Goal: Information Seeking & Learning: Learn about a topic

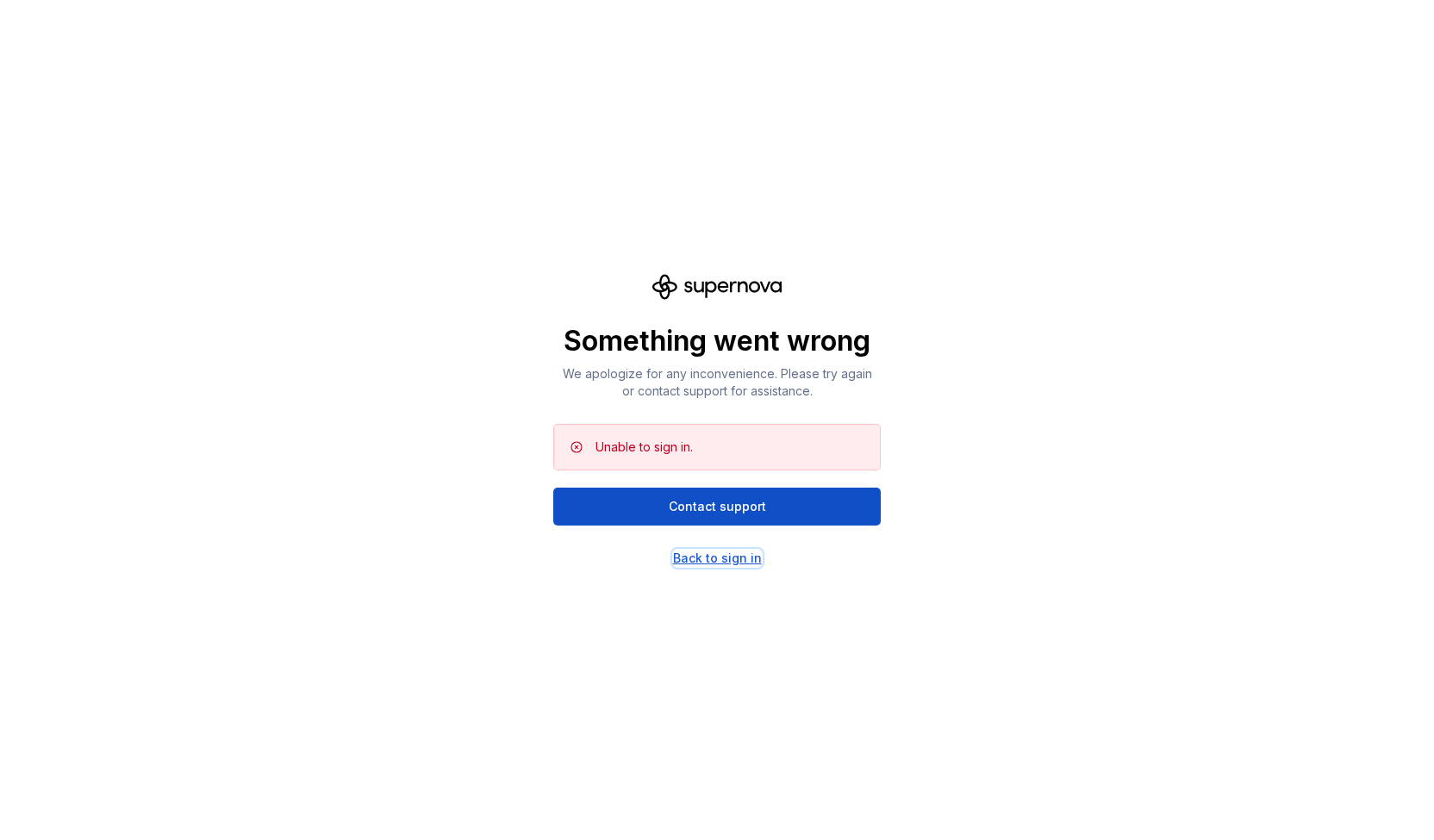
click at [734, 556] on div "Back to sign in" at bounding box center [717, 559] width 89 height 18
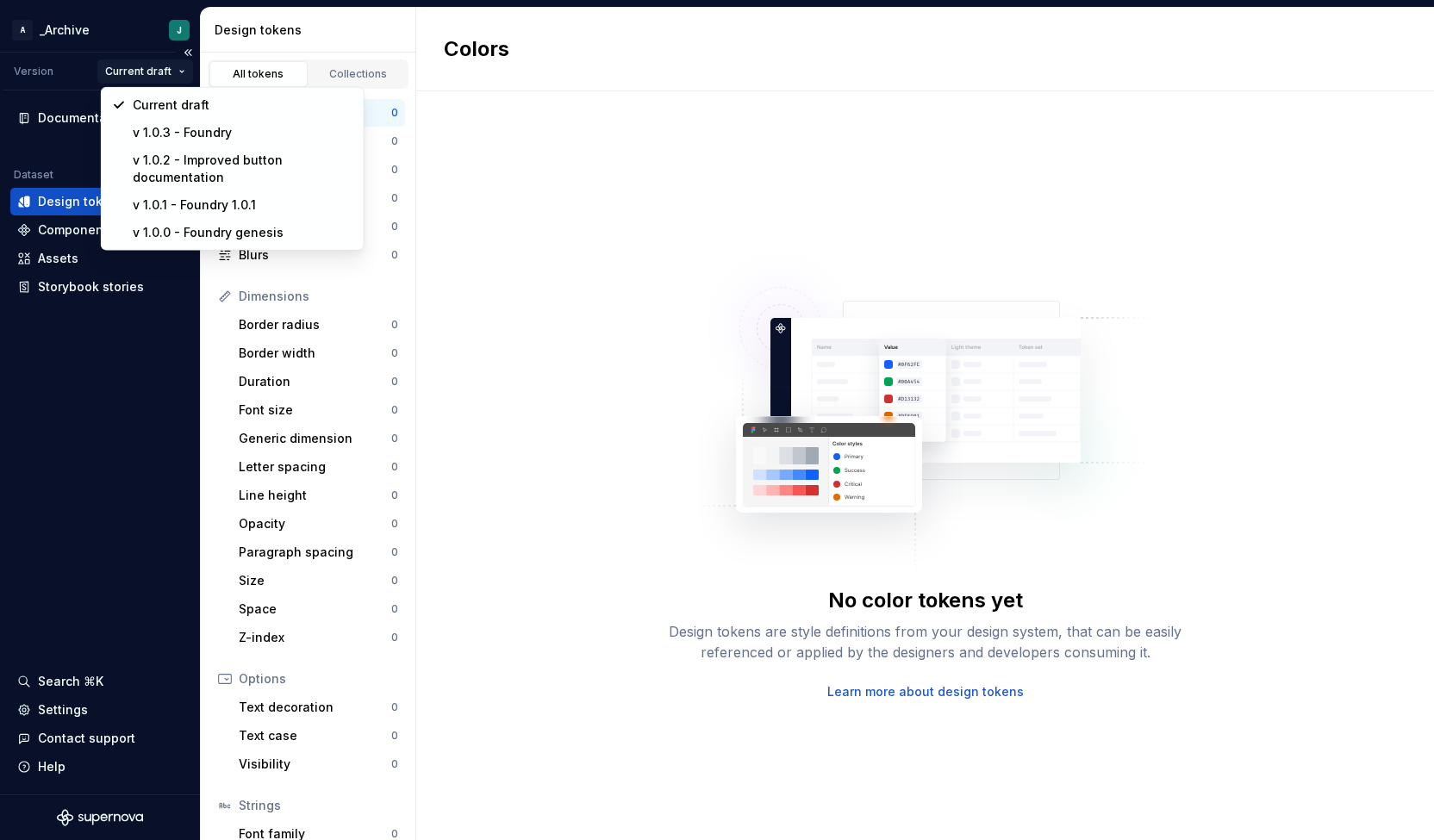
click at [145, 70] on html "A _Archive J Version Current draft Documentation Dataset Squad A Design tokens …" at bounding box center [717, 420] width 1434 height 840
click at [202, 99] on div "Current draft" at bounding box center [242, 105] width 221 height 18
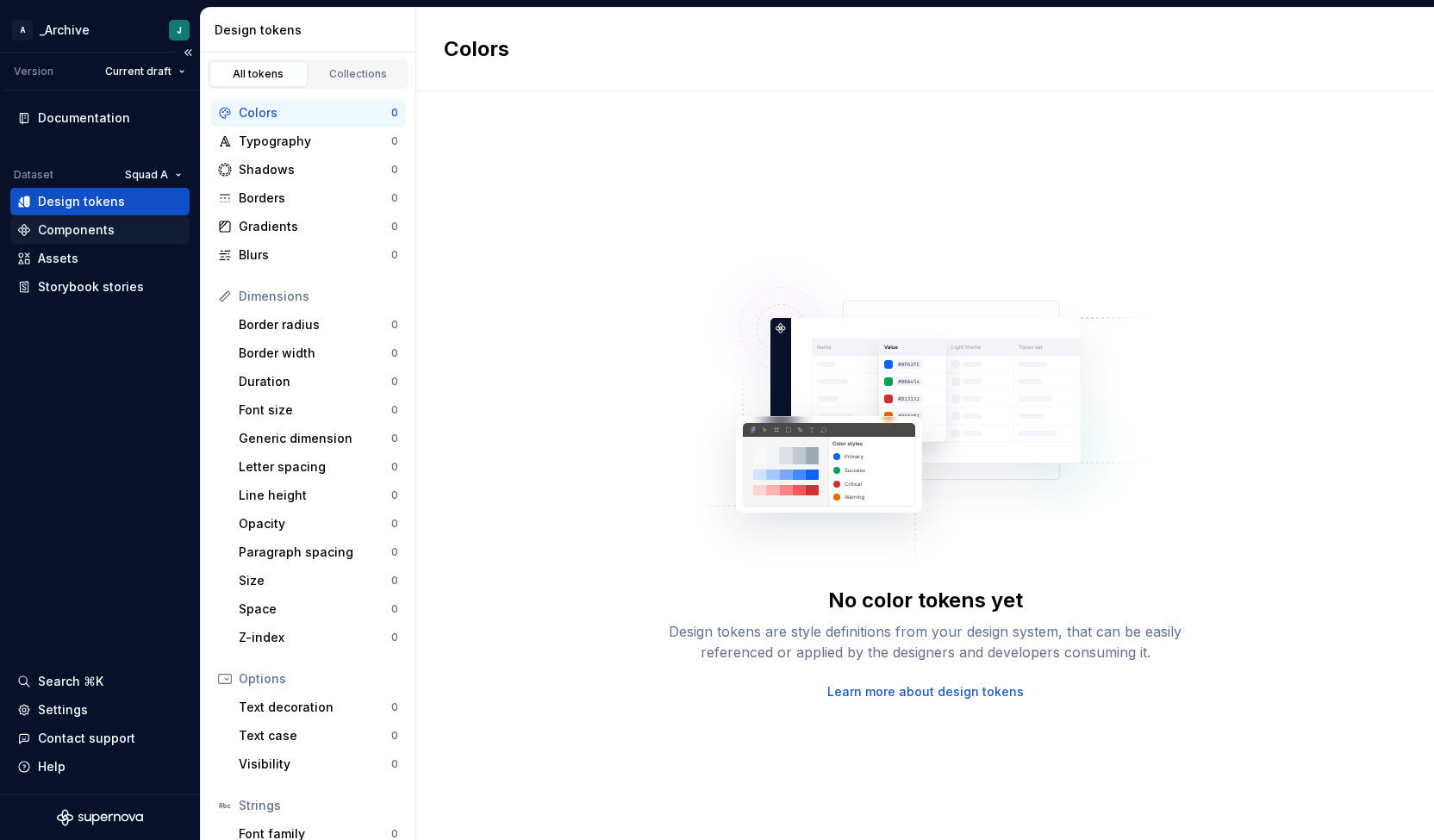
click at [114, 224] on div "Components" at bounding box center [100, 230] width 166 height 18
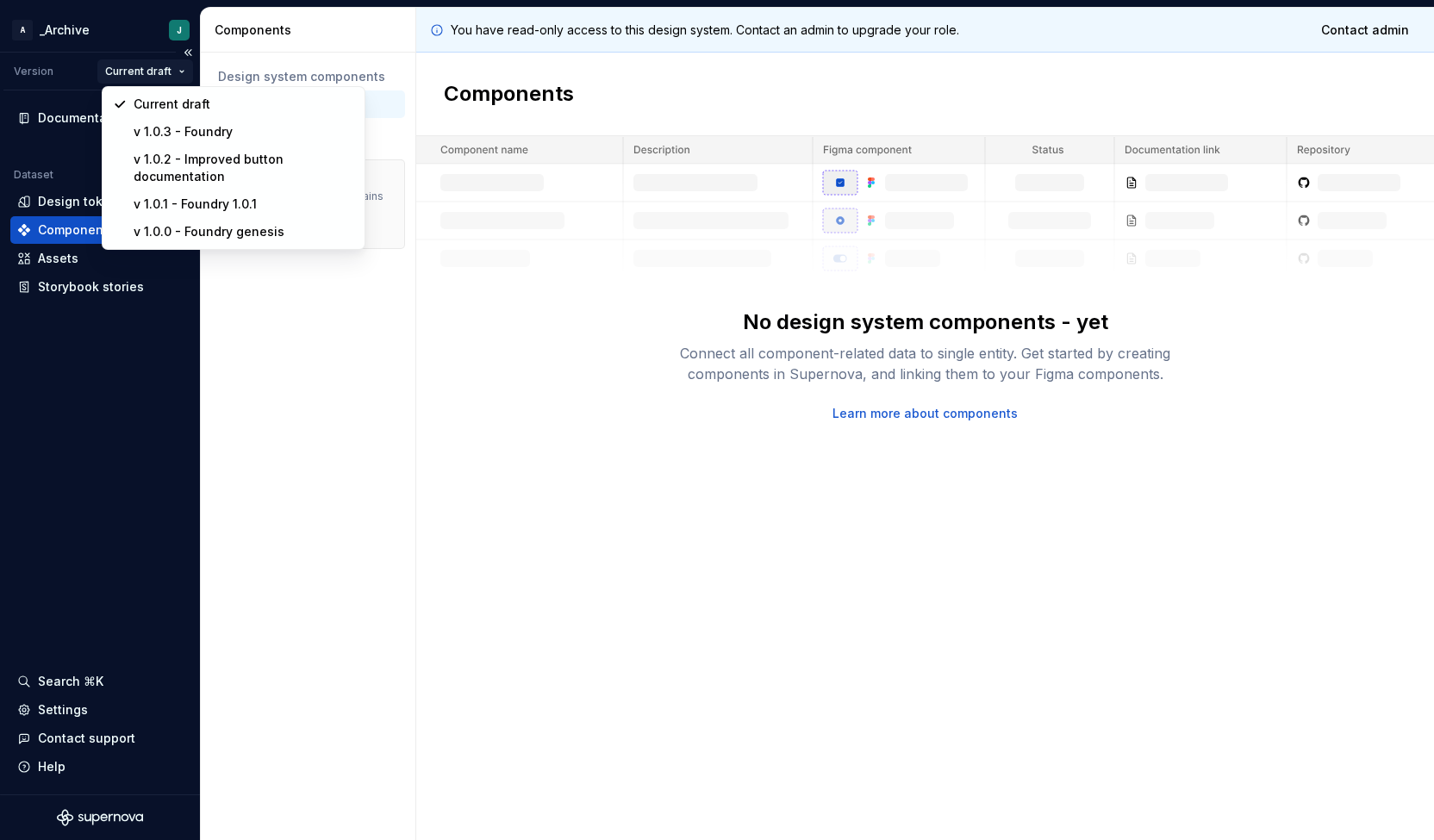
click at [173, 72] on html "A _Archive J Version Current draft Documentation Dataset Squad A Design tokens …" at bounding box center [717, 420] width 1434 height 840
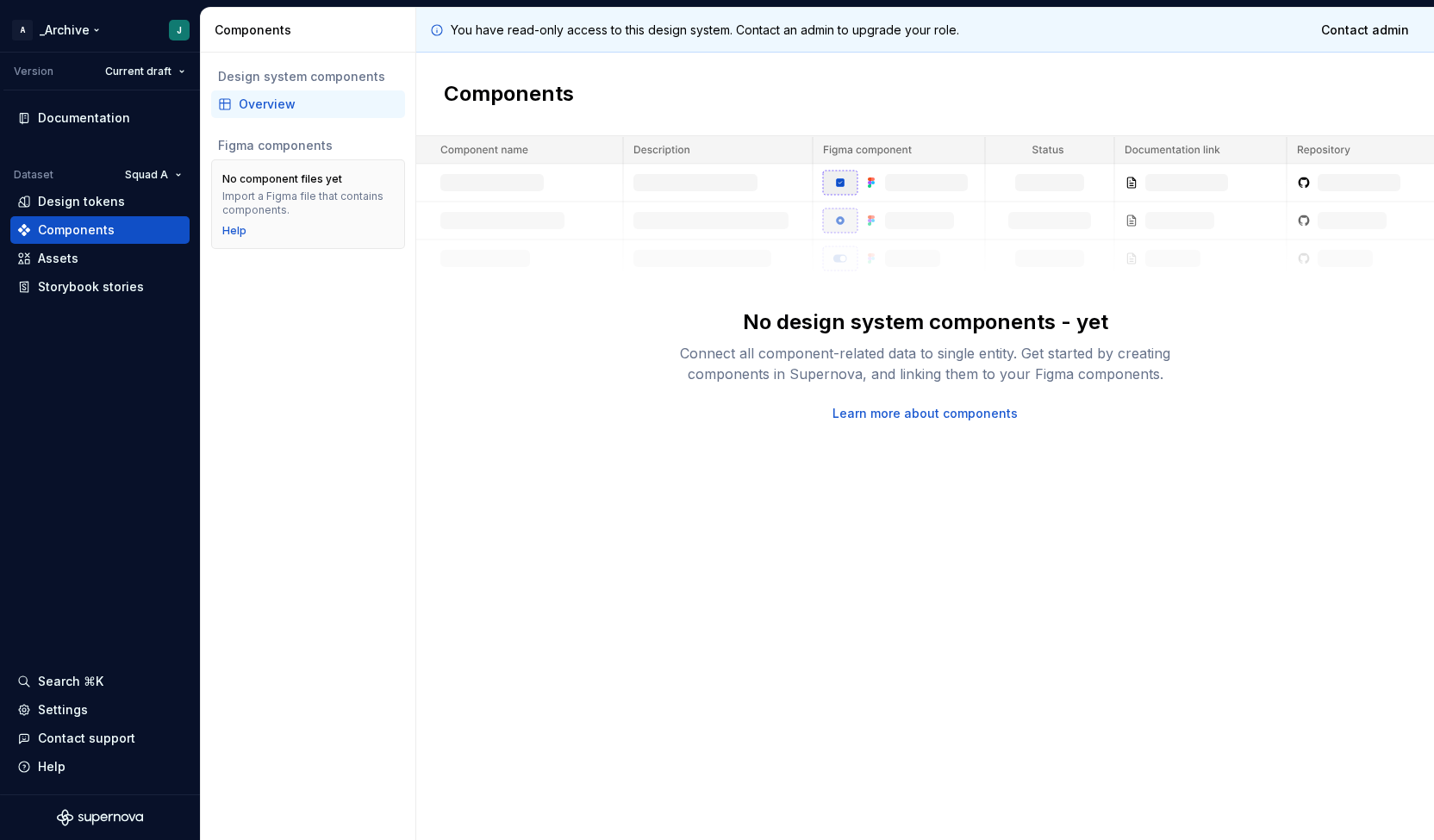
click at [74, 30] on html "A _Archive J Version Current draft Documentation Dataset Squad A Design tokens …" at bounding box center [717, 420] width 1434 height 840
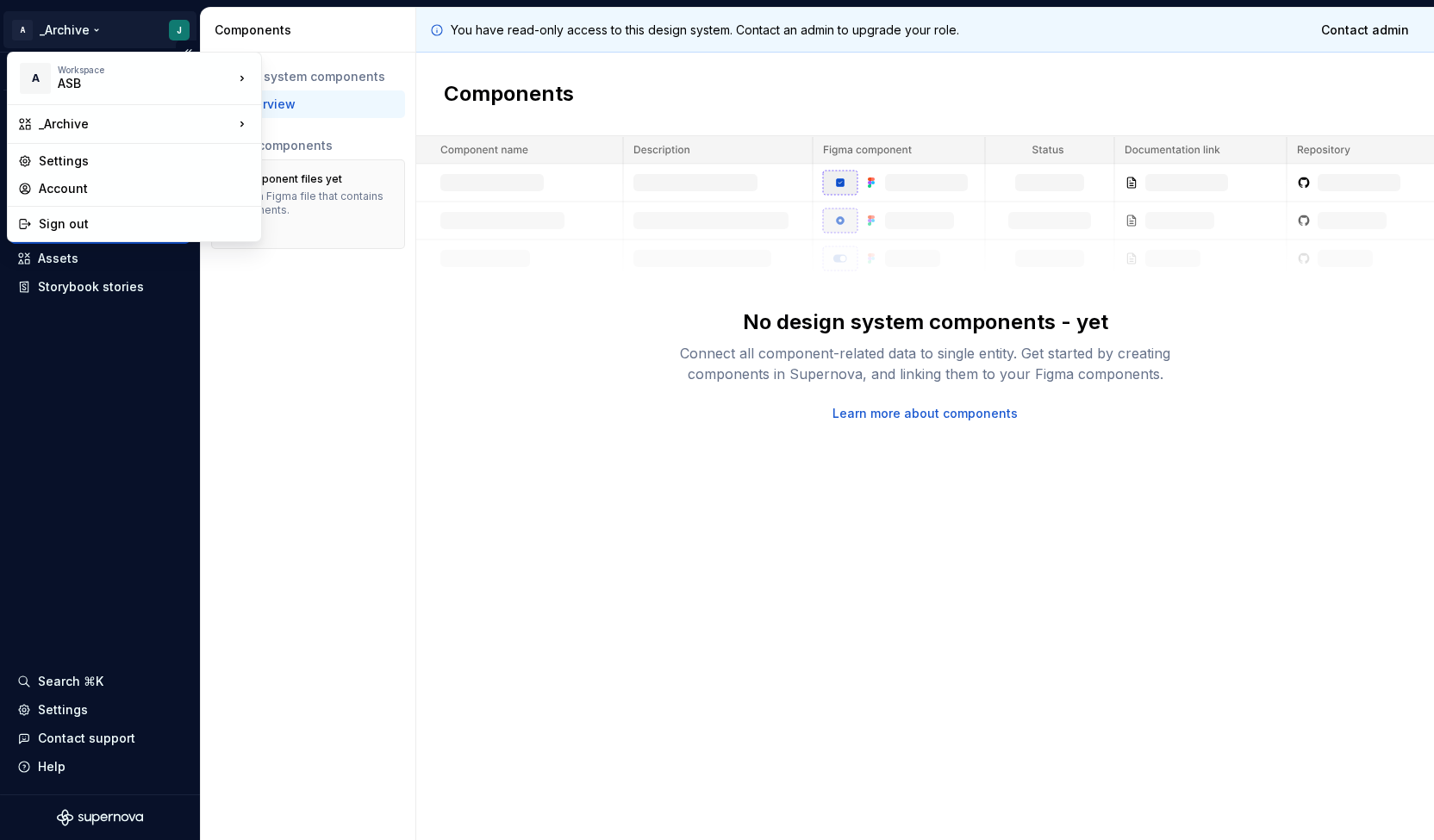
click at [66, 30] on html "A _Archive J Version Current draft Documentation Dataset Squad A Design tokens …" at bounding box center [717, 420] width 1434 height 840
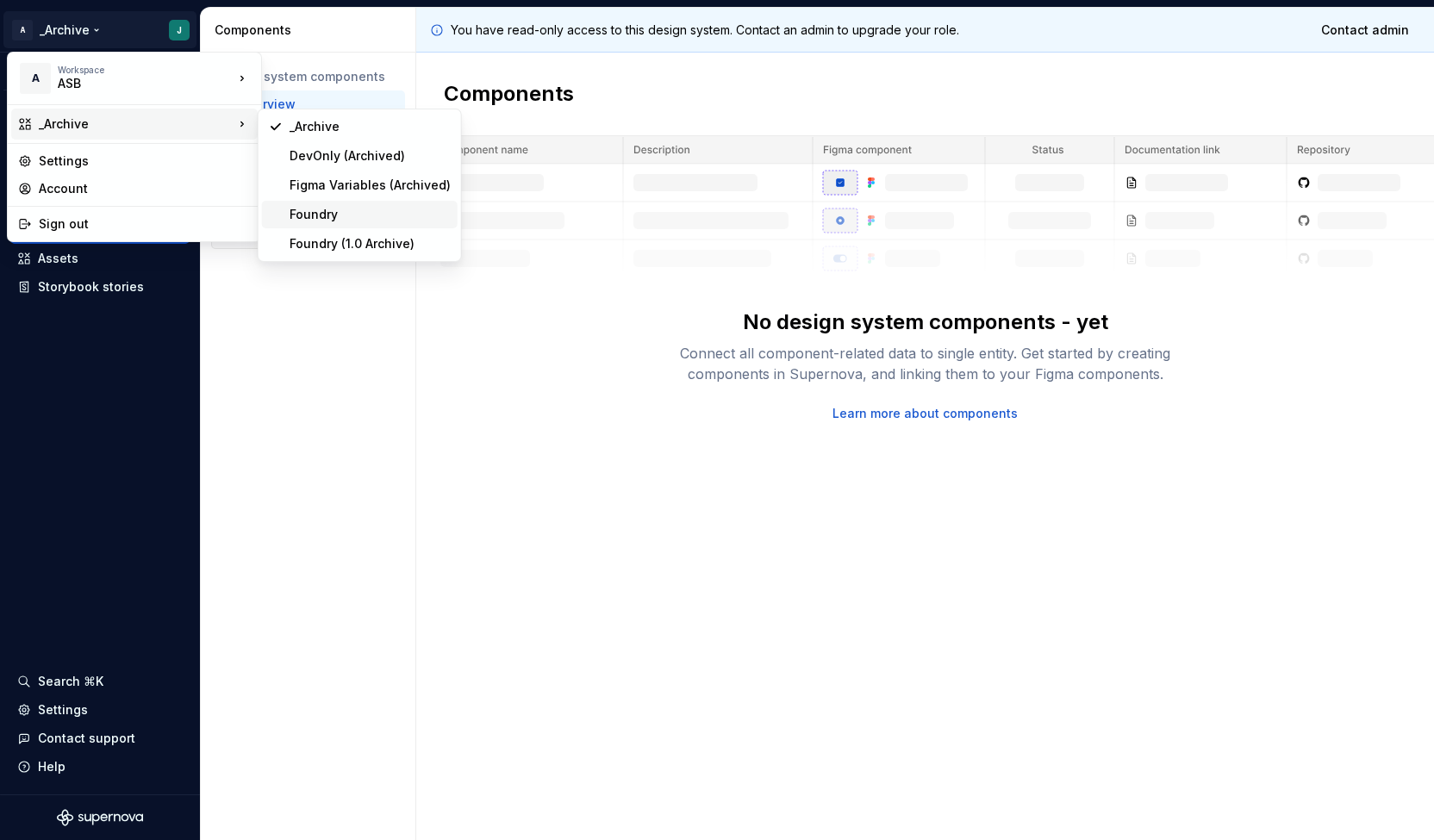
click at [361, 216] on div "Foundry" at bounding box center [370, 215] width 161 height 18
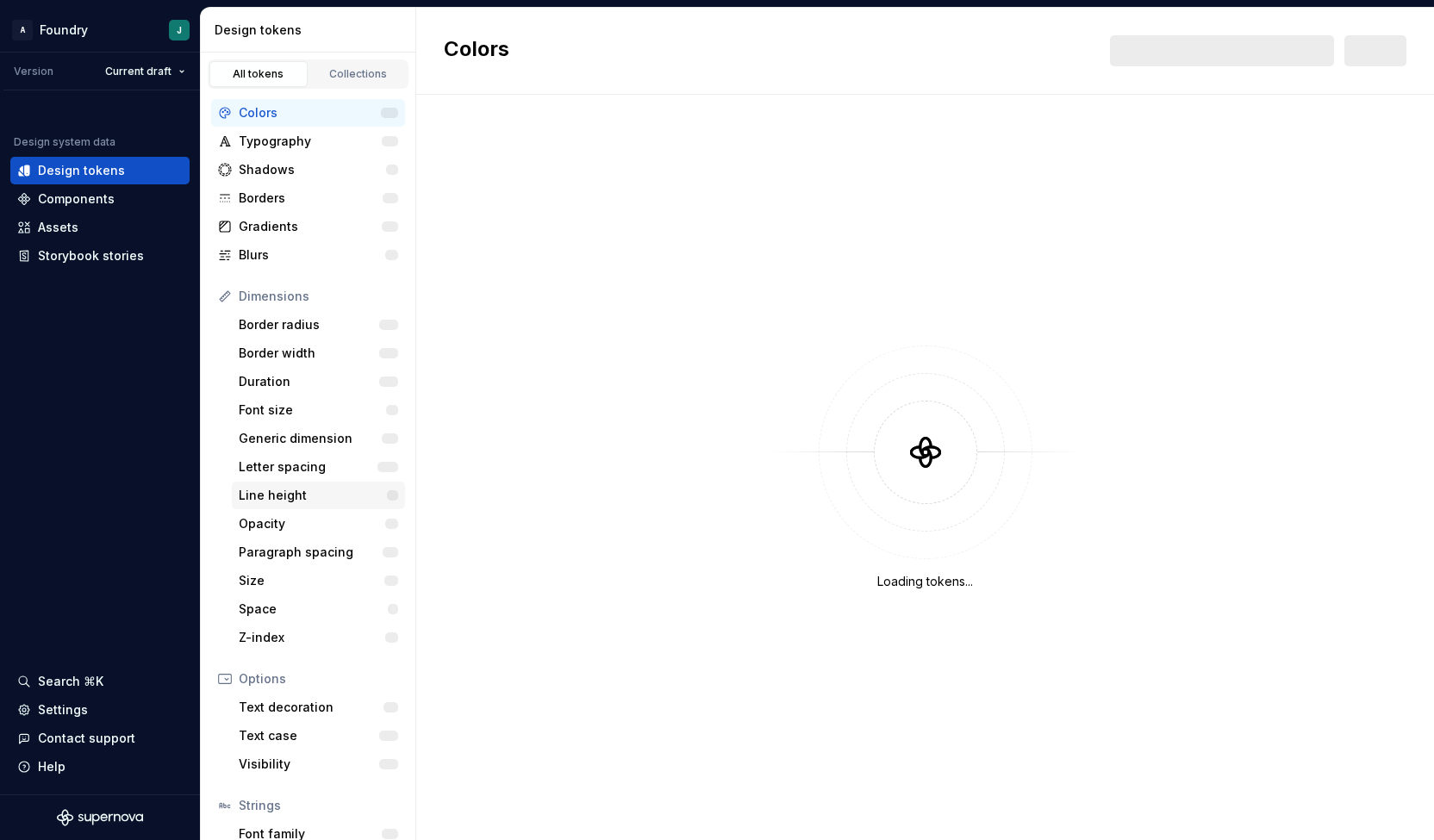
scroll to position [102, 0]
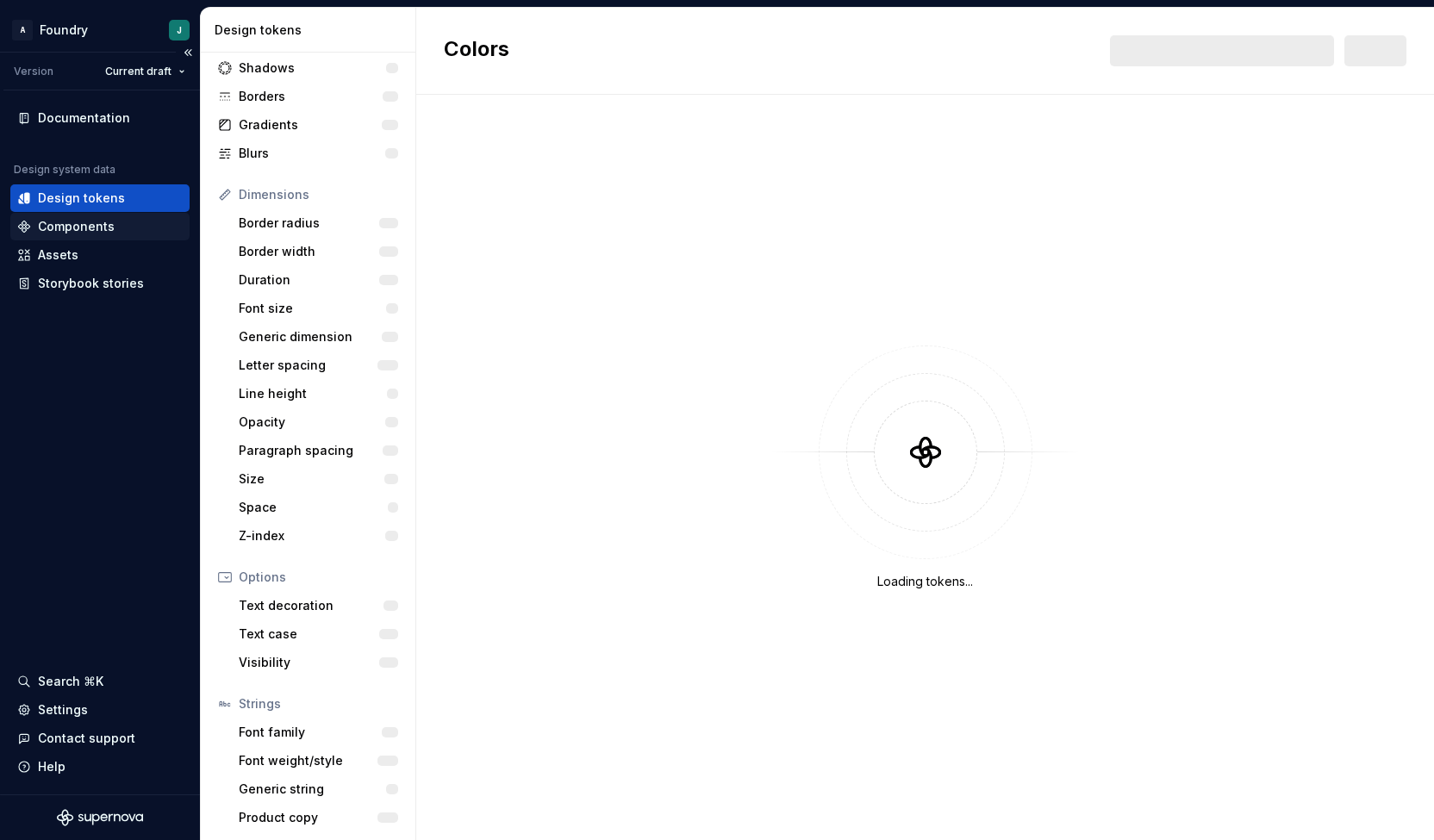
click at [123, 226] on div "Components" at bounding box center [100, 226] width 166 height 18
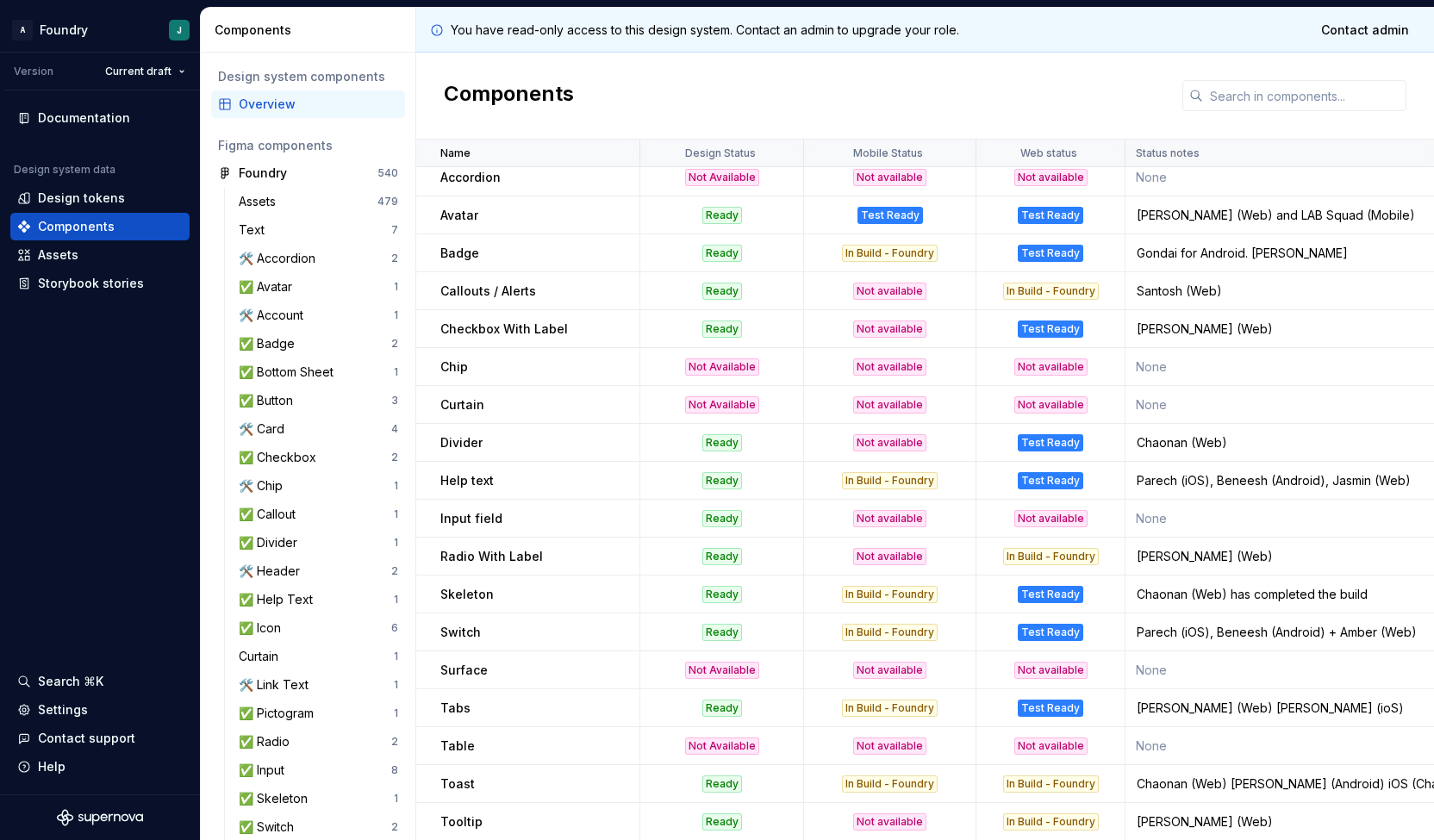
scroll to position [57, 0]
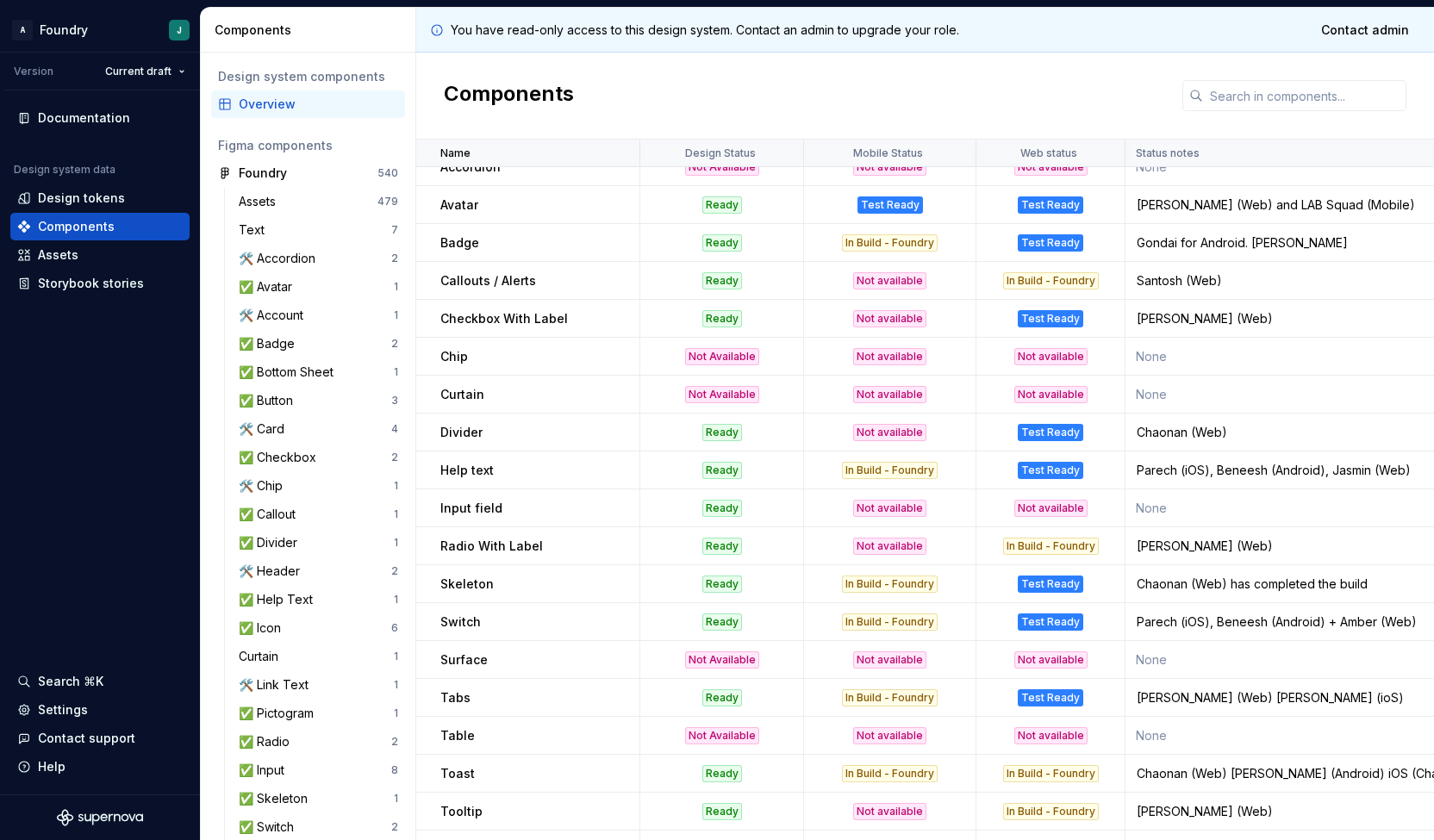
click at [1367, 473] on div "Parech (iOS), Beneesh (Android), Jasmin (Web)" at bounding box center [1282, 470] width 313 height 18
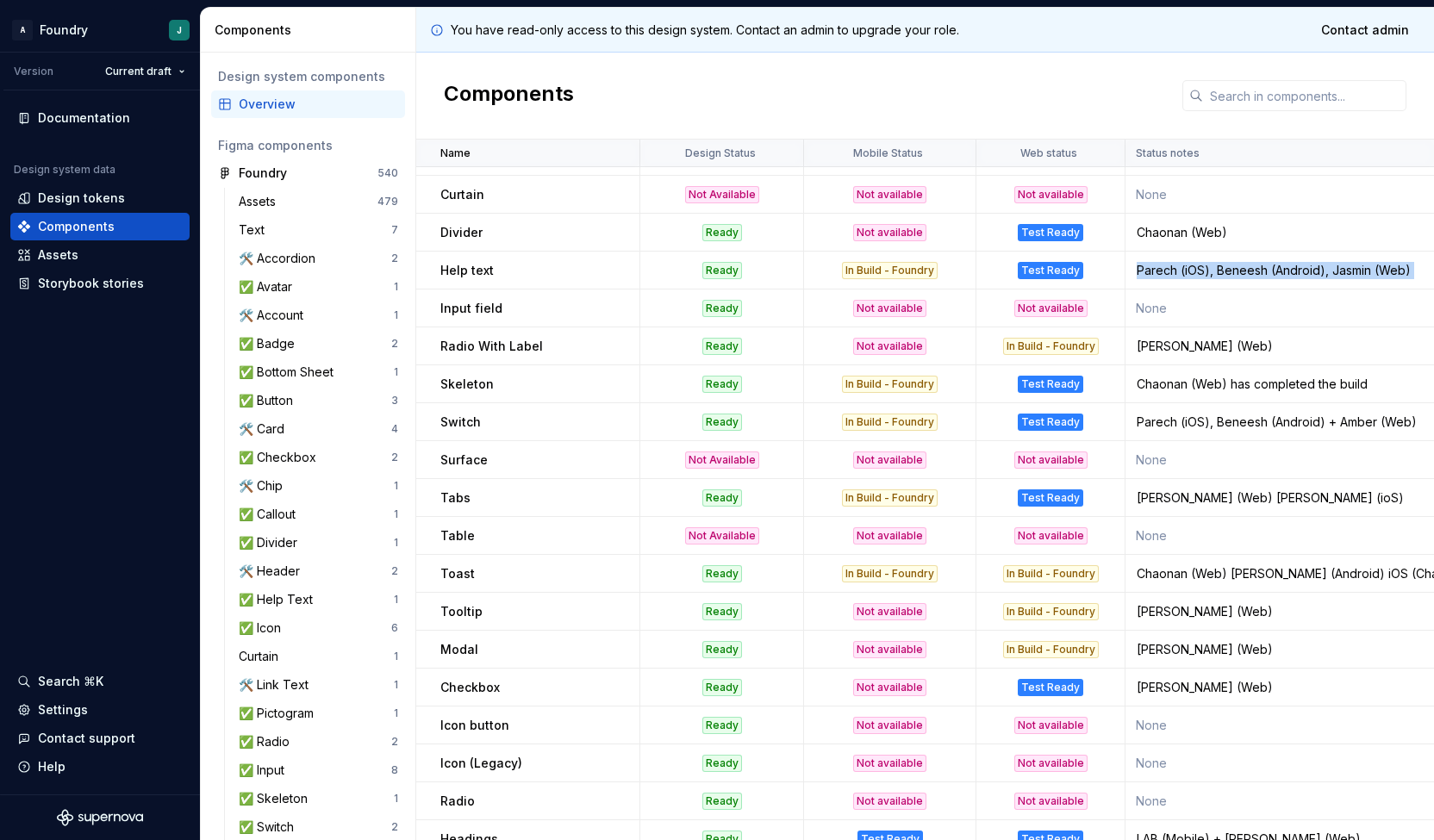
scroll to position [0, 0]
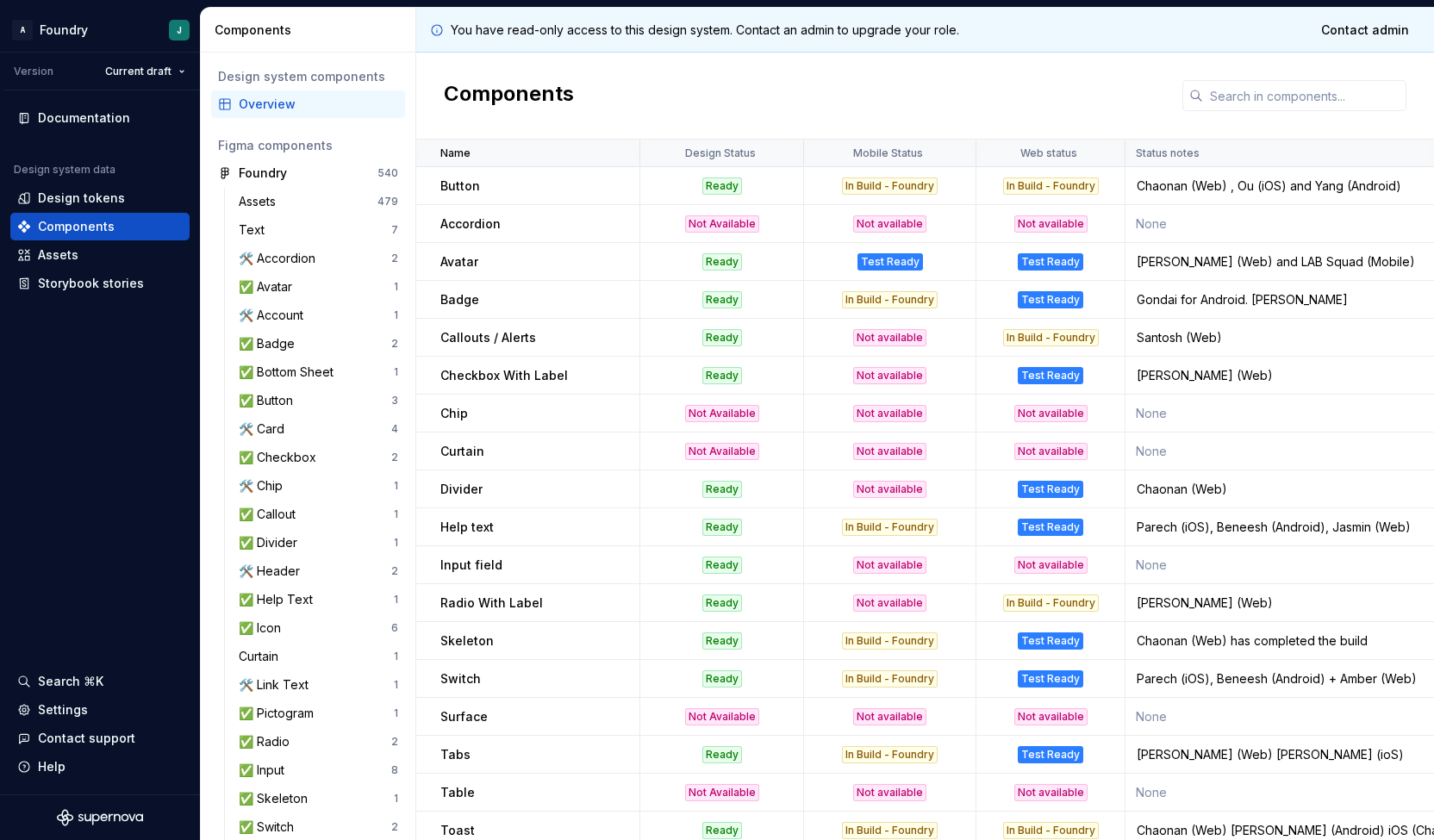
click at [453, 521] on p "Help text" at bounding box center [467, 527] width 53 height 18
click at [471, 294] on p "Badge" at bounding box center [460, 300] width 39 height 18
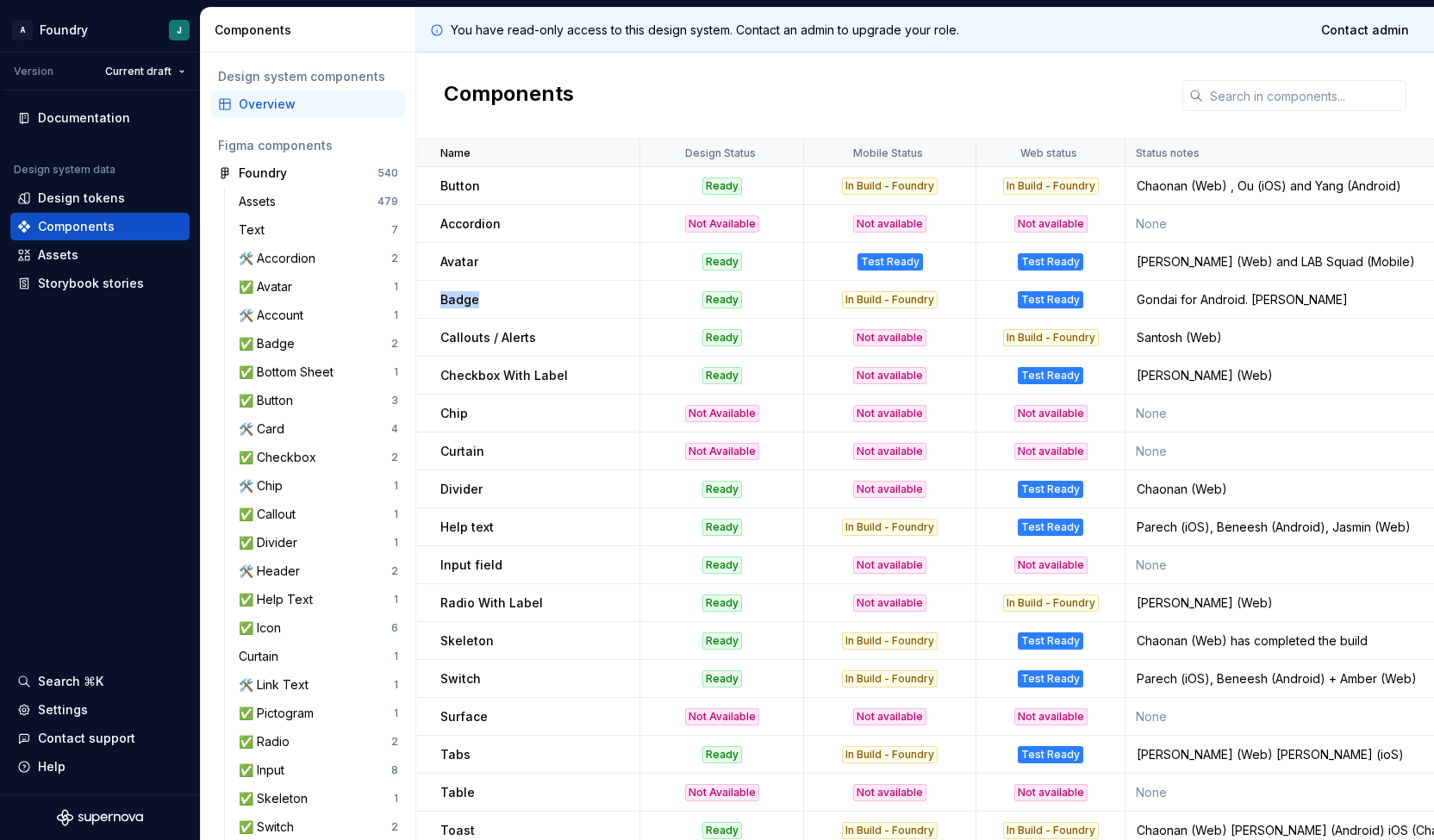
click at [471, 294] on p "Badge" at bounding box center [460, 300] width 39 height 18
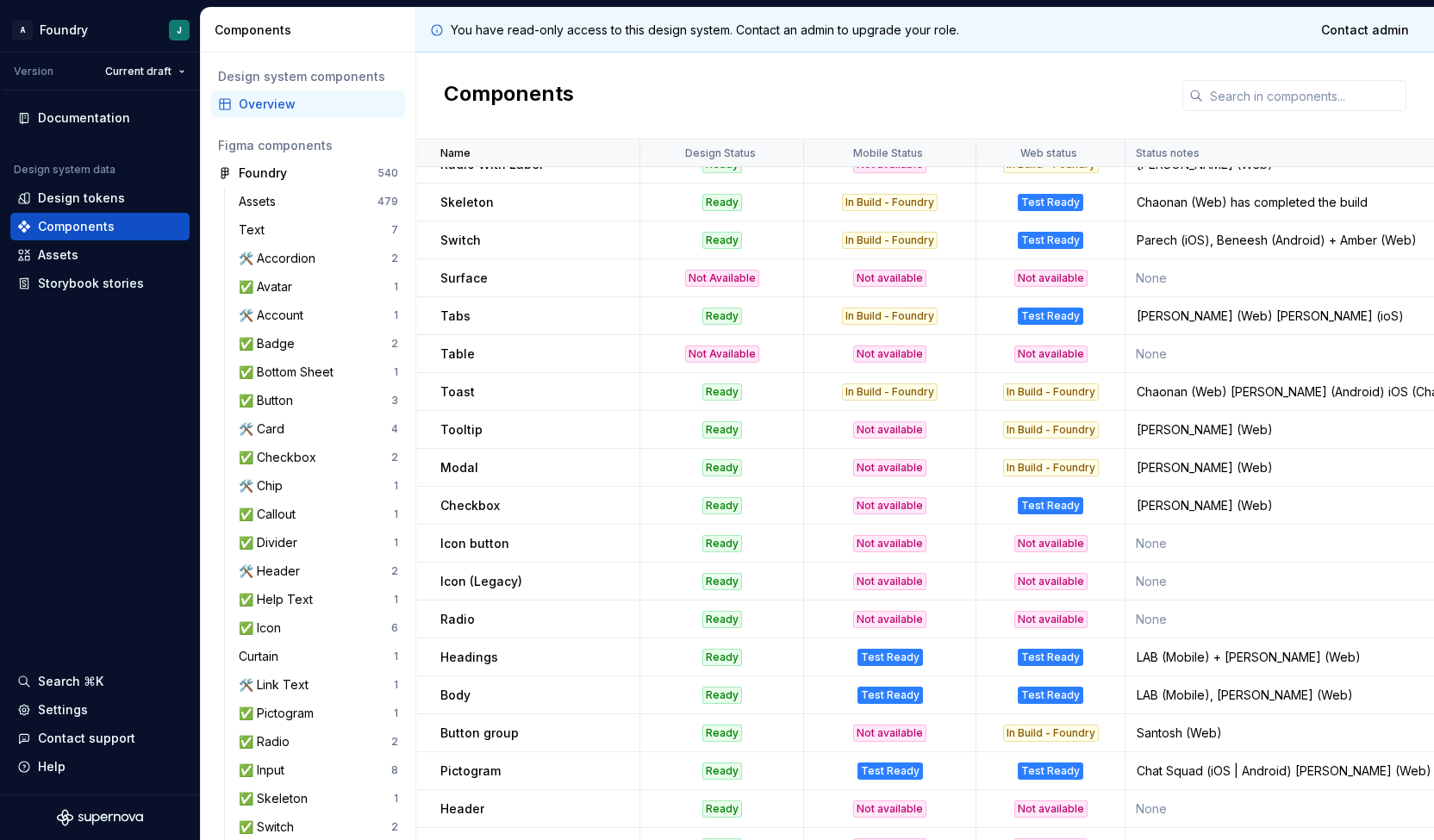
scroll to position [440, 0]
click at [470, 474] on td "Modal" at bounding box center [528, 466] width 224 height 38
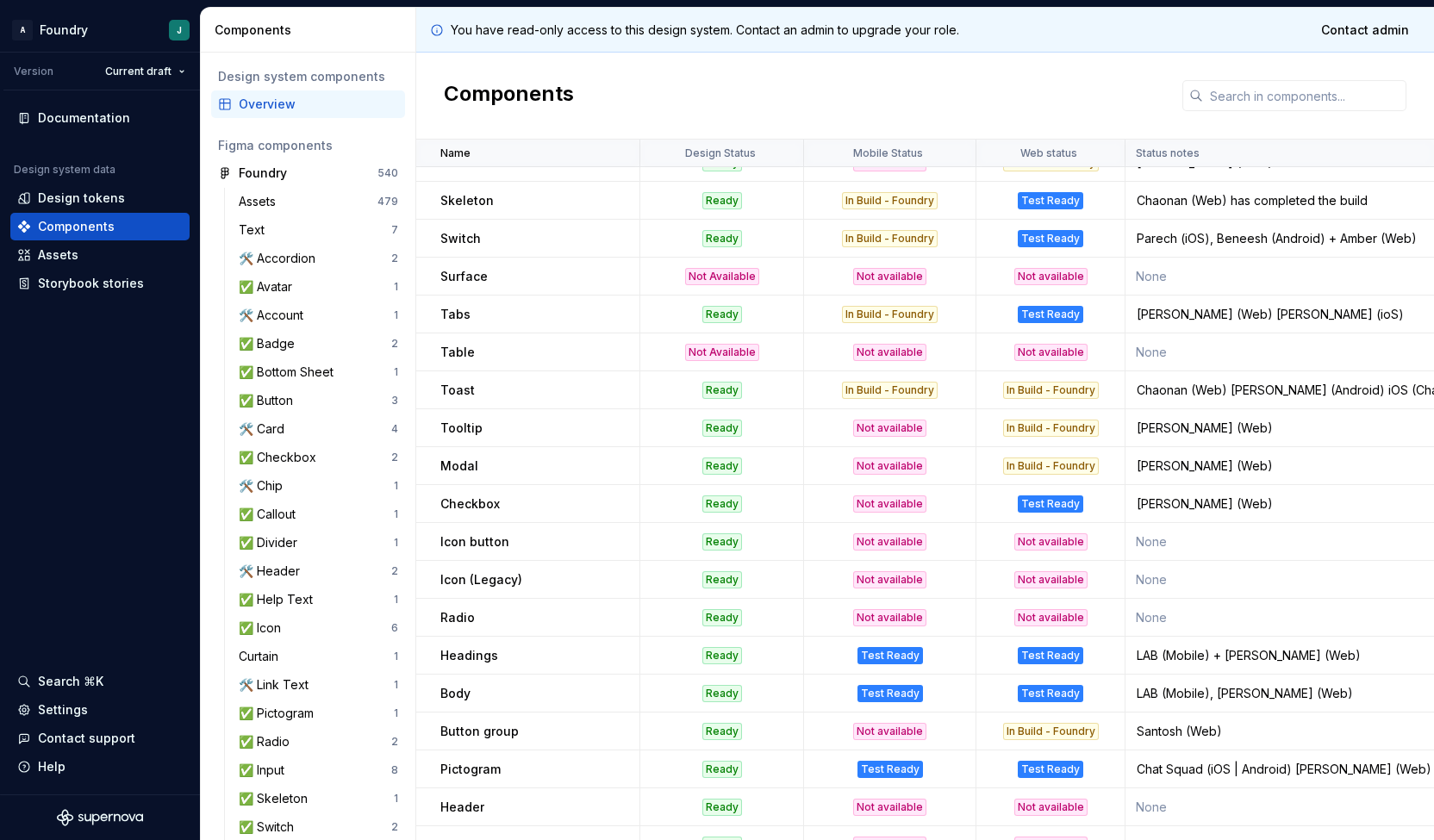
click at [472, 493] on td "Checkbox" at bounding box center [528, 504] width 224 height 38
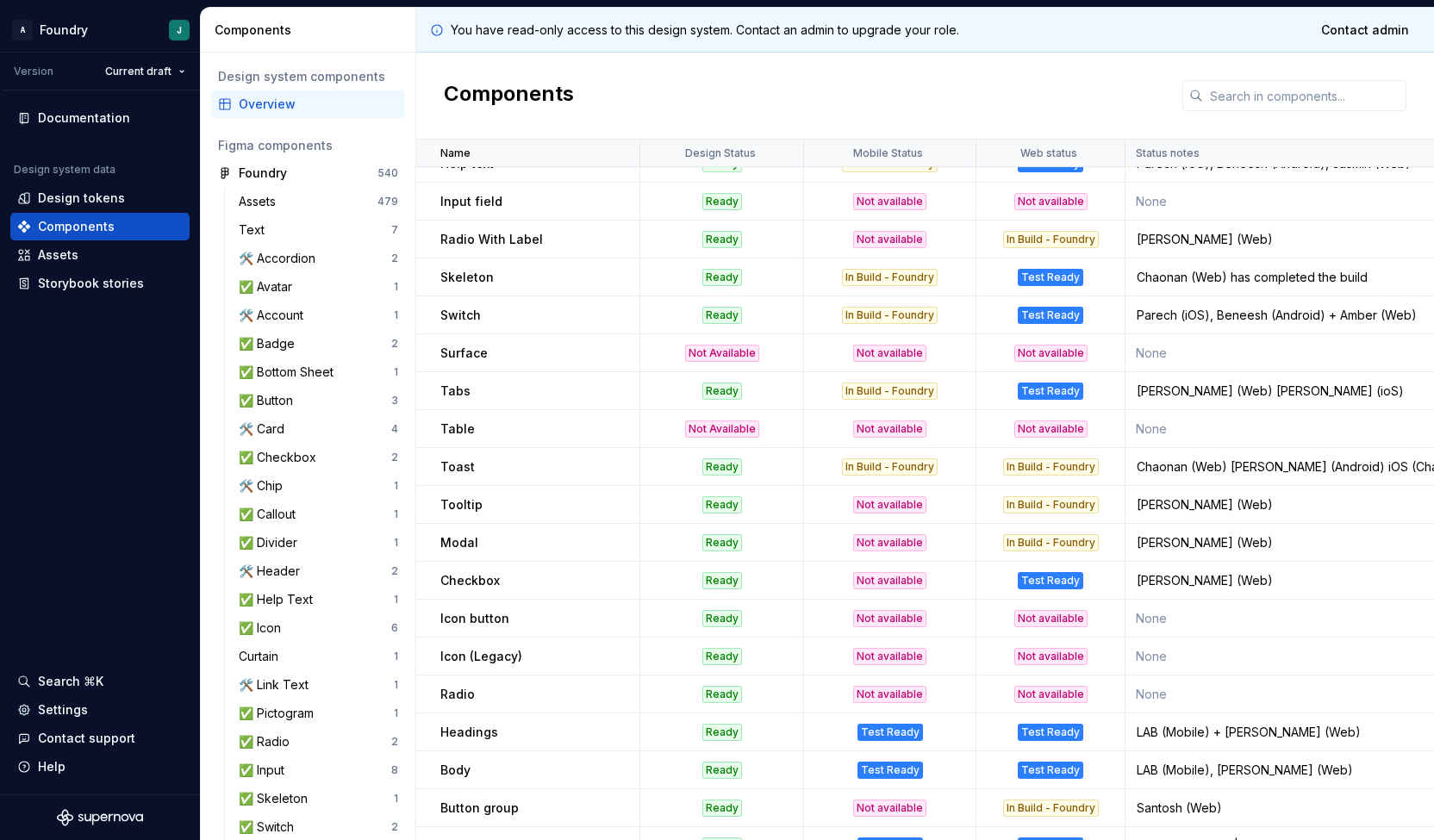
scroll to position [371, 0]
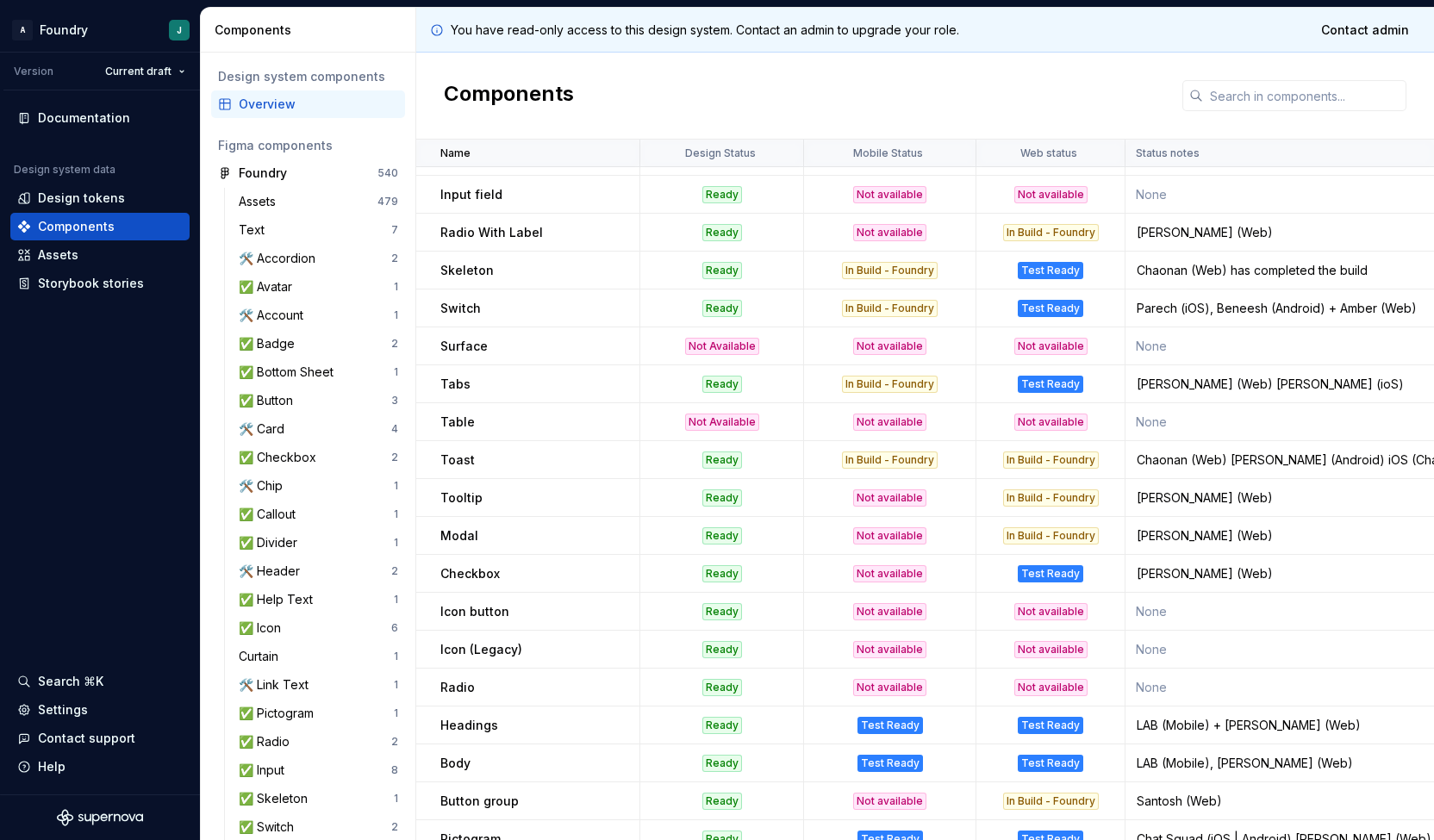
click at [473, 618] on p "Icon button" at bounding box center [474, 612] width 69 height 18
click at [471, 652] on p "Icon (Legacy)" at bounding box center [481, 650] width 82 height 18
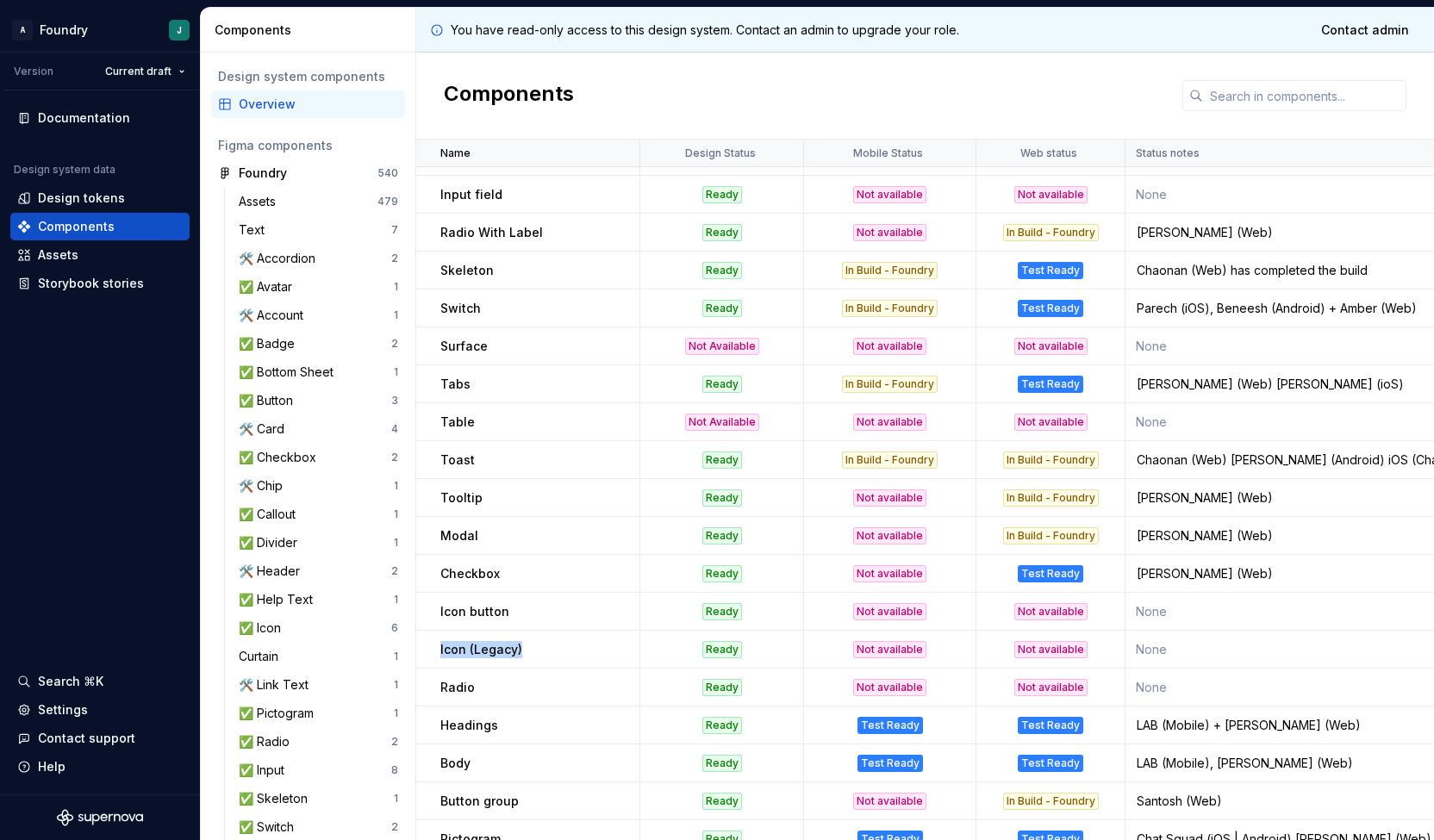
click at [471, 652] on p "Icon (Legacy)" at bounding box center [481, 650] width 82 height 18
click at [473, 685] on div "Radio" at bounding box center [539, 688] width 198 height 18
click at [463, 687] on p "Radio" at bounding box center [457, 688] width 34 height 18
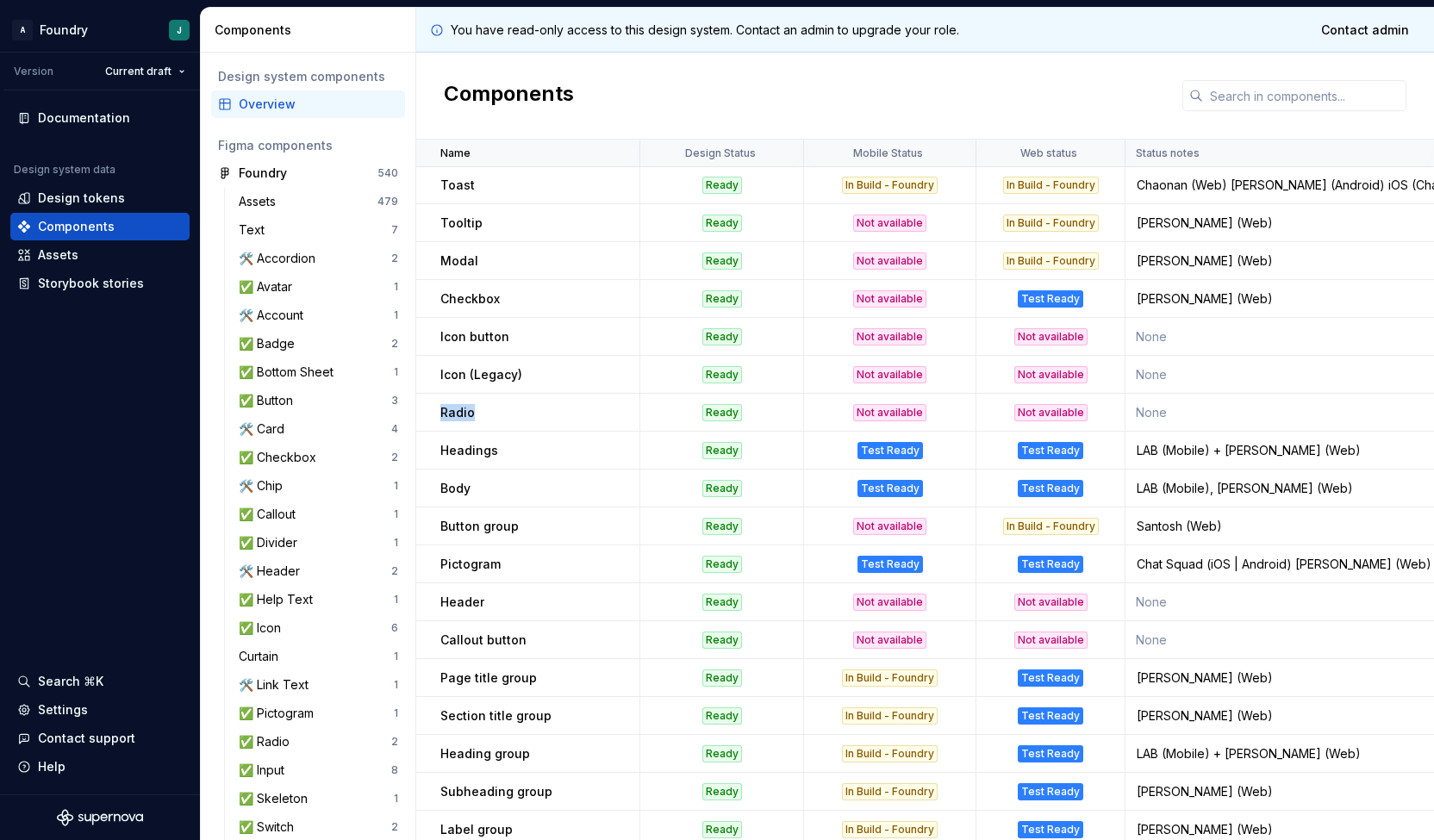
scroll to position [646, 0]
click at [419, 594] on td "Header" at bounding box center [528, 601] width 224 height 38
click at [473, 598] on p "Header" at bounding box center [462, 602] width 44 height 18
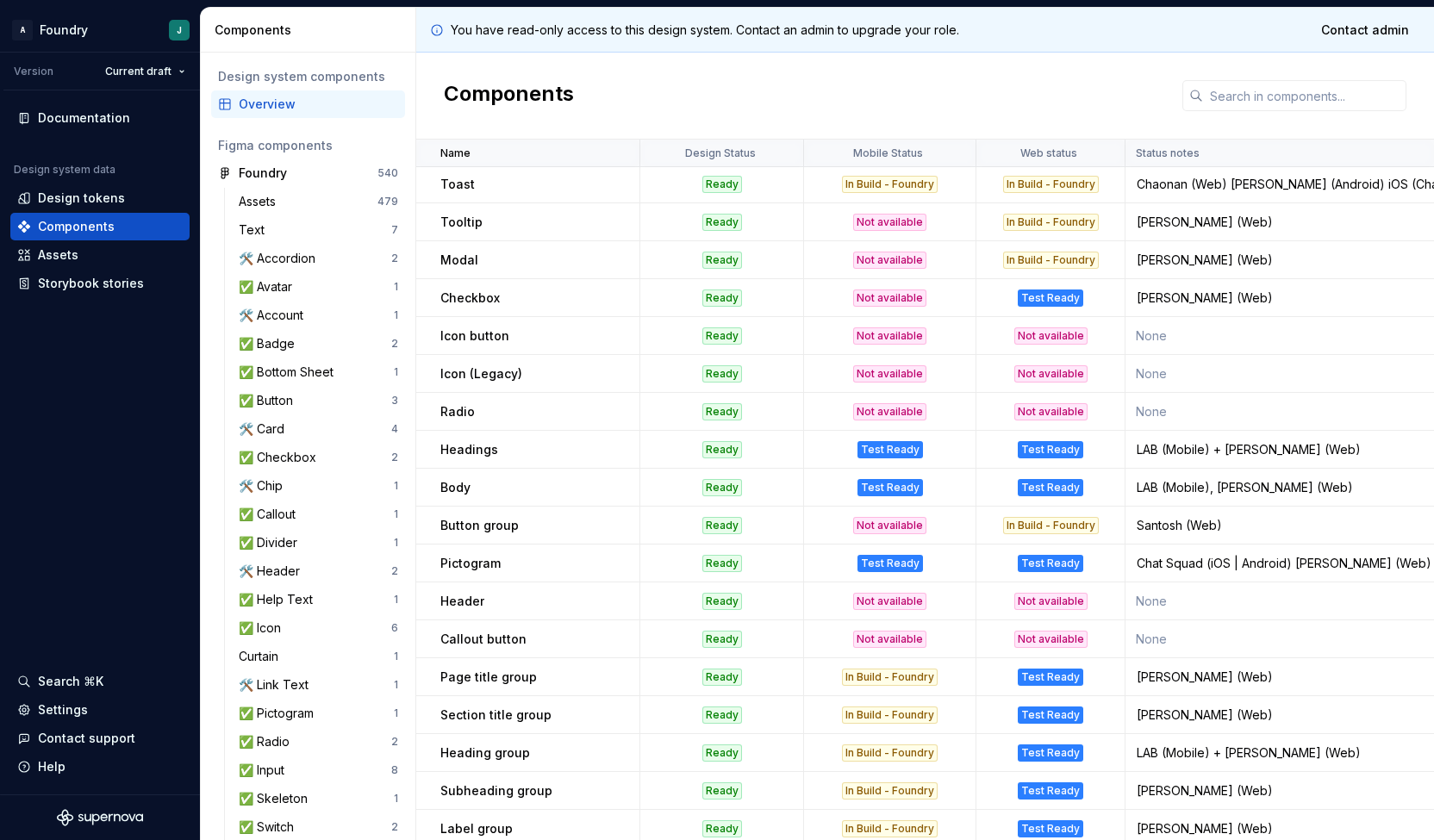
click at [486, 627] on td "Callout button" at bounding box center [528, 639] width 224 height 38
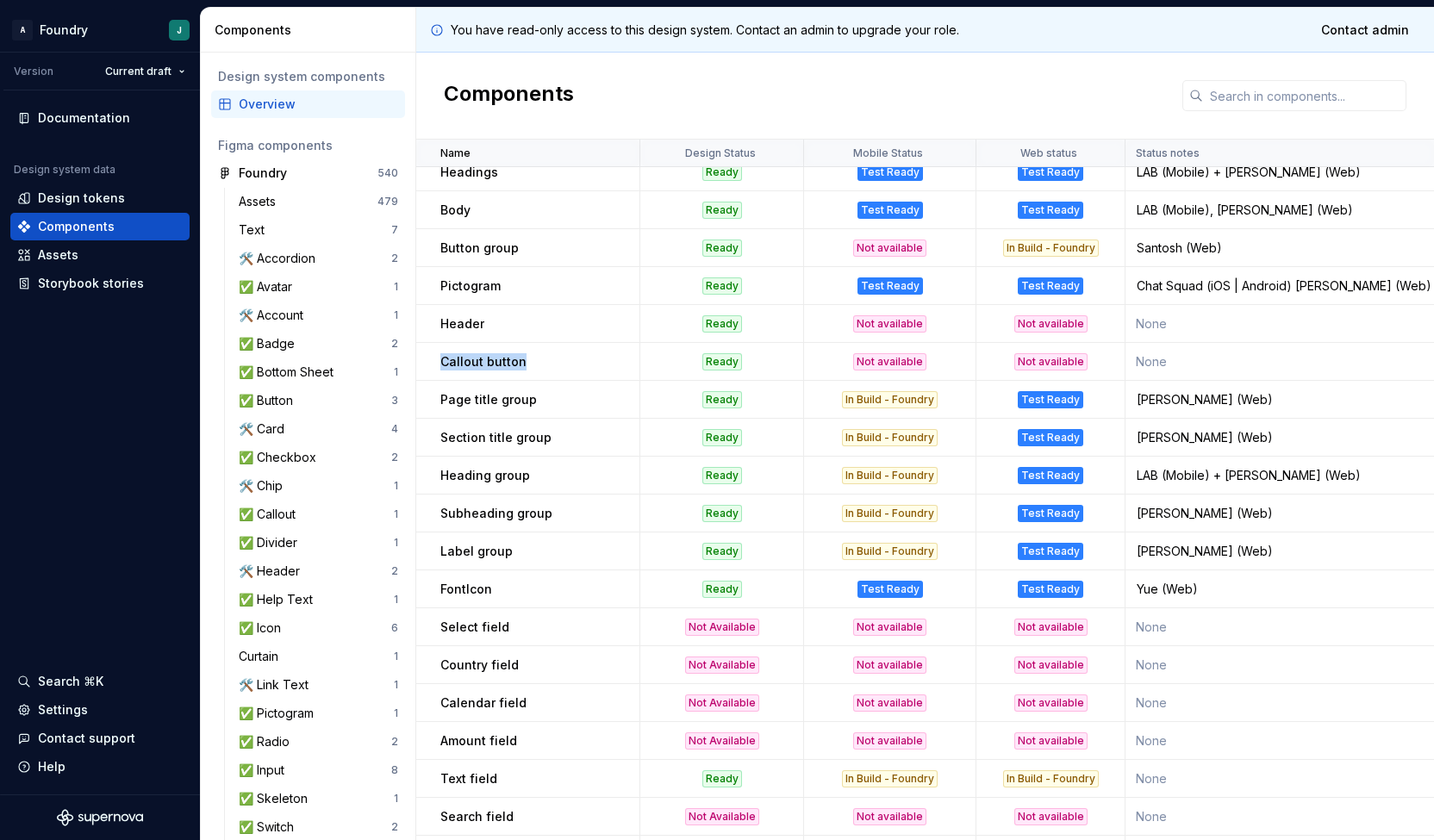
scroll to position [924, 0]
click at [500, 569] on td "FontIcon" at bounding box center [528, 588] width 224 height 38
click at [485, 580] on p "FontIcon" at bounding box center [466, 589] width 52 height 18
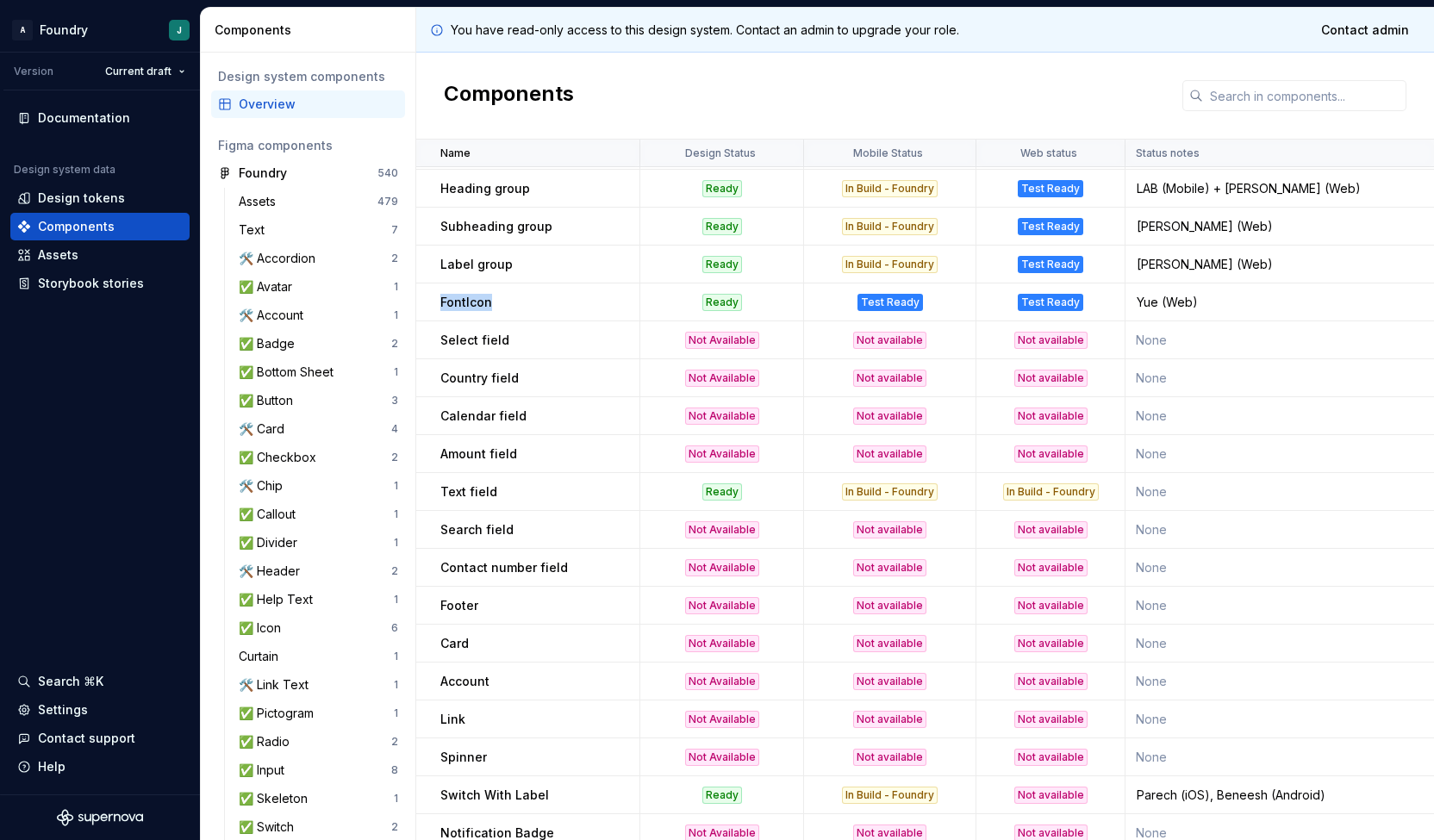
scroll to position [1253, 0]
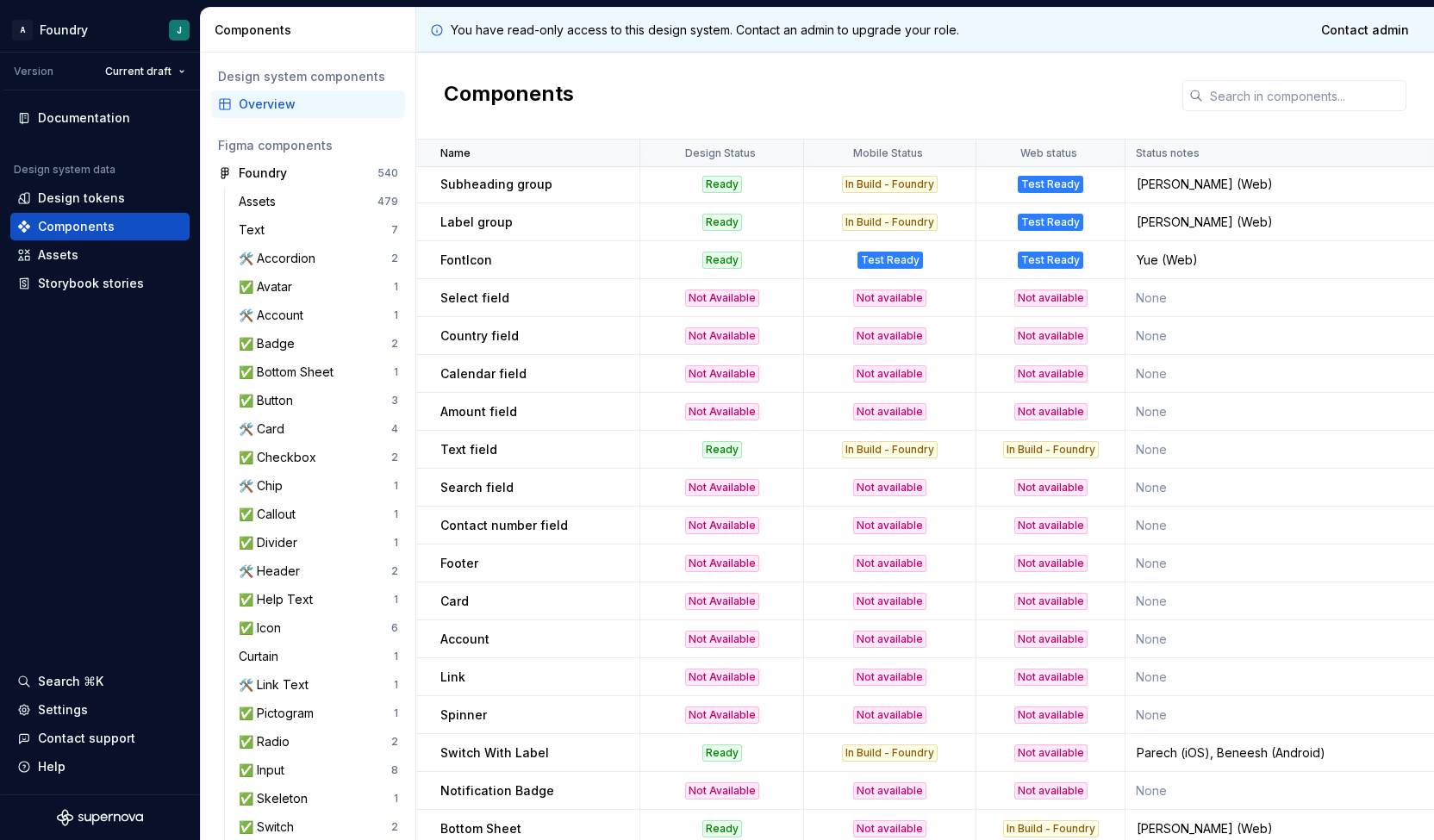
click at [473, 442] on p "Text field" at bounding box center [469, 450] width 57 height 18
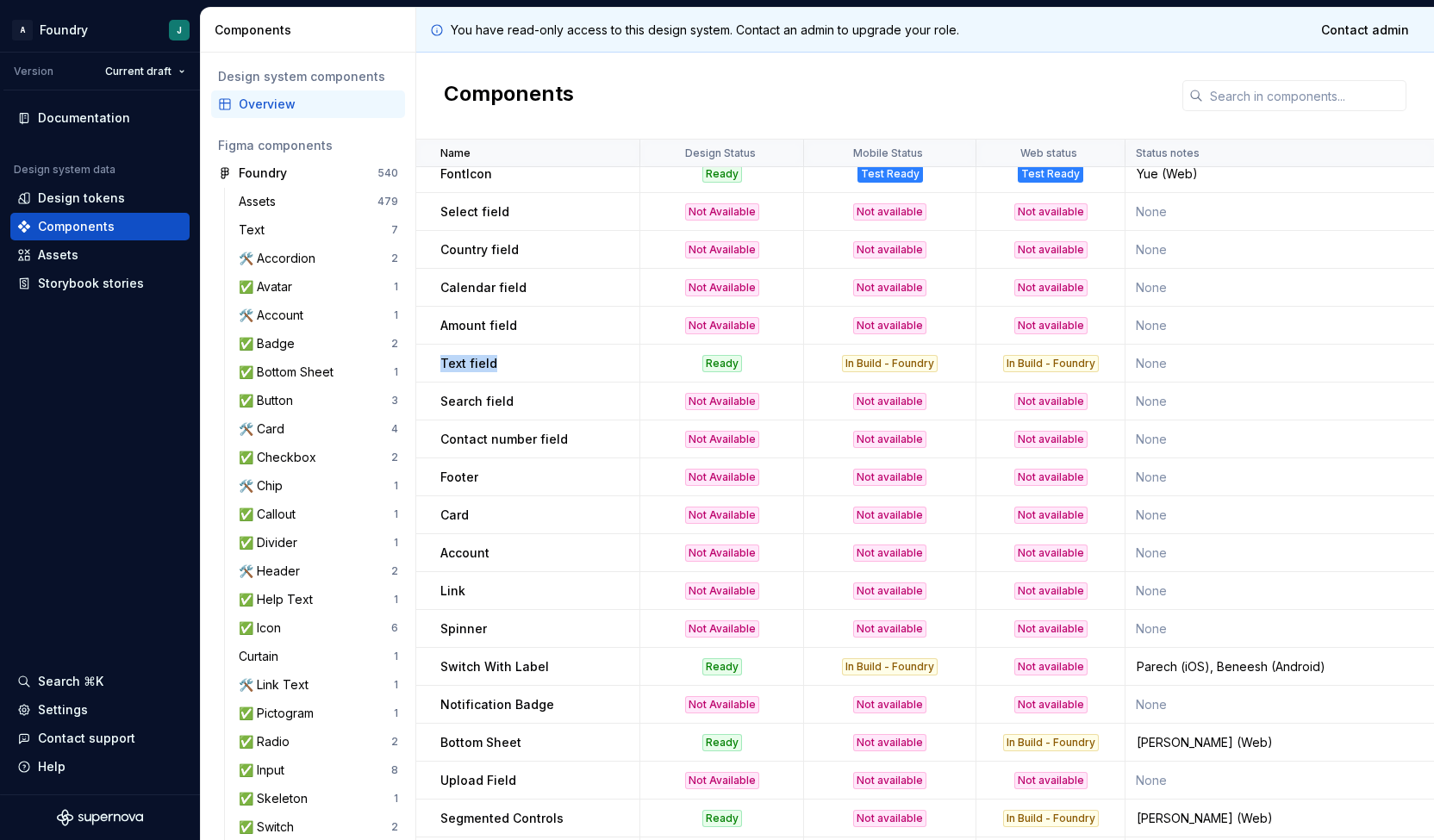
scroll to position [1346, 0]
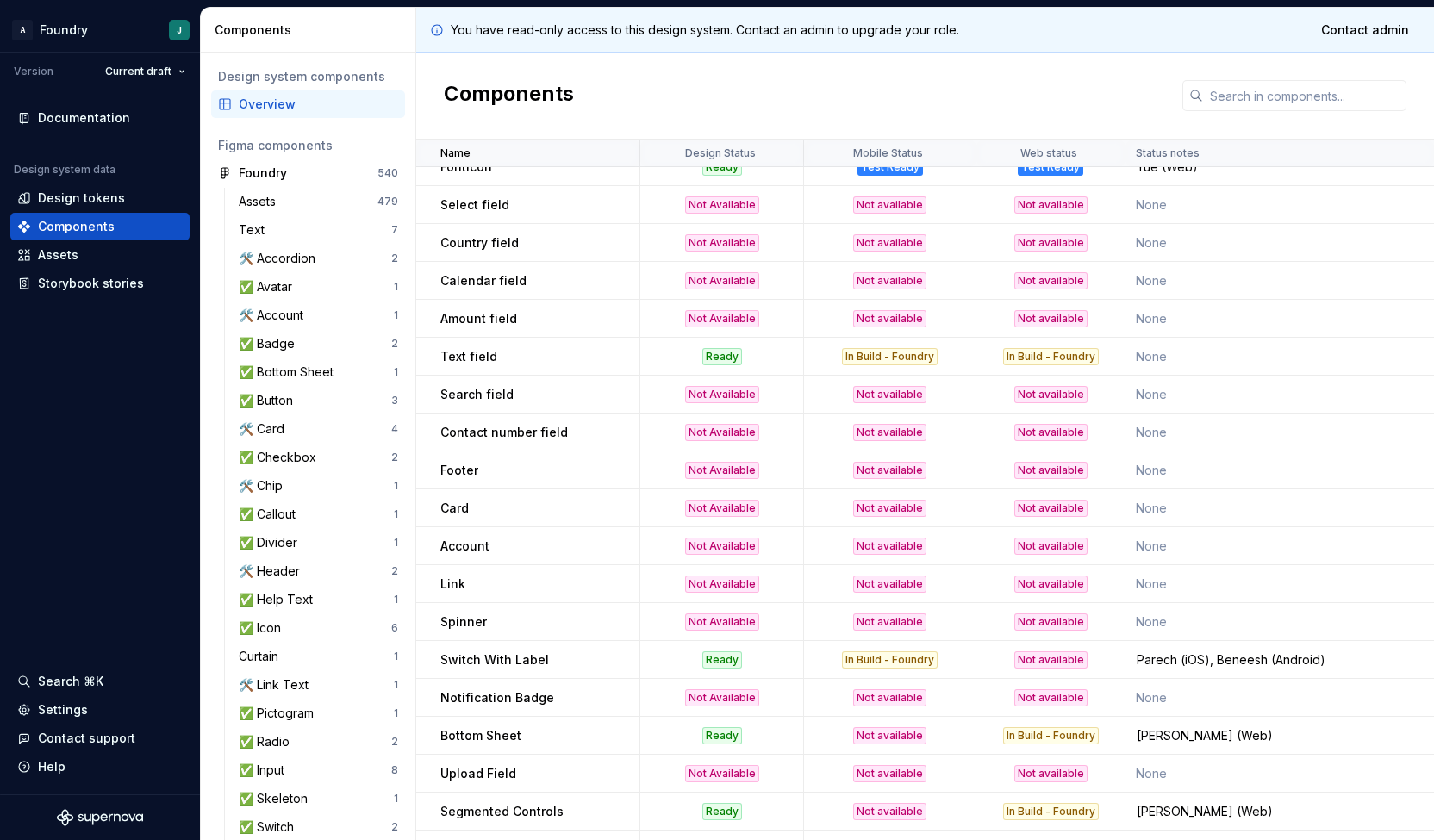
click at [517, 663] on p "Switch With Label" at bounding box center [494, 661] width 109 height 18
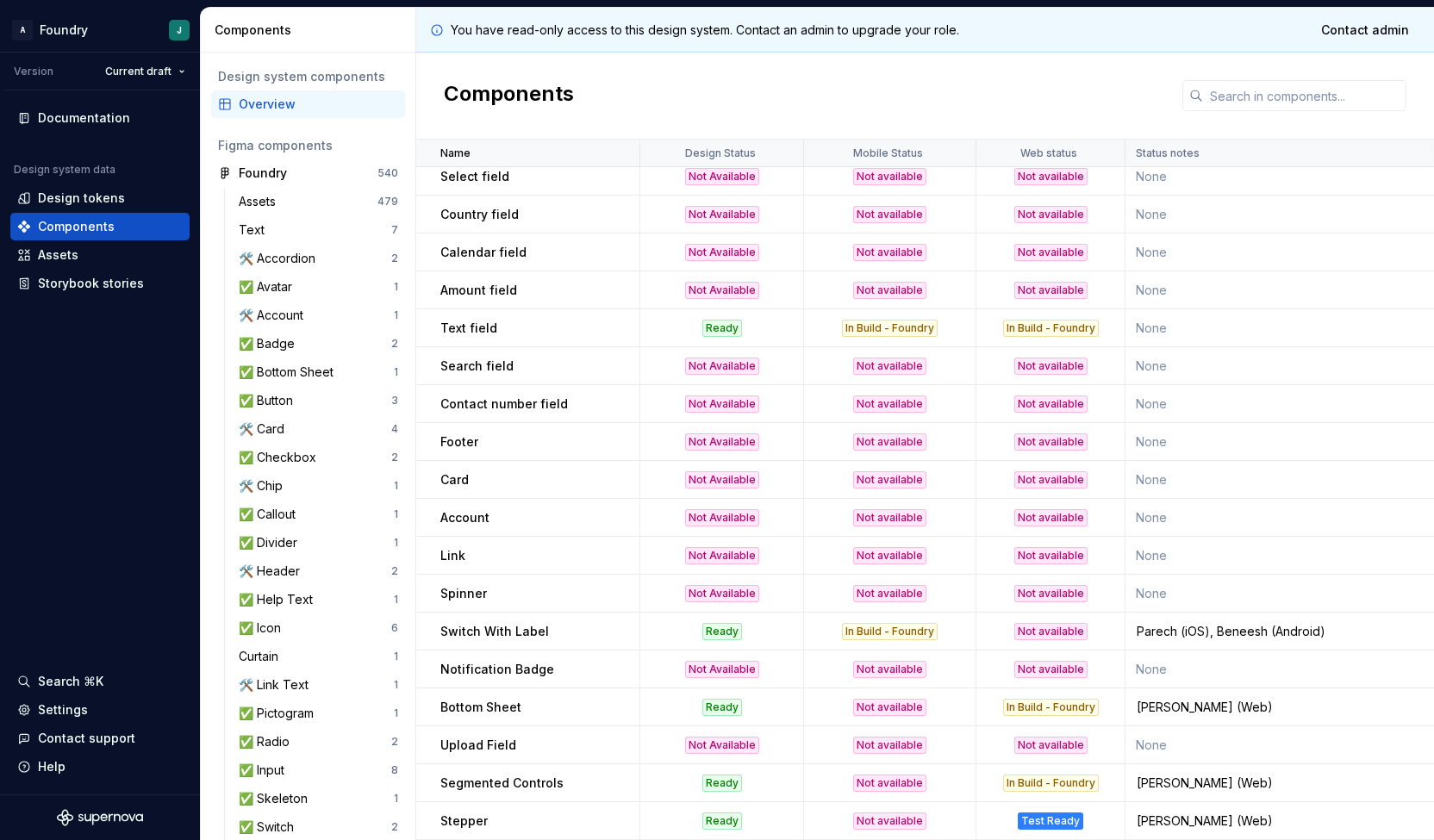
click at [523, 702] on div "Bottom Sheet" at bounding box center [539, 708] width 198 height 18
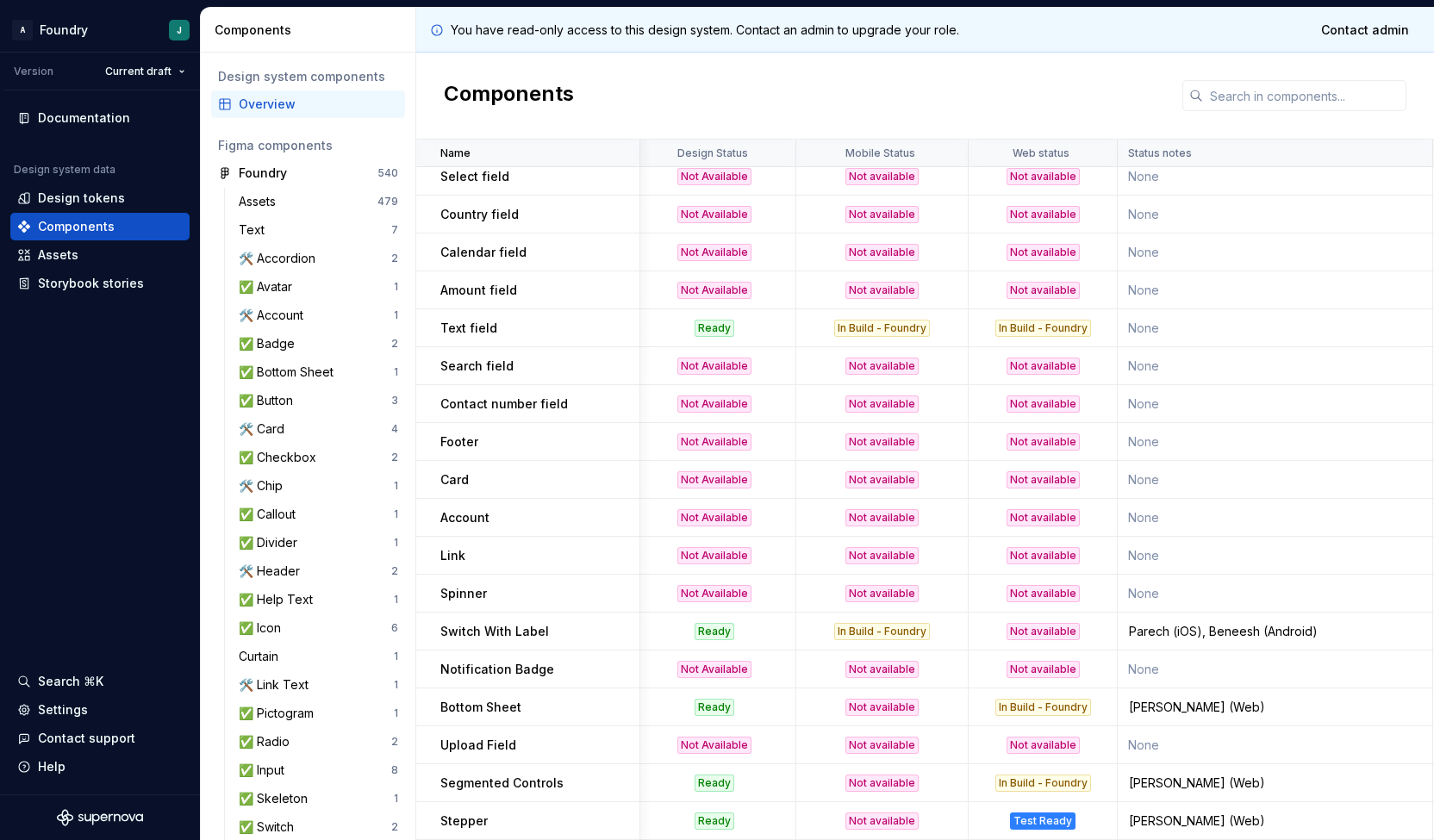
scroll to position [1382, 5]
click at [516, 738] on div "Upload Field" at bounding box center [539, 746] width 198 height 18
click at [536, 813] on div "Stepper" at bounding box center [539, 821] width 198 height 18
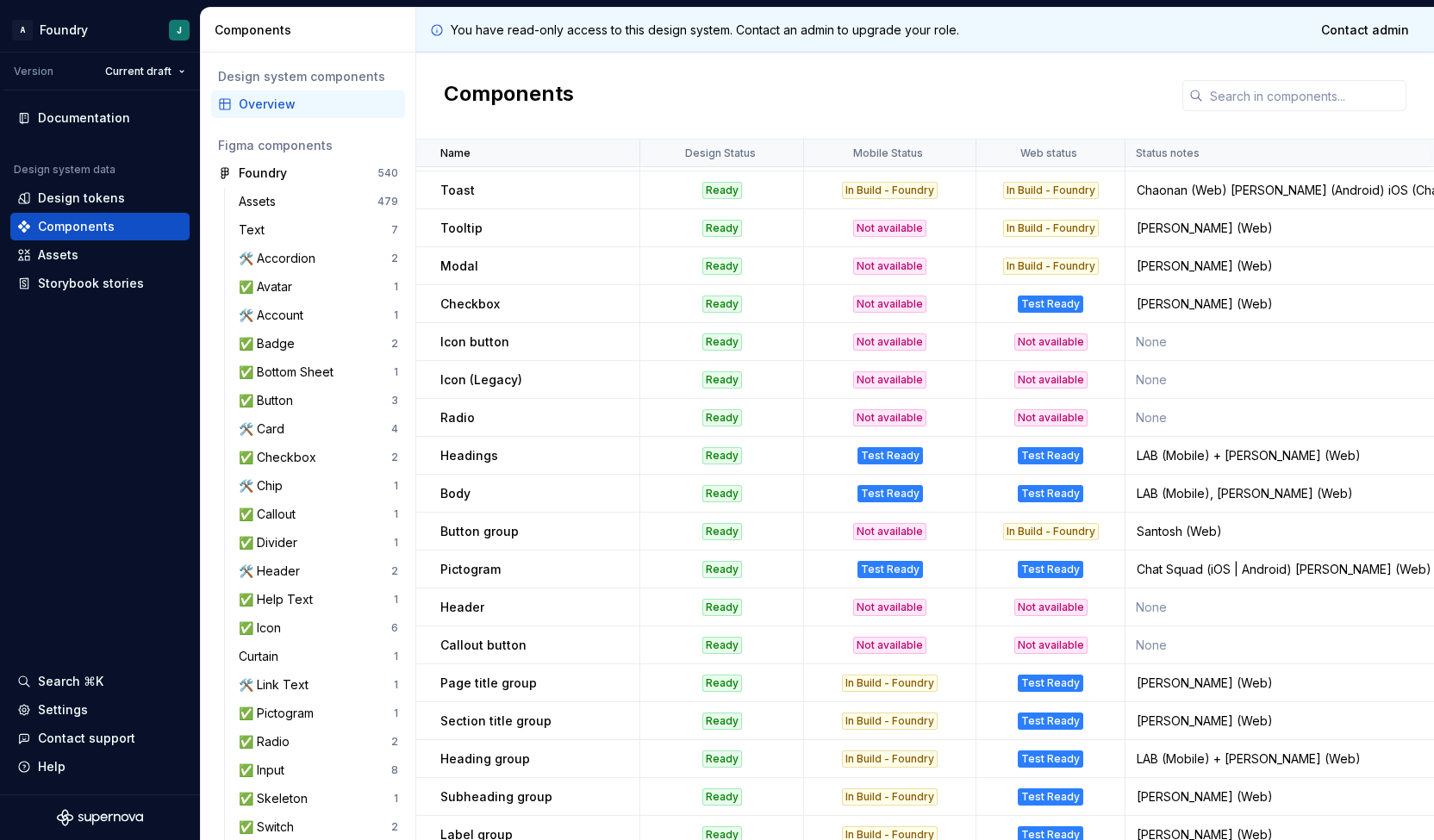
scroll to position [0, 0]
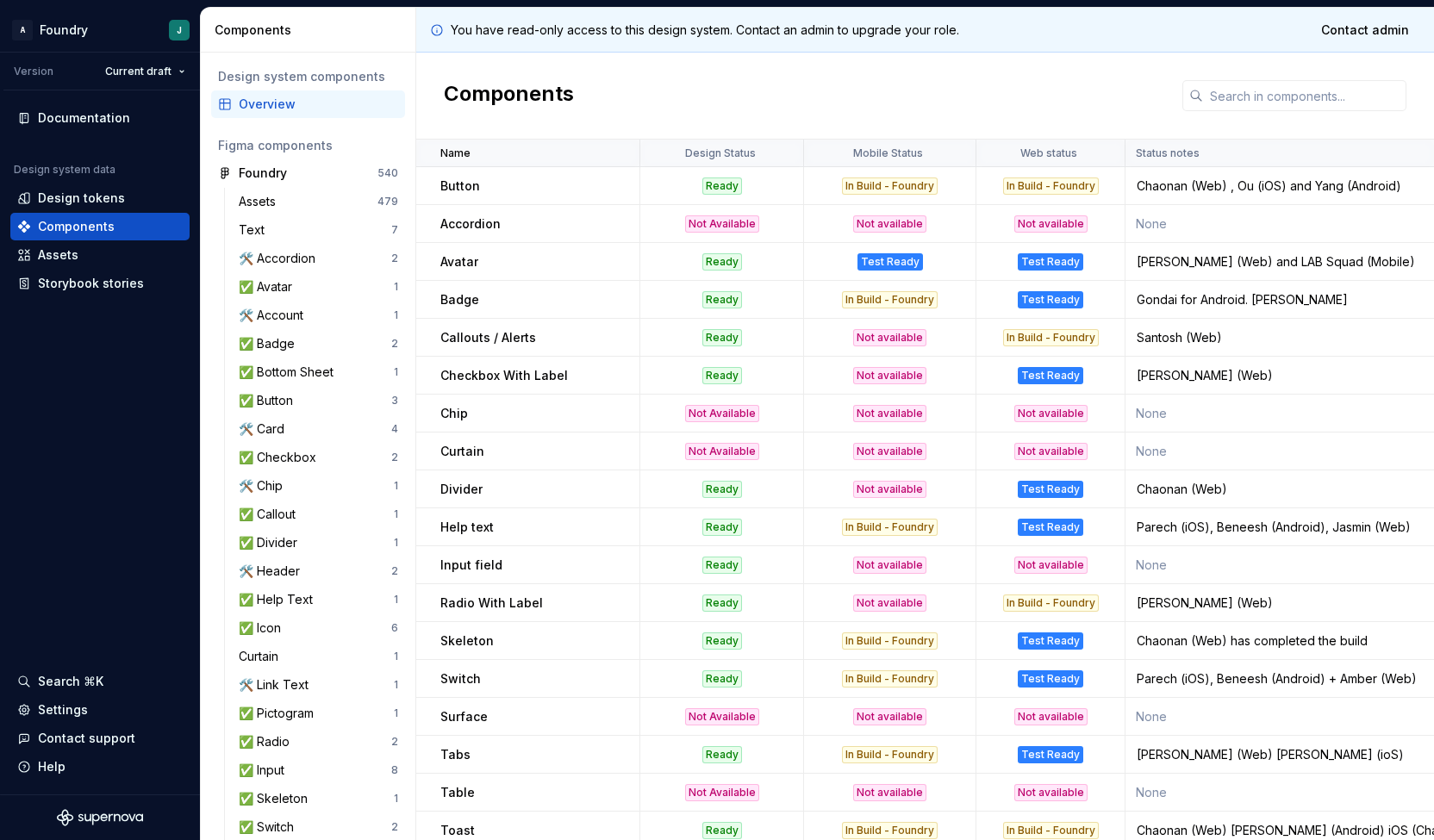
click at [580, 343] on div "Callouts / Alerts" at bounding box center [539, 338] width 198 height 18
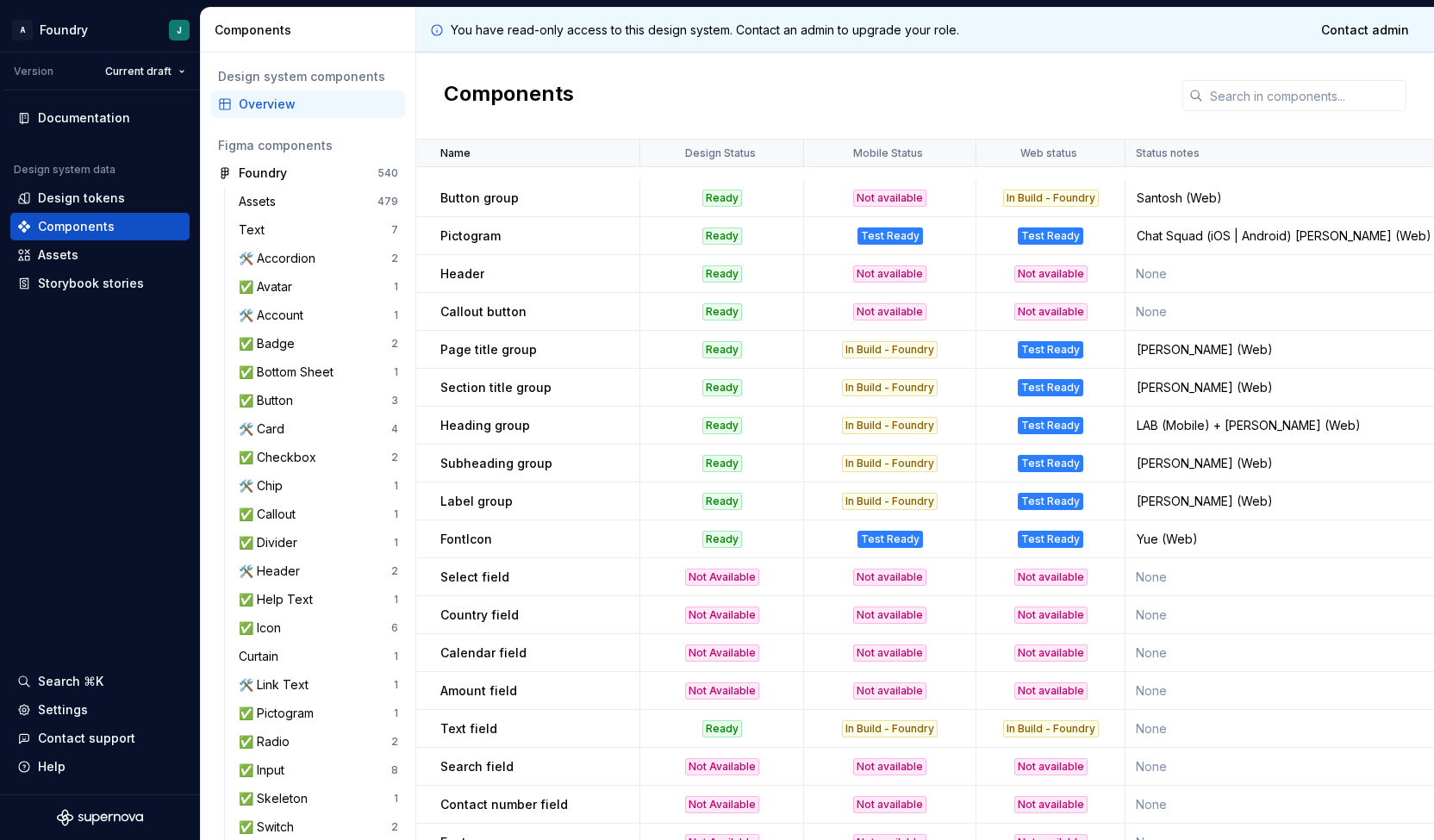
scroll to position [1382, 0]
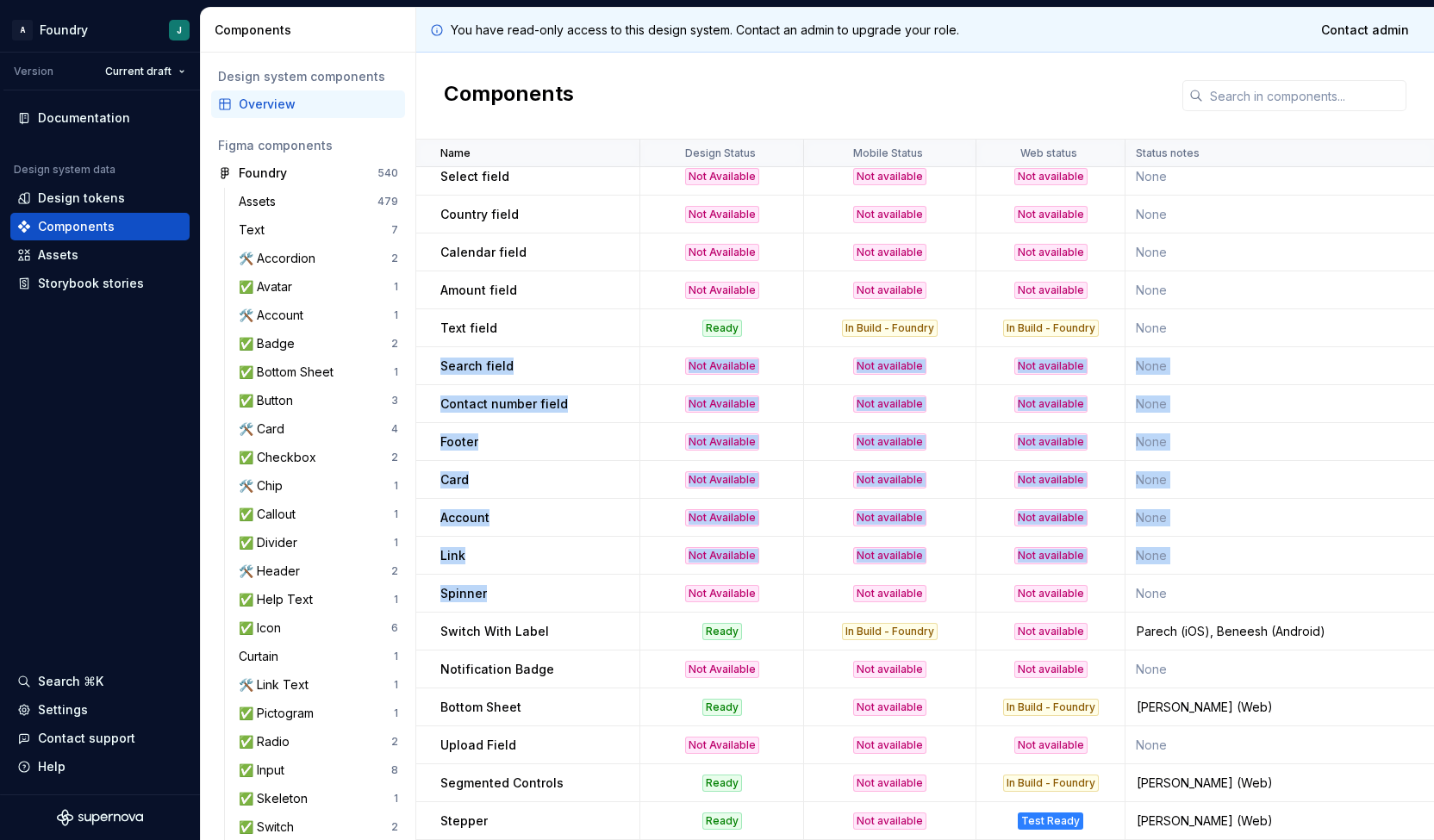
drag, startPoint x: 437, startPoint y: 354, endPoint x: 530, endPoint y: 573, distance: 237.9
click at [530, 574] on td "Spinner" at bounding box center [528, 593] width 224 height 38
drag, startPoint x: 437, startPoint y: 354, endPoint x: 512, endPoint y: 585, distance: 242.9
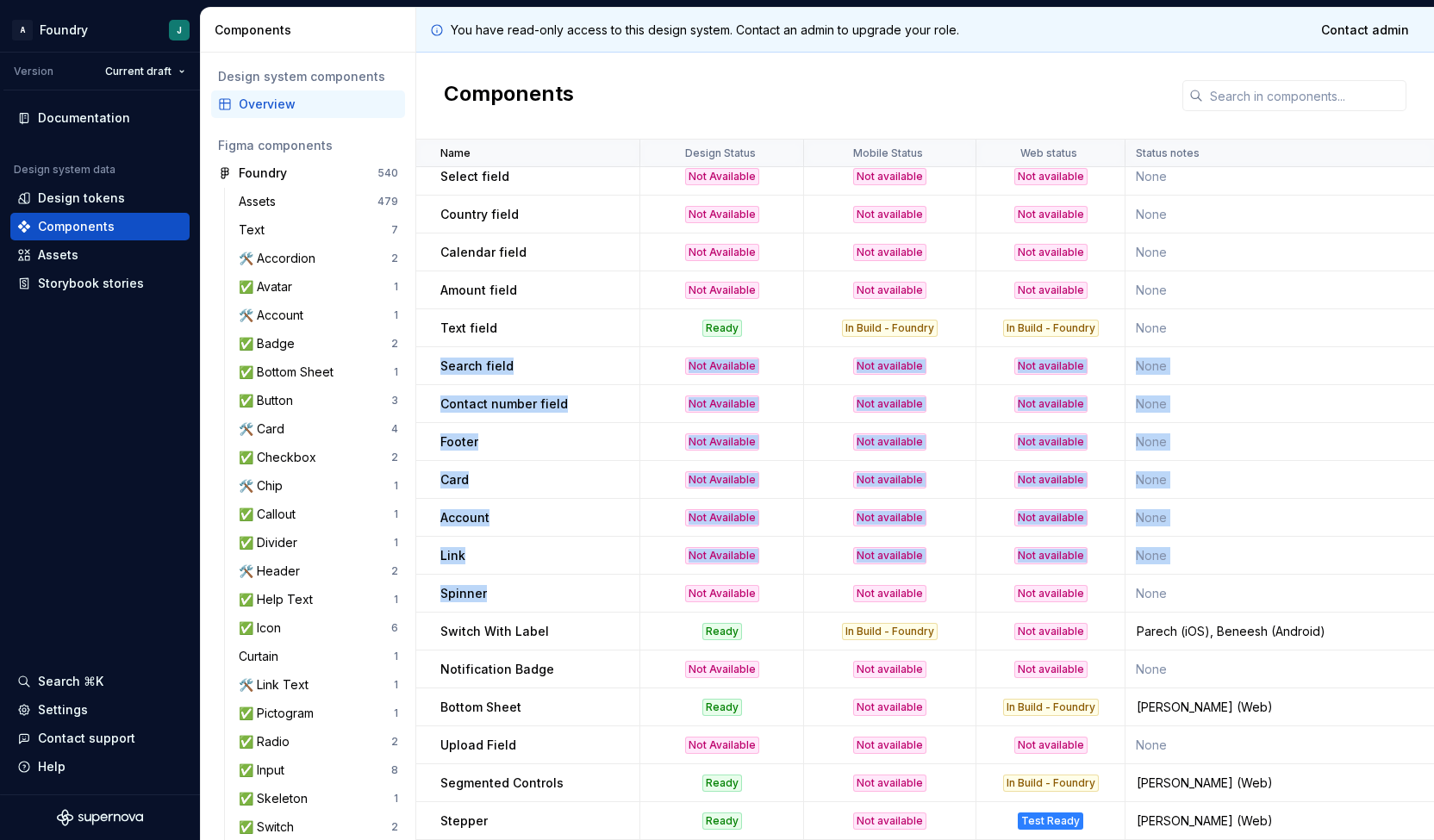
click at [512, 585] on div "Spinner" at bounding box center [539, 594] width 198 height 18
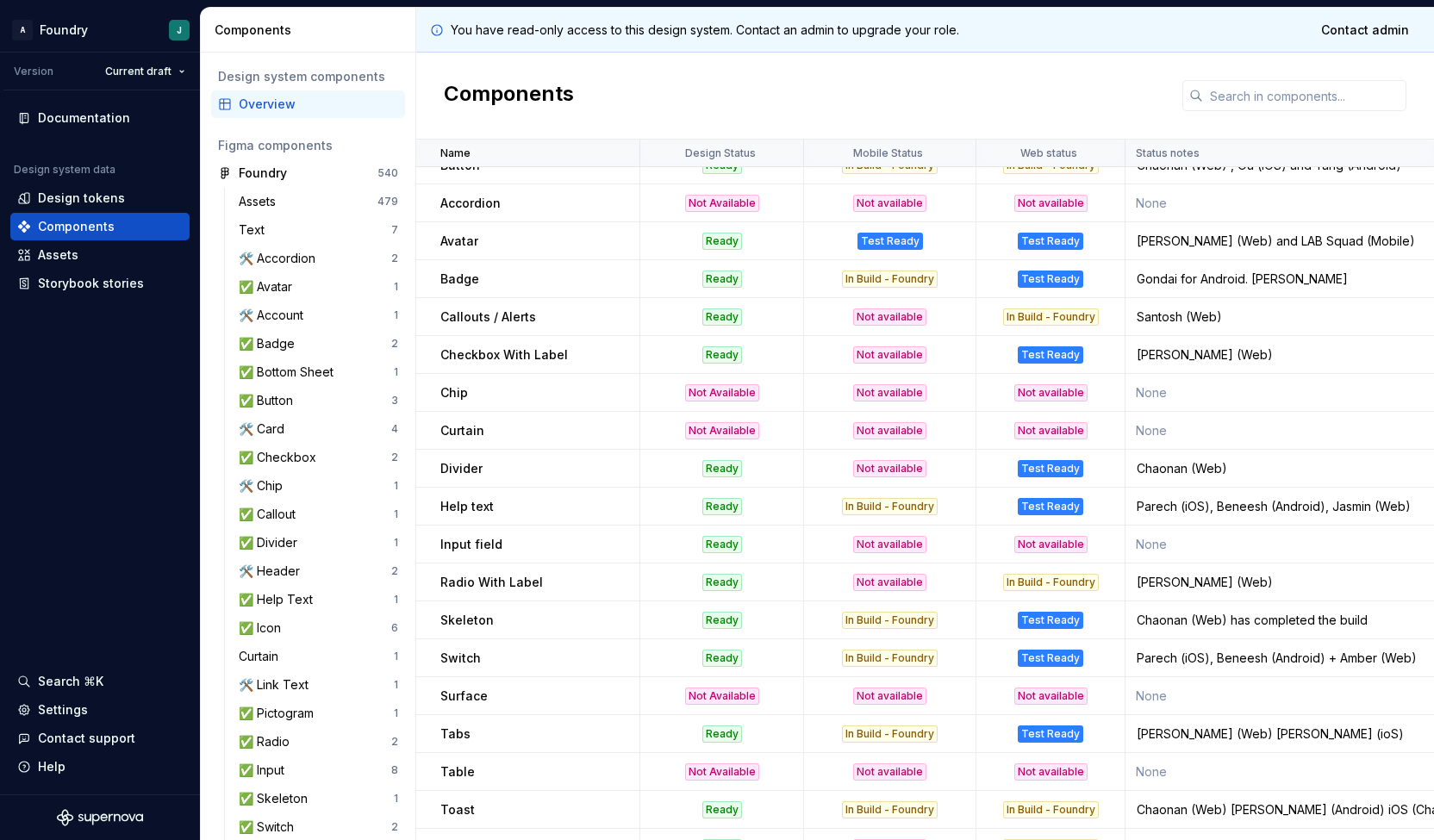
scroll to position [0, 0]
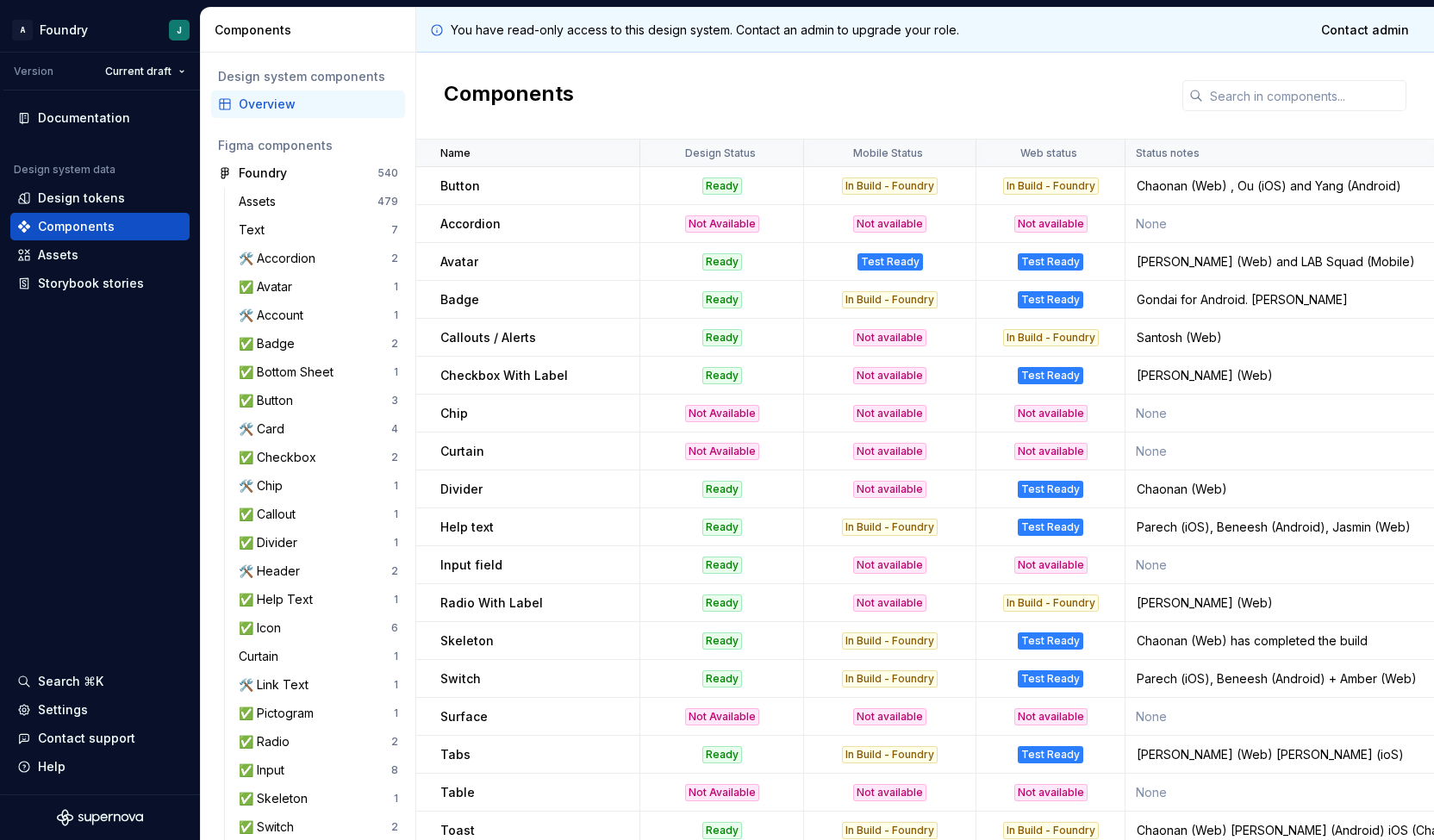
drag, startPoint x: 461, startPoint y: 458, endPoint x: 515, endPoint y: 423, distance: 64.4
click at [515, 423] on td "Chip" at bounding box center [528, 414] width 224 height 38
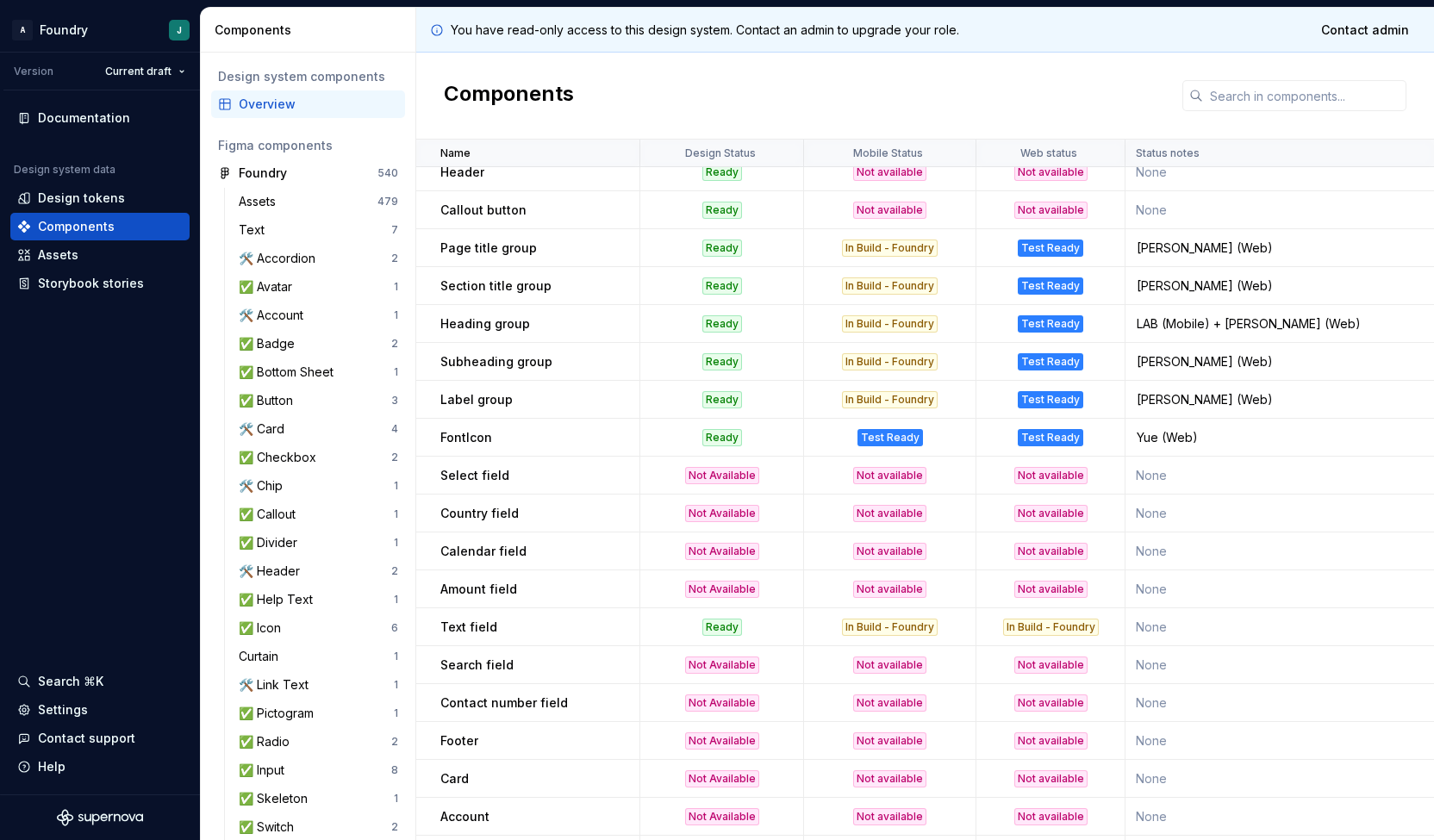
scroll to position [1077, 0]
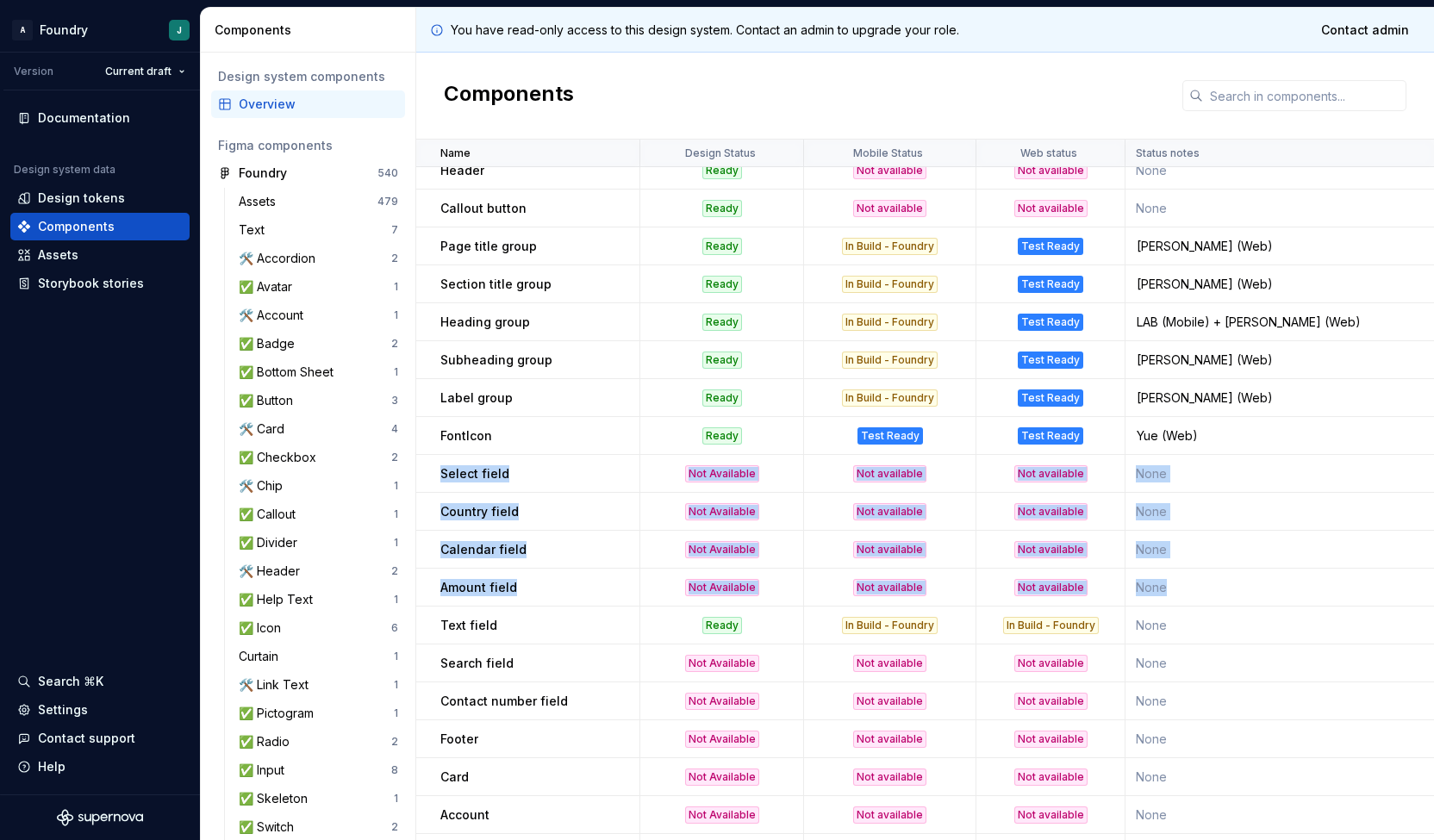
drag, startPoint x: 439, startPoint y: 477, endPoint x: 1189, endPoint y: 594, distance: 759.1
click at [1117, 576] on td "Not available" at bounding box center [1051, 587] width 149 height 38
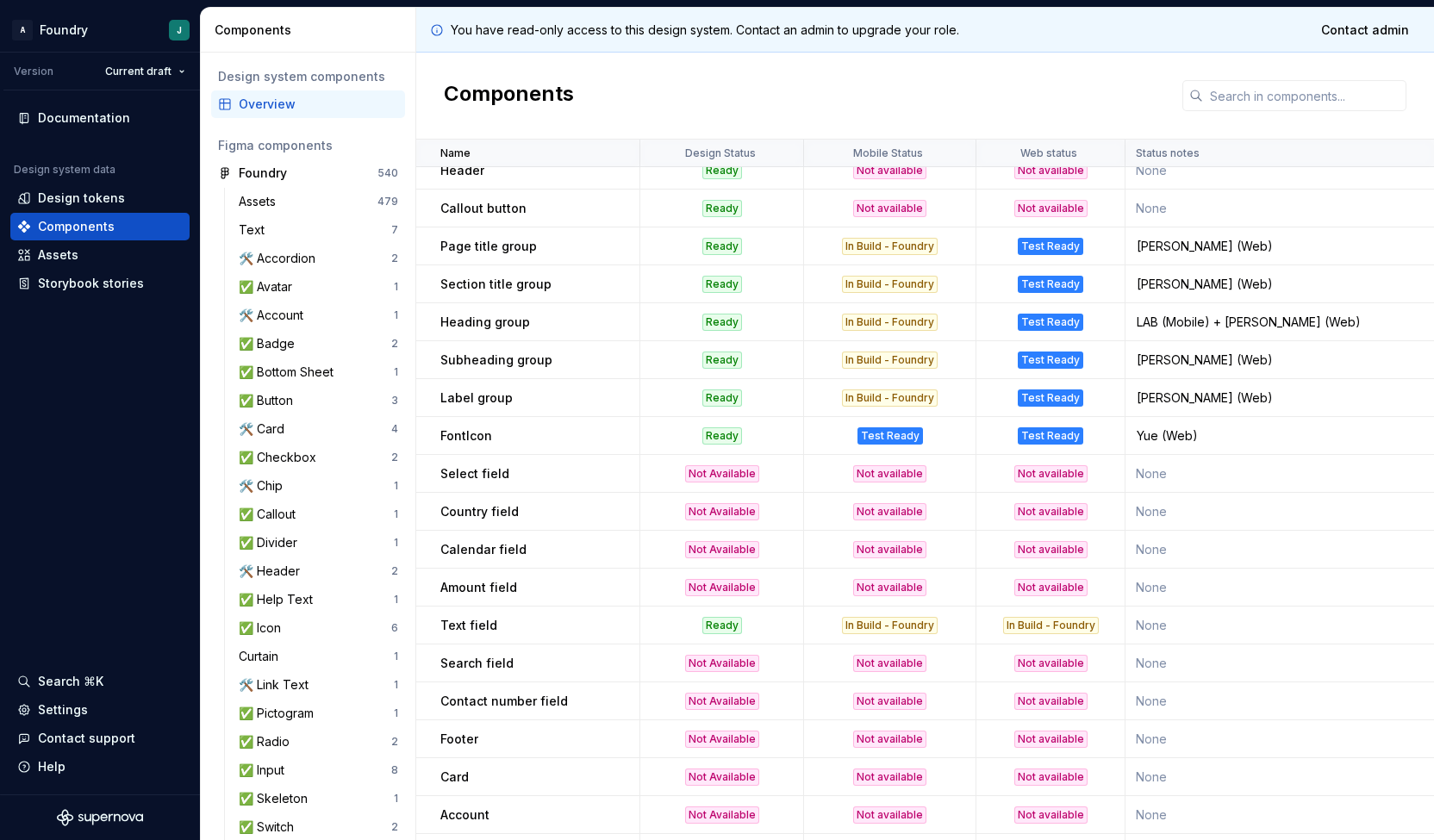
click at [1217, 571] on td "None" at bounding box center [1283, 587] width 316 height 38
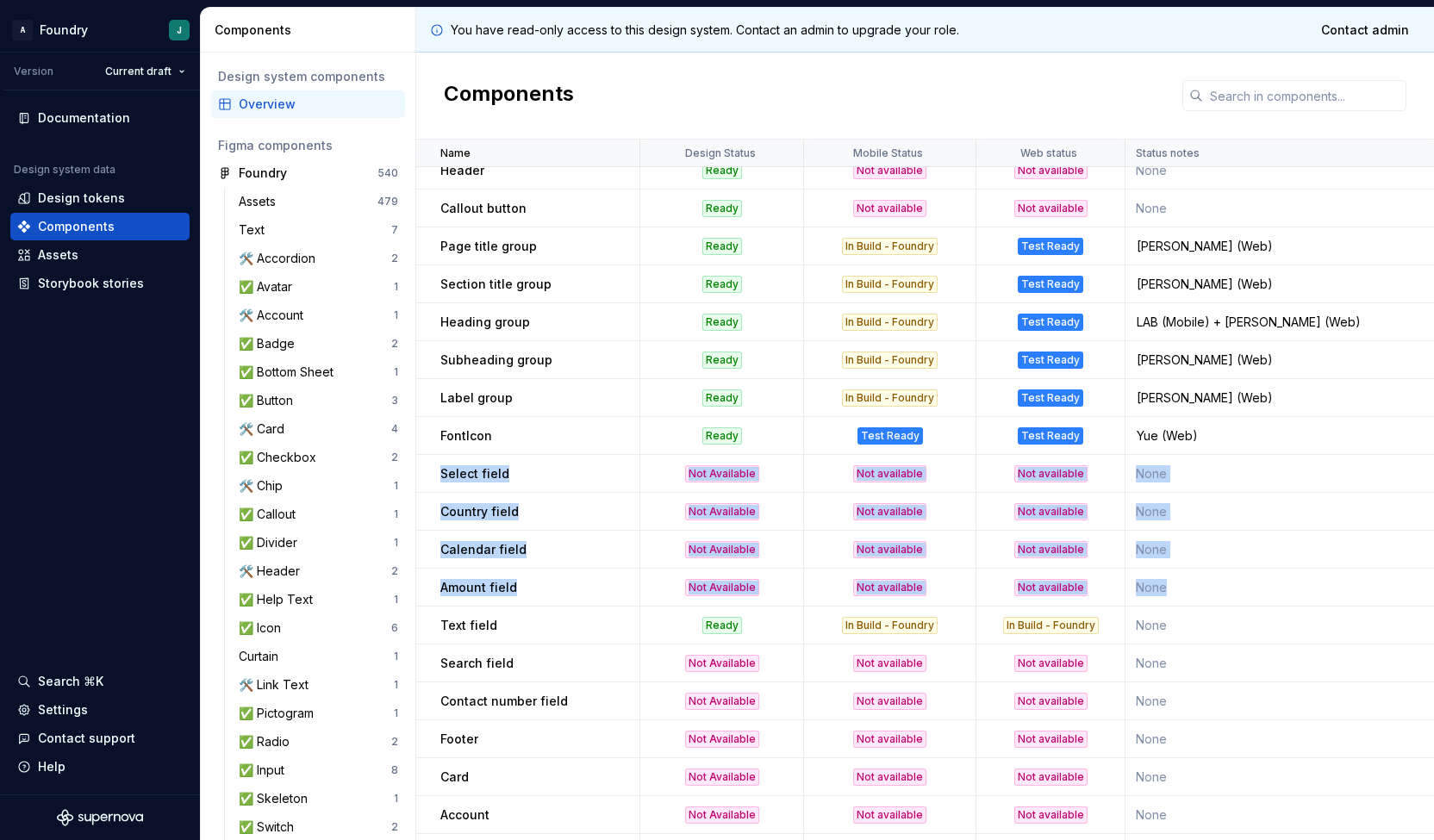
drag, startPoint x: 439, startPoint y: 473, endPoint x: 1285, endPoint y: 604, distance: 856.1
click at [1233, 588] on td "None" at bounding box center [1283, 587] width 316 height 38
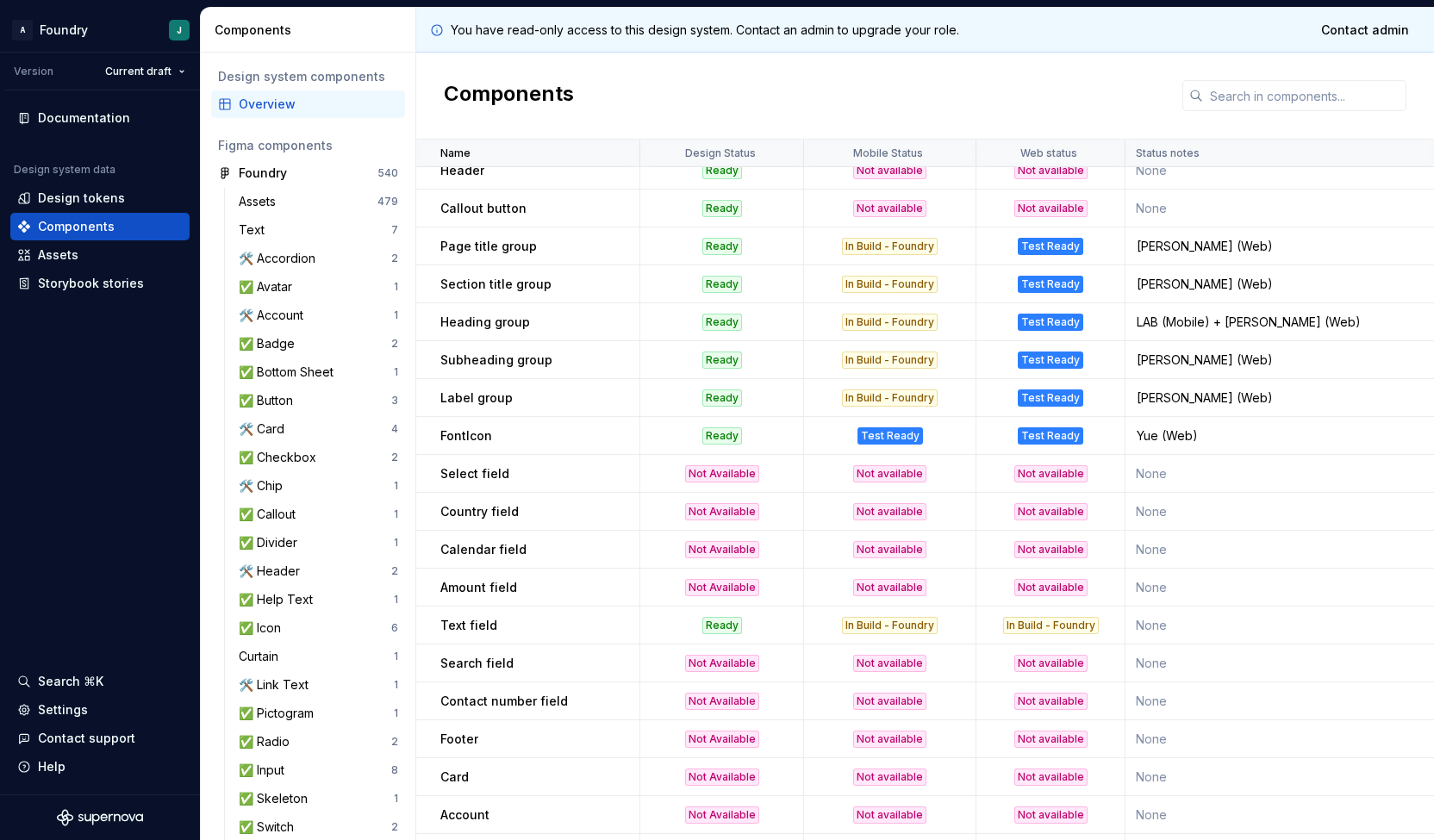
click at [714, 472] on div "Not Available" at bounding box center [722, 474] width 74 height 18
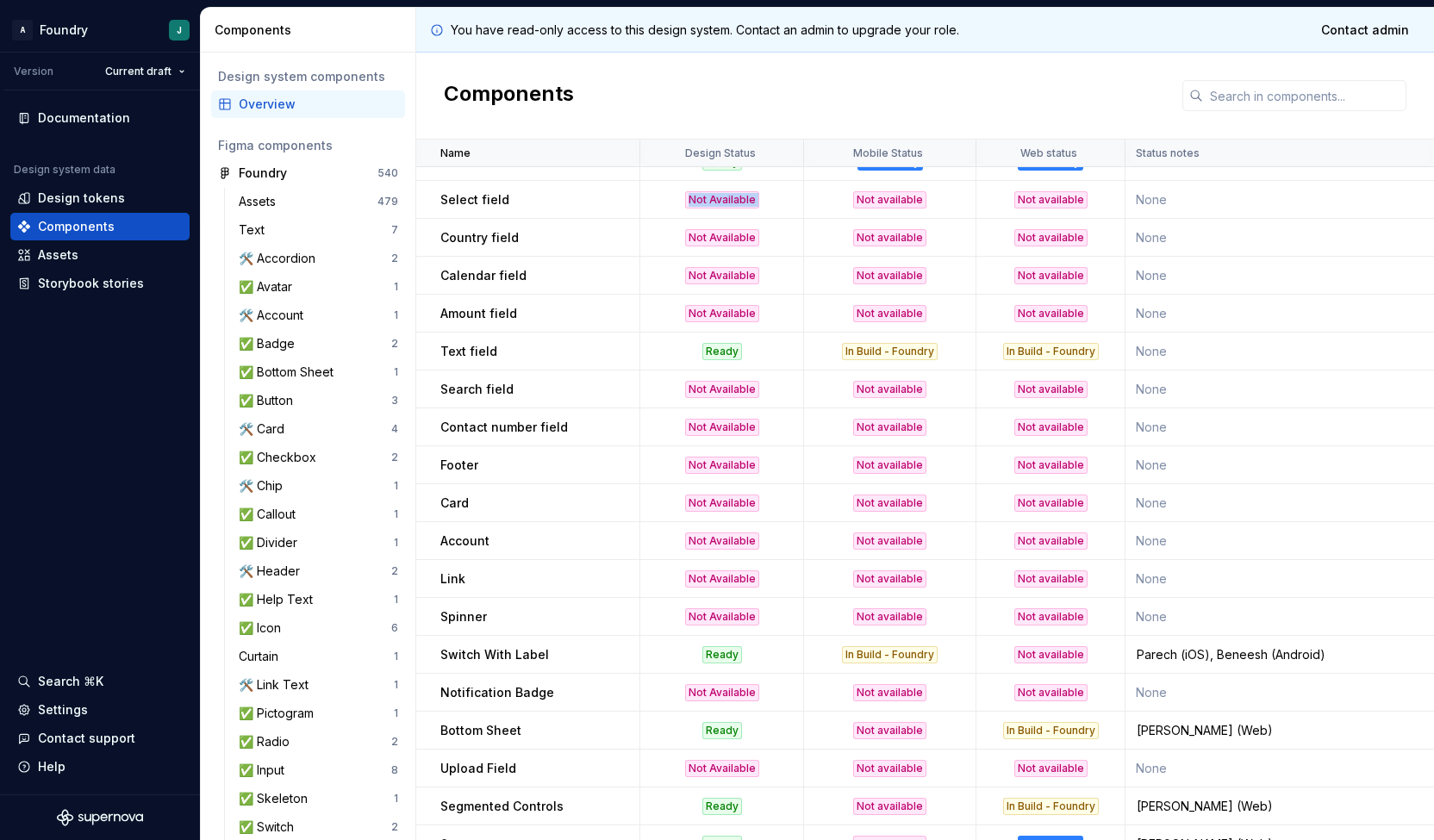
scroll to position [1356, 0]
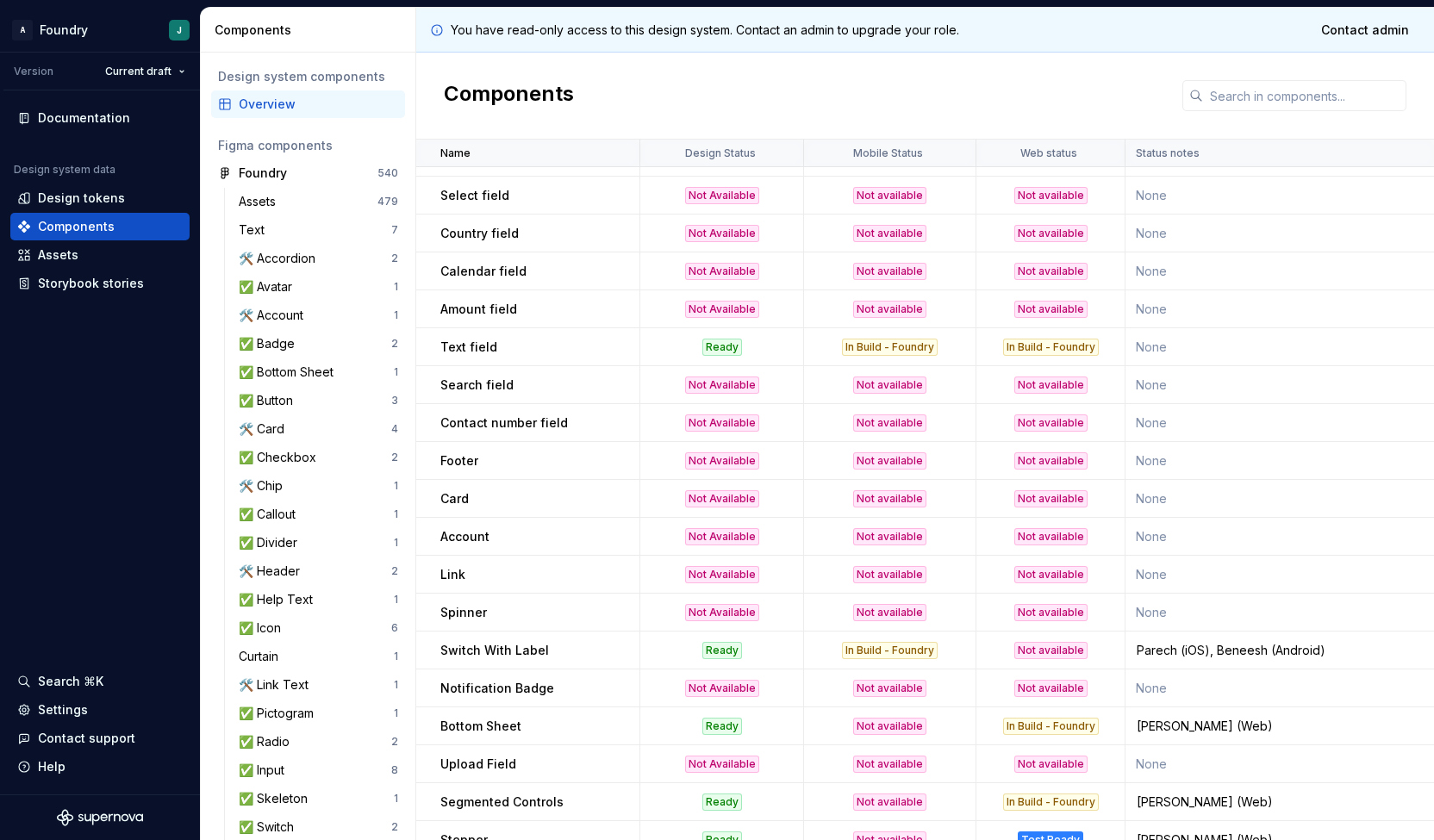
click at [751, 590] on td "Not Available" at bounding box center [721, 574] width 164 height 38
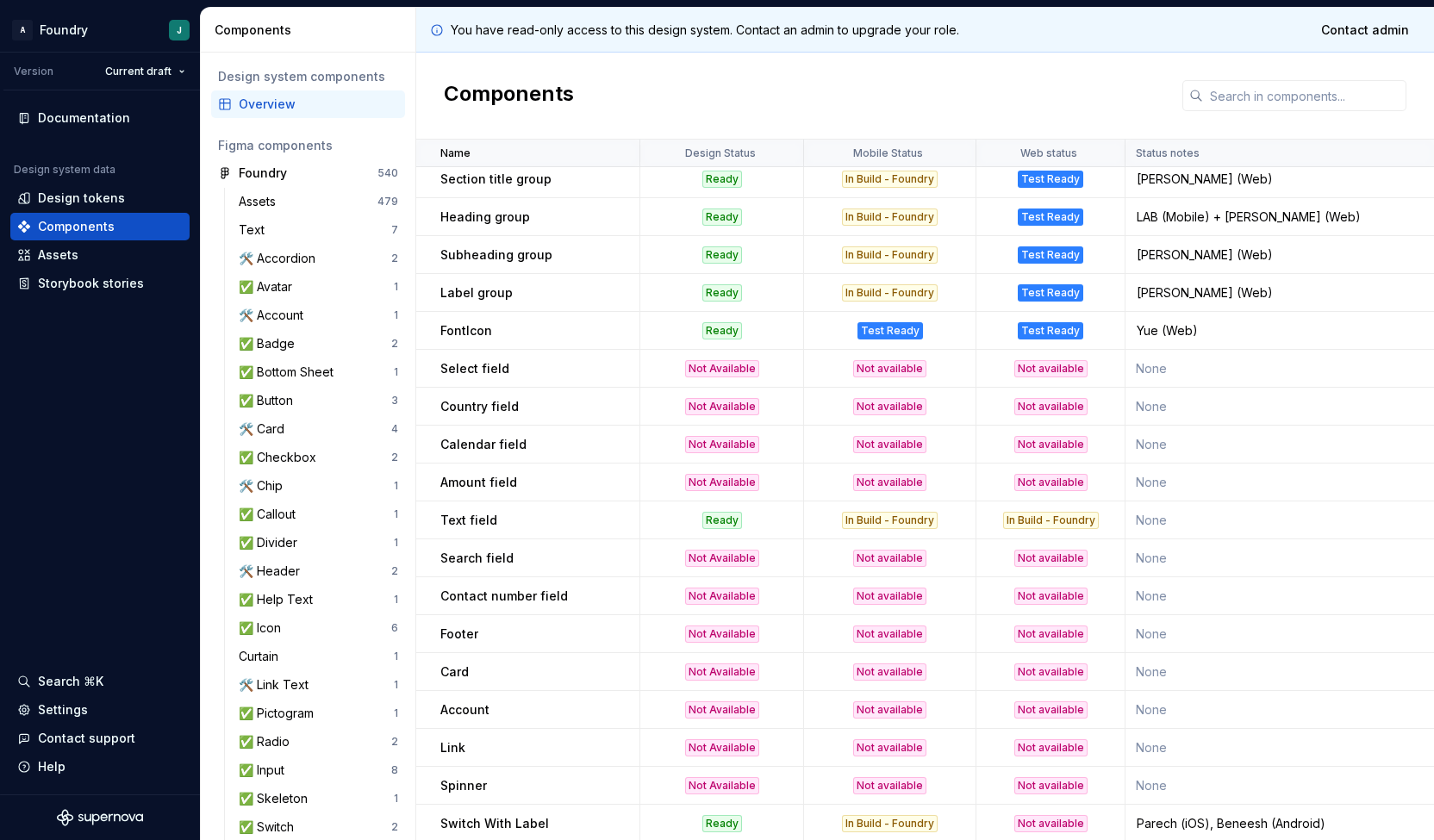
scroll to position [1218, 0]
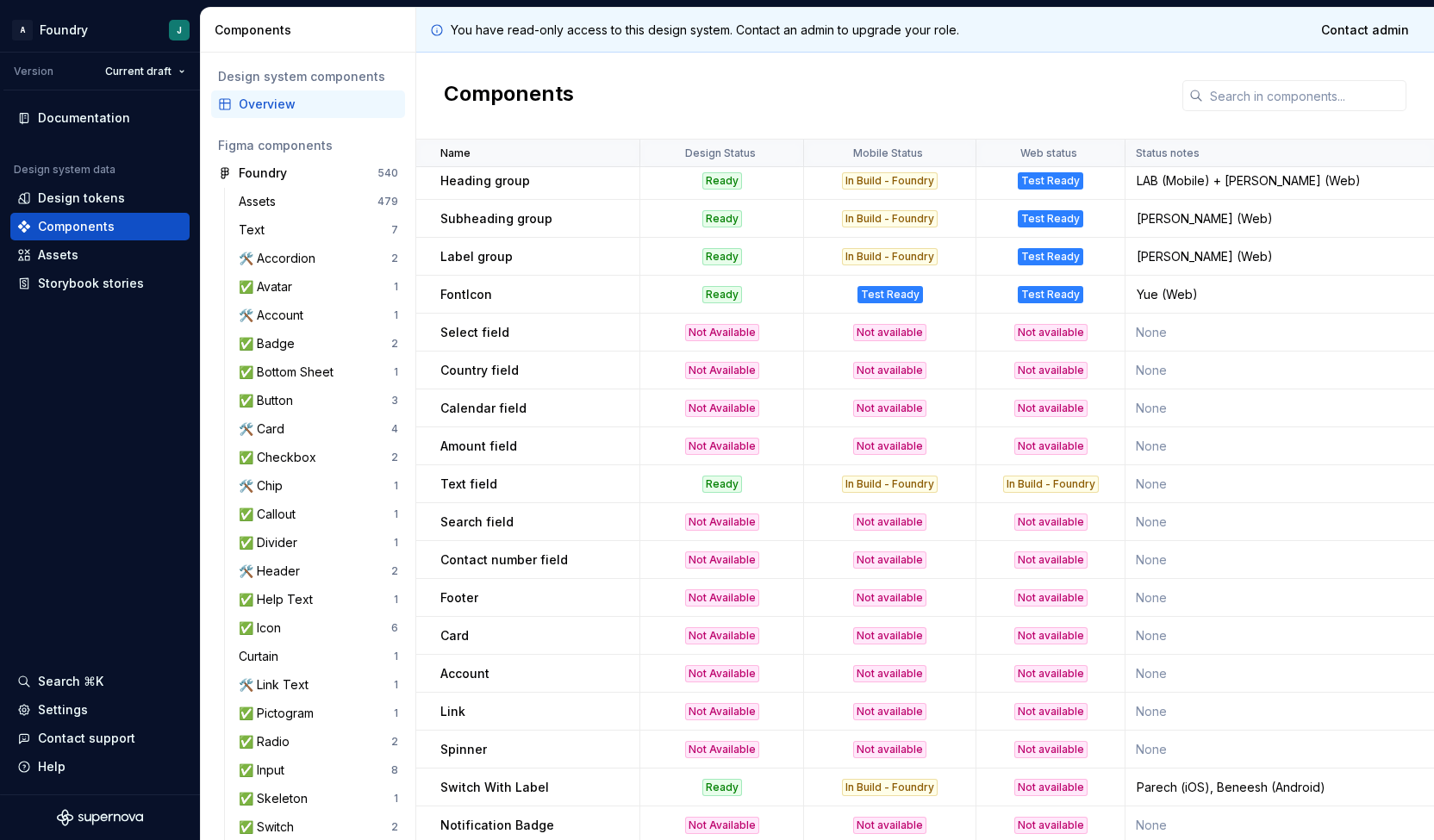
click at [576, 345] on td "Select field" at bounding box center [528, 332] width 224 height 38
click at [524, 381] on td "Country field" at bounding box center [528, 371] width 224 height 38
click at [472, 331] on p "Select field" at bounding box center [474, 332] width 69 height 18
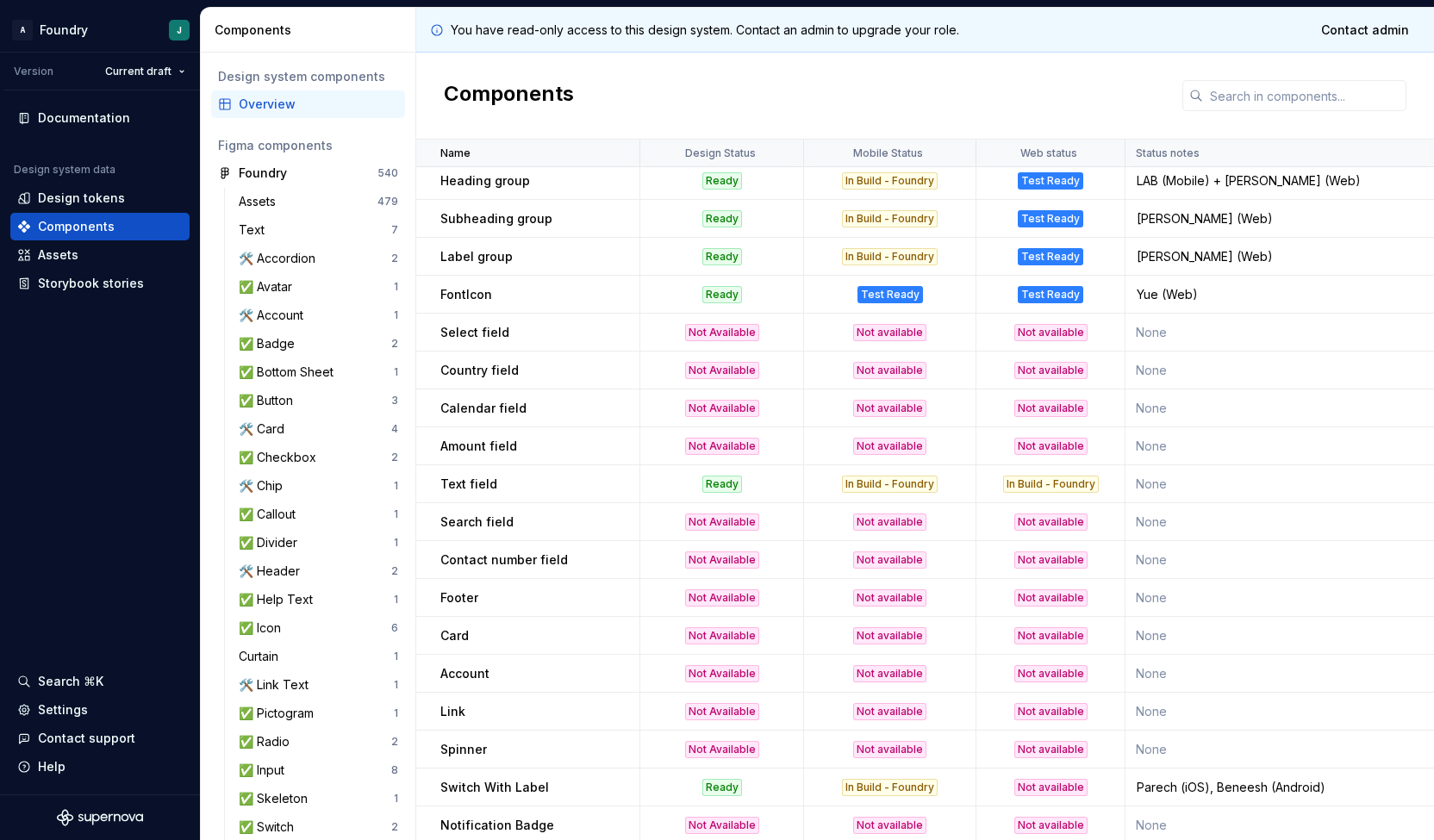
click at [732, 337] on div "Not Available" at bounding box center [722, 332] width 74 height 18
click at [629, 354] on td "Country field" at bounding box center [528, 371] width 224 height 38
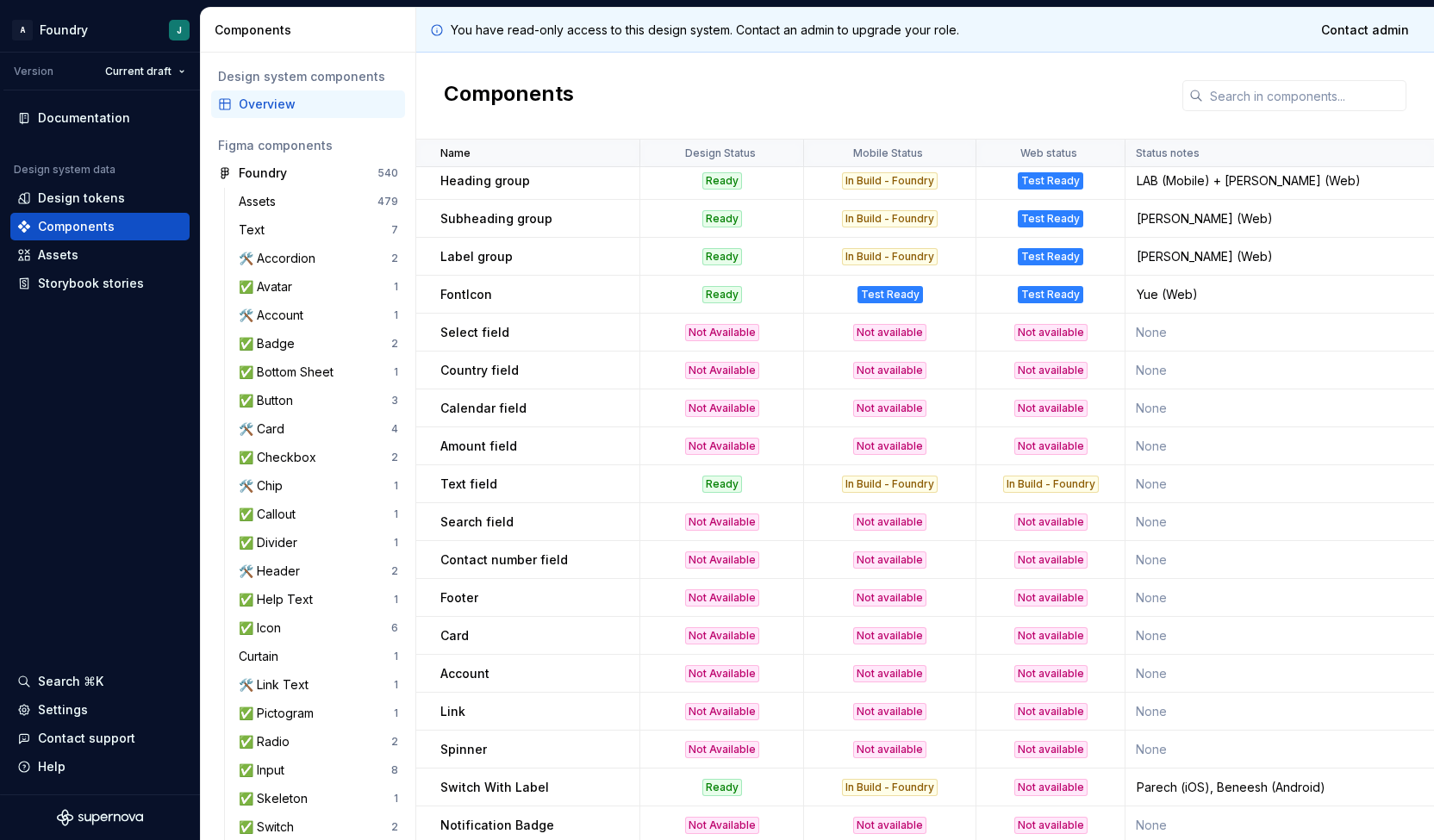
drag, startPoint x: 437, startPoint y: 329, endPoint x: 1239, endPoint y: 411, distance: 806.2
click at [1239, 411] on td "None" at bounding box center [1283, 408] width 316 height 38
click at [1199, 317] on td "None" at bounding box center [1283, 332] width 316 height 38
click at [466, 368] on p "Country field" at bounding box center [479, 371] width 78 height 18
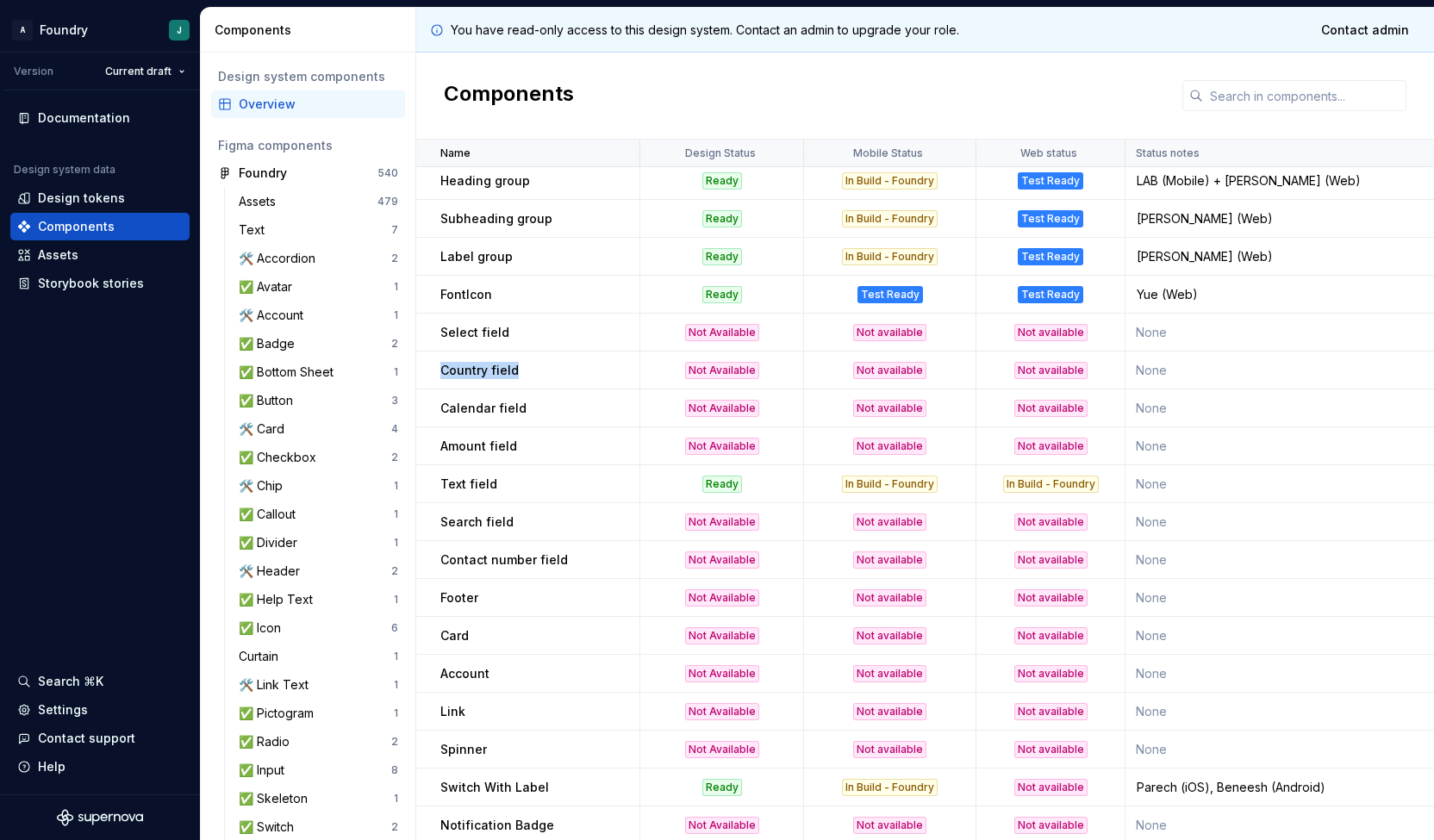
click at [466, 368] on p "Country field" at bounding box center [479, 371] width 78 height 18
click at [525, 368] on div "Country field" at bounding box center [539, 371] width 198 height 18
click at [462, 451] on p "Amount field" at bounding box center [478, 447] width 76 height 18
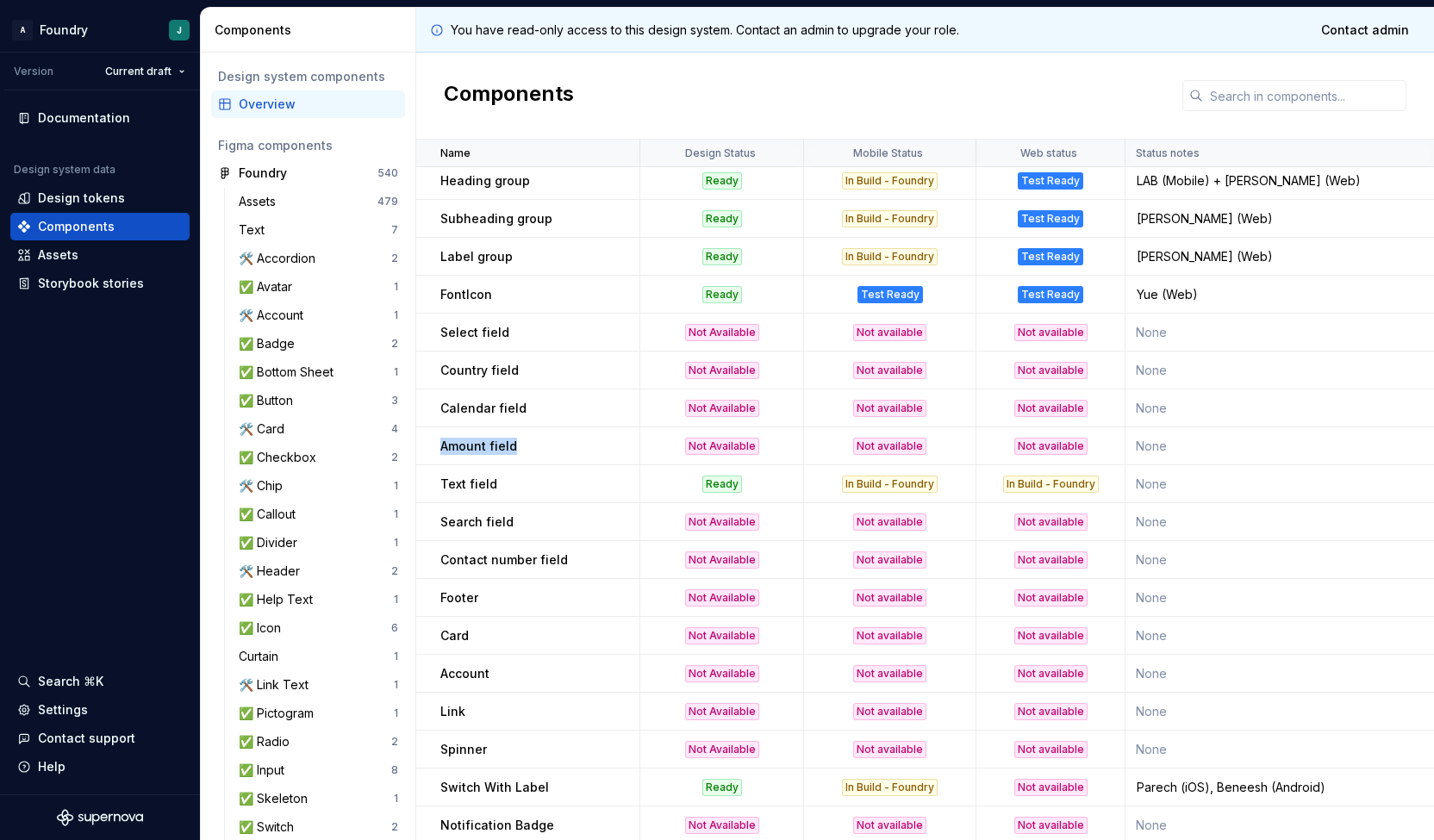
click at [462, 451] on p "Amount field" at bounding box center [478, 447] width 76 height 18
click at [455, 477] on p "Text field" at bounding box center [469, 484] width 57 height 18
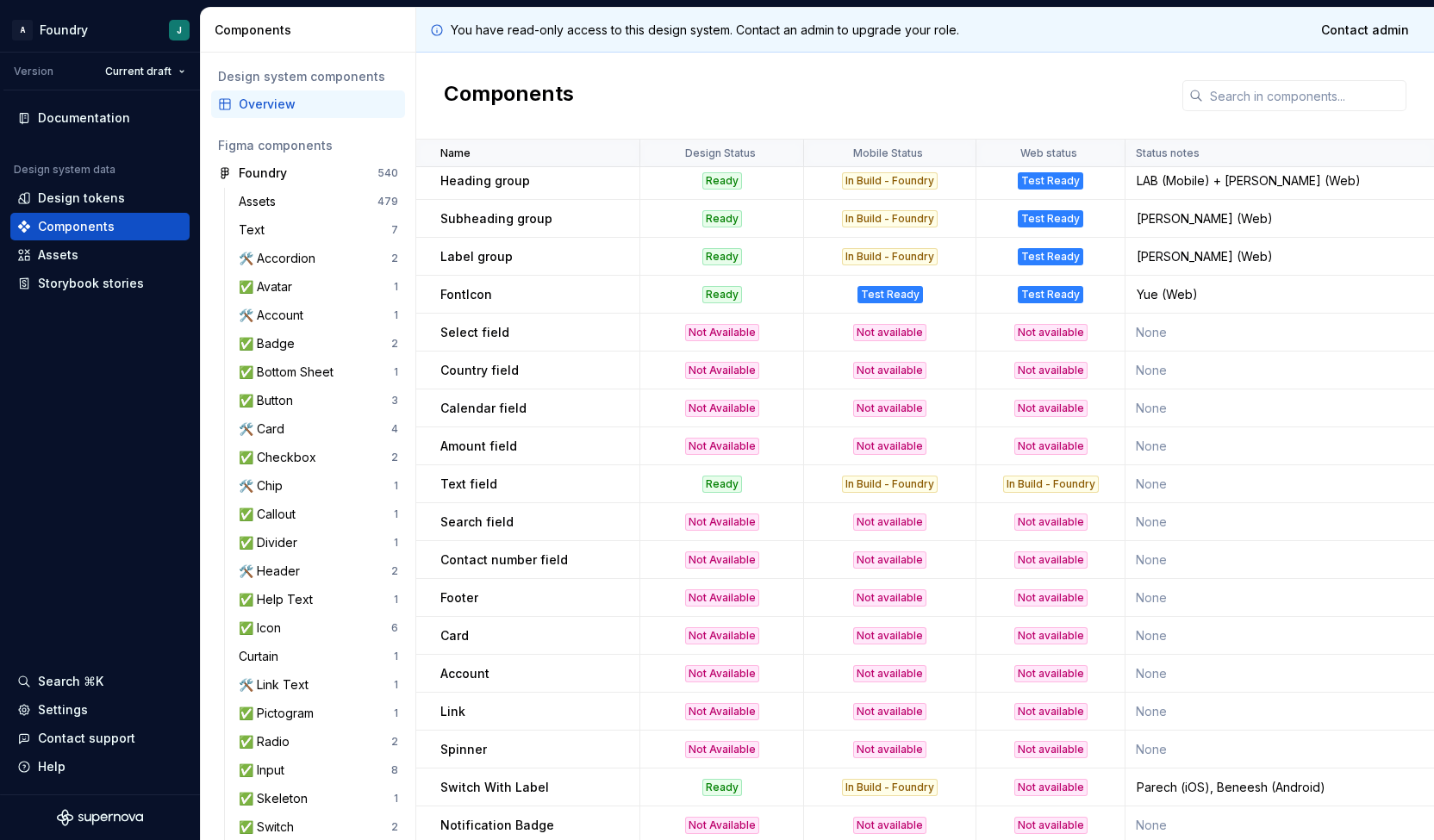
click at [482, 528] on p "Search field" at bounding box center [476, 522] width 74 height 18
click at [452, 528] on p "Search field" at bounding box center [476, 522] width 74 height 18
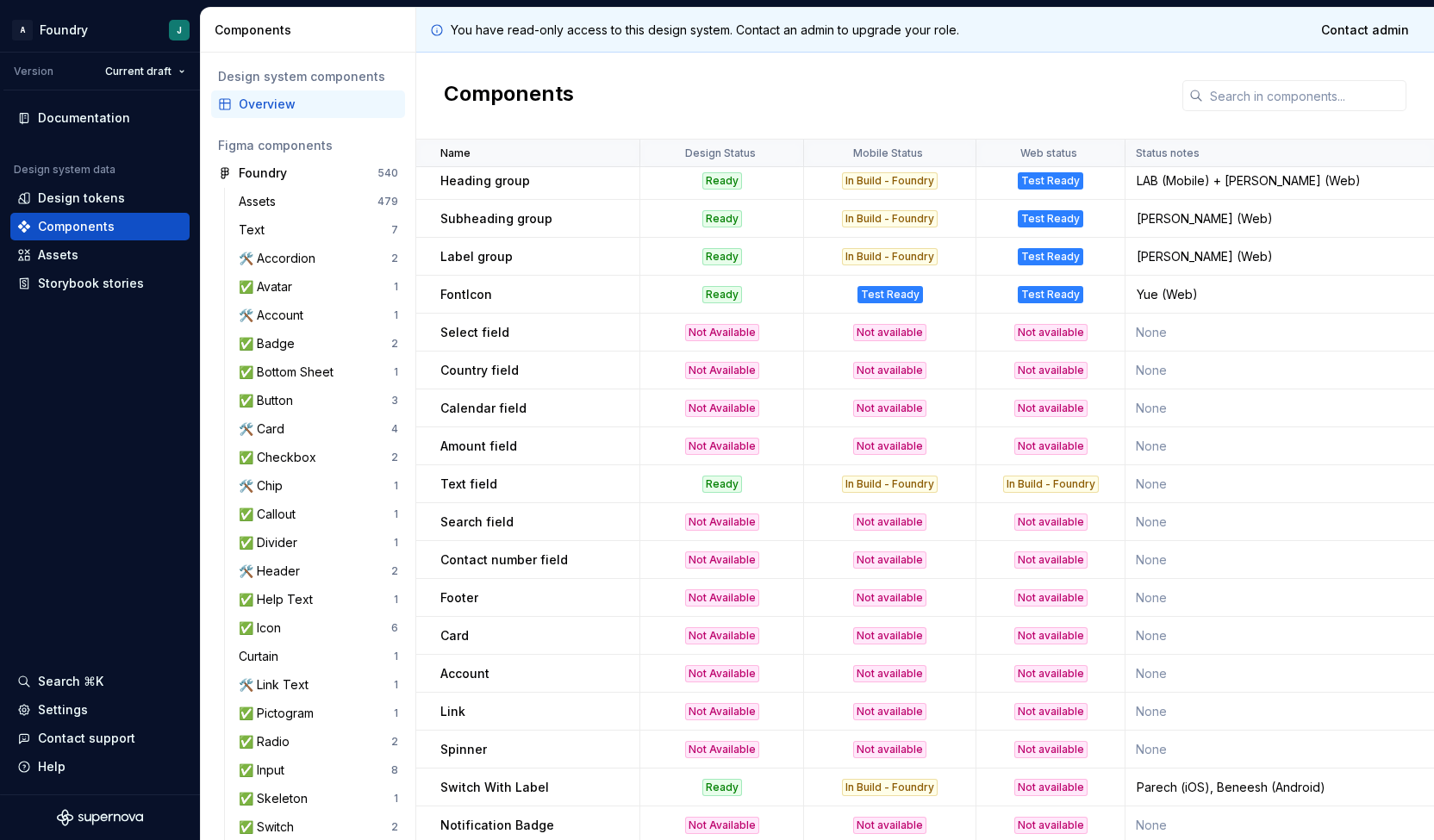
click at [466, 602] on p "Footer" at bounding box center [459, 598] width 38 height 18
click at [455, 637] on p "Card" at bounding box center [454, 636] width 28 height 18
click at [455, 759] on td "Spinner" at bounding box center [528, 749] width 224 height 38
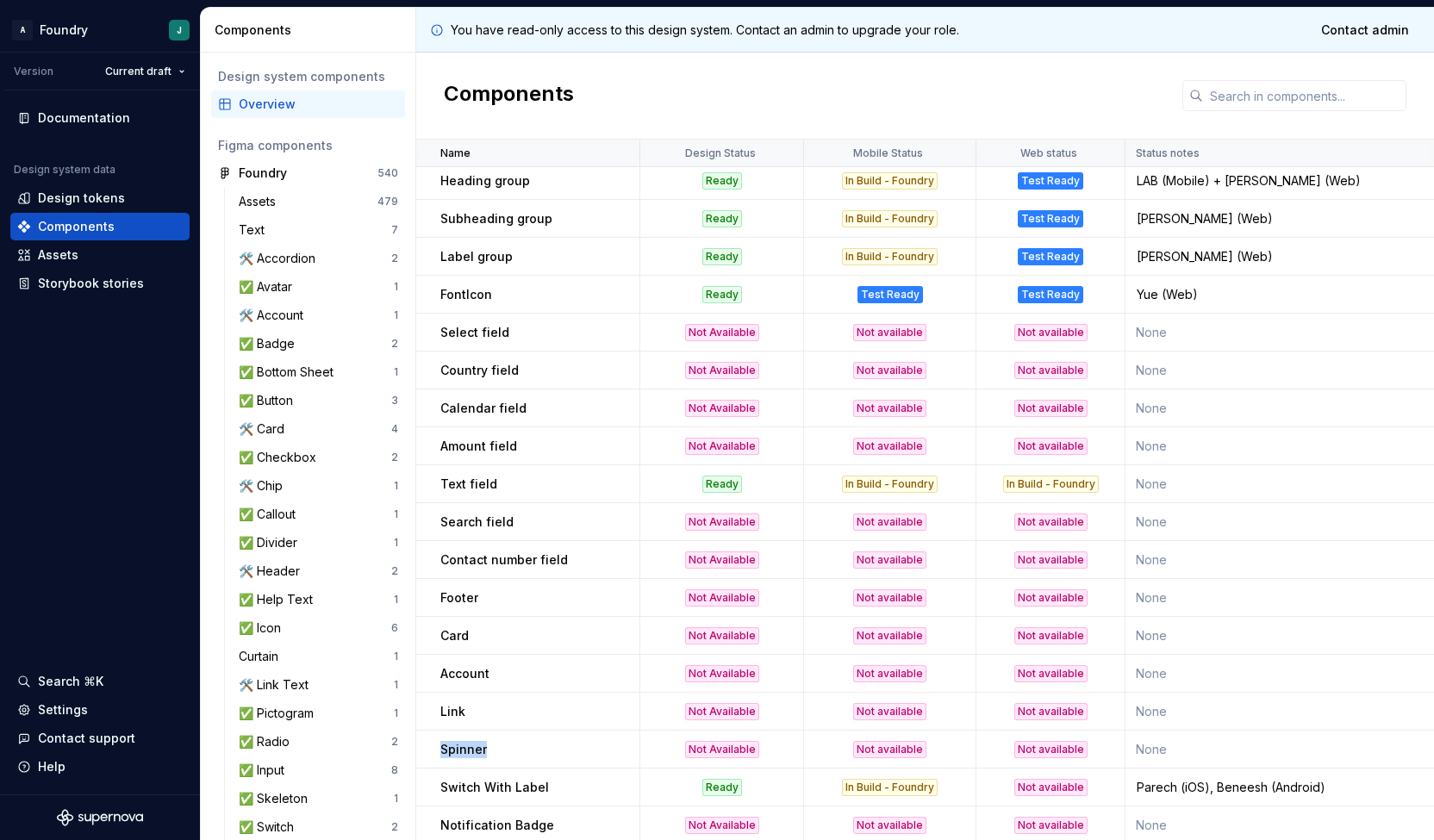
click at [455, 759] on td "Spinner" at bounding box center [528, 749] width 224 height 38
click at [570, 751] on div "Spinner" at bounding box center [539, 750] width 198 height 18
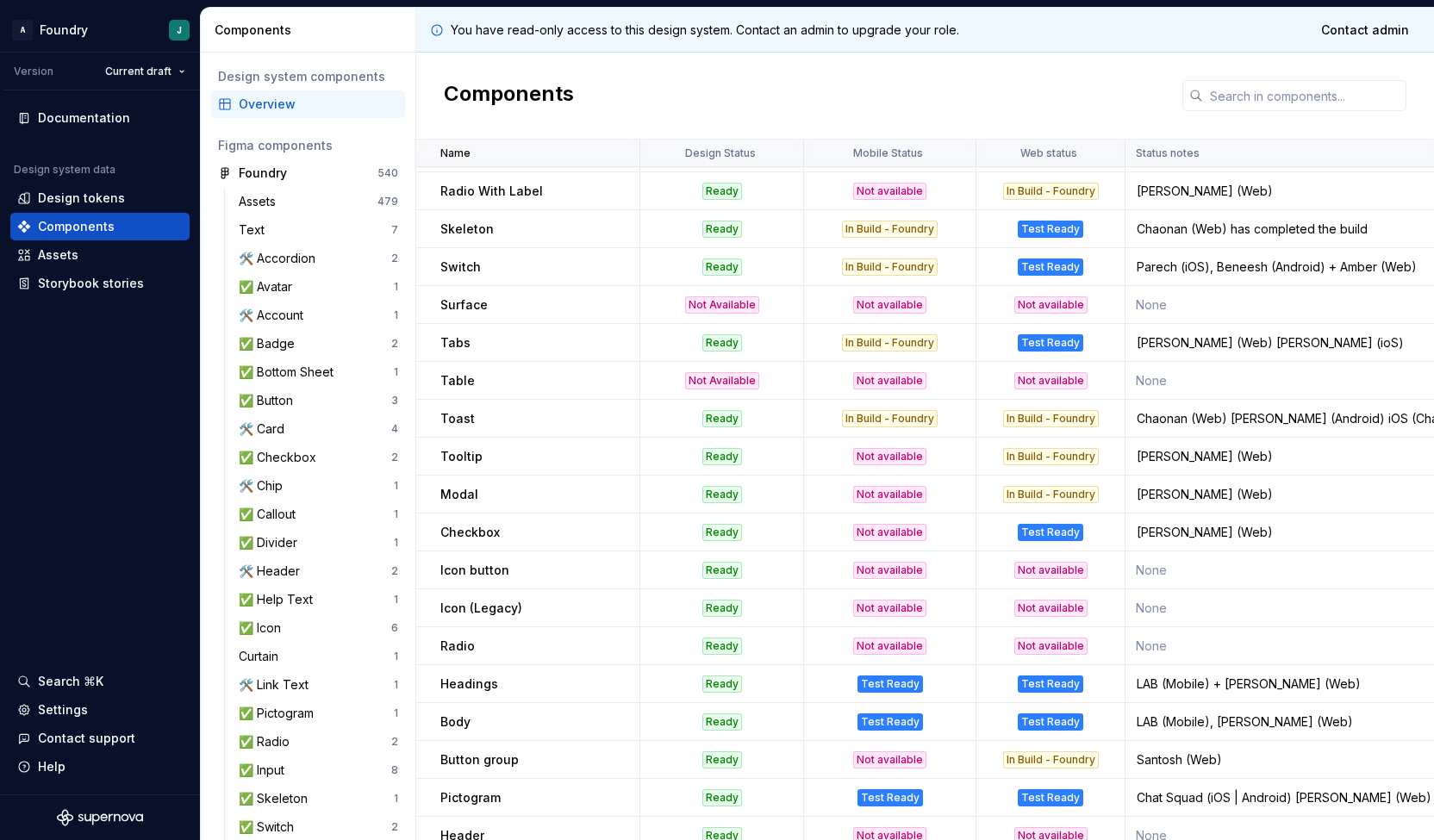
scroll to position [0, 0]
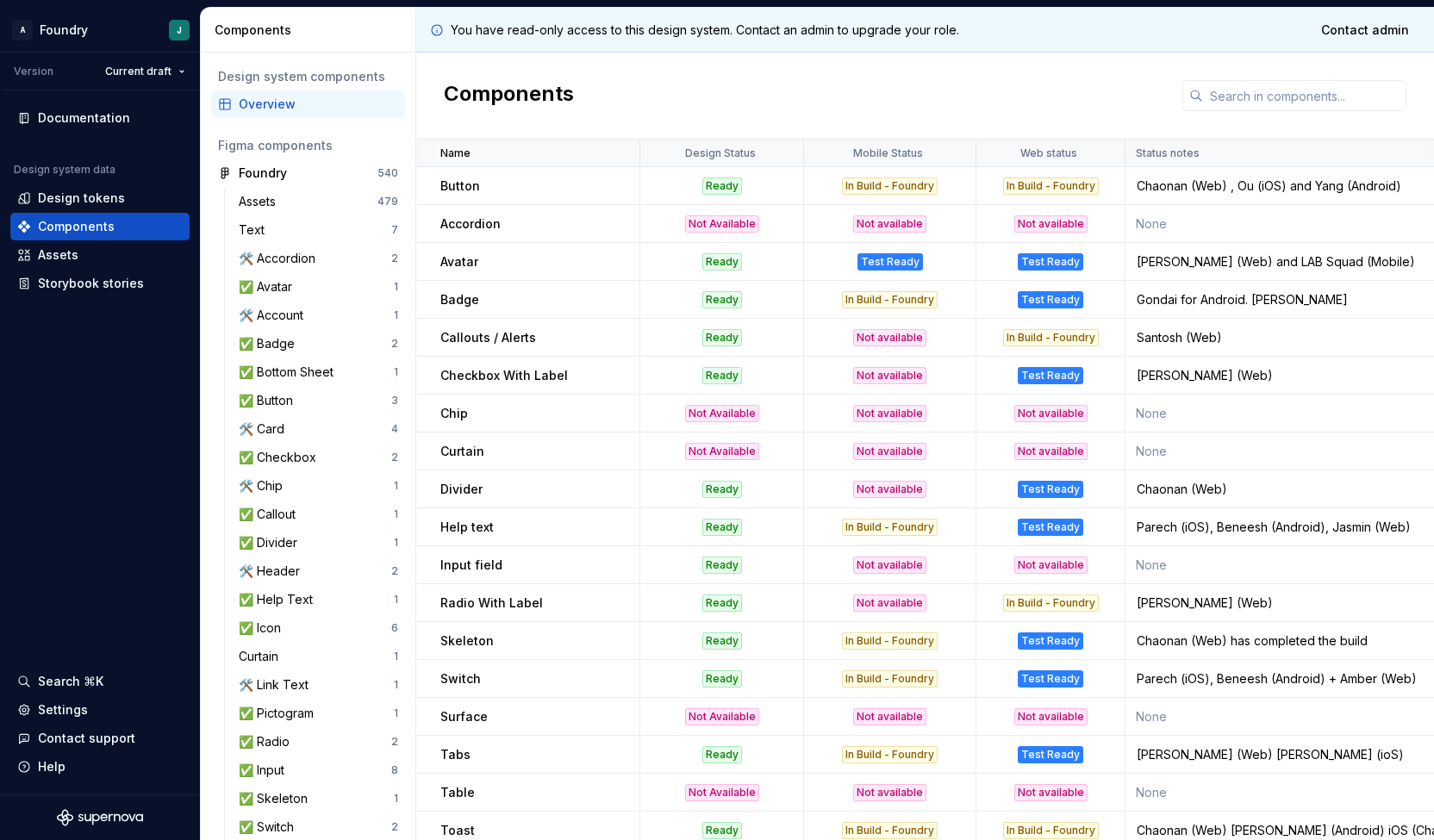
click at [465, 177] on p "Button" at bounding box center [460, 186] width 39 height 18
click at [508, 276] on td "Avatar" at bounding box center [528, 262] width 224 height 38
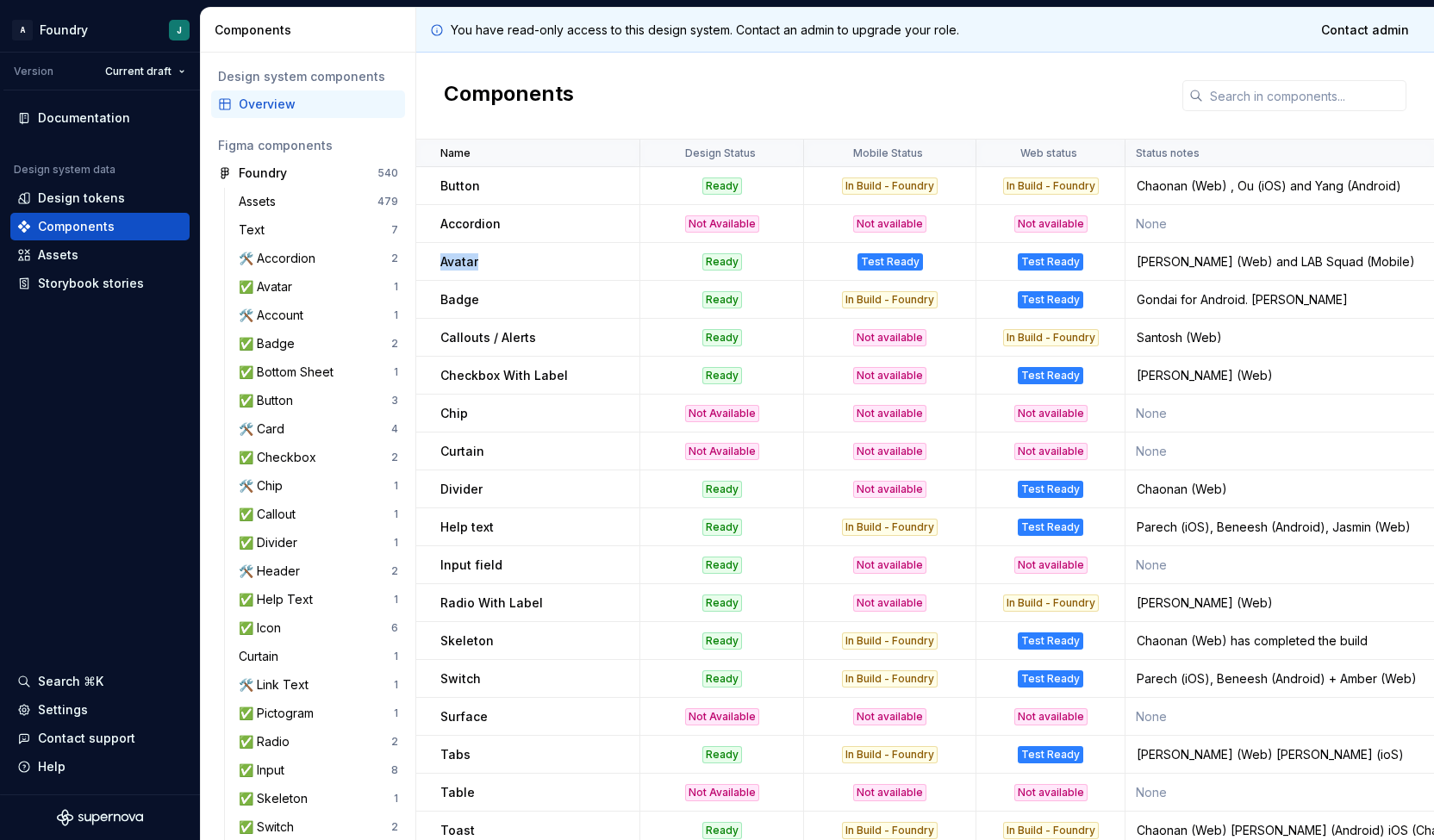
click at [508, 276] on td "Avatar" at bounding box center [528, 262] width 224 height 38
click at [460, 303] on p "Badge" at bounding box center [460, 300] width 39 height 18
click at [467, 371] on p "Checkbox With Label" at bounding box center [504, 375] width 127 height 18
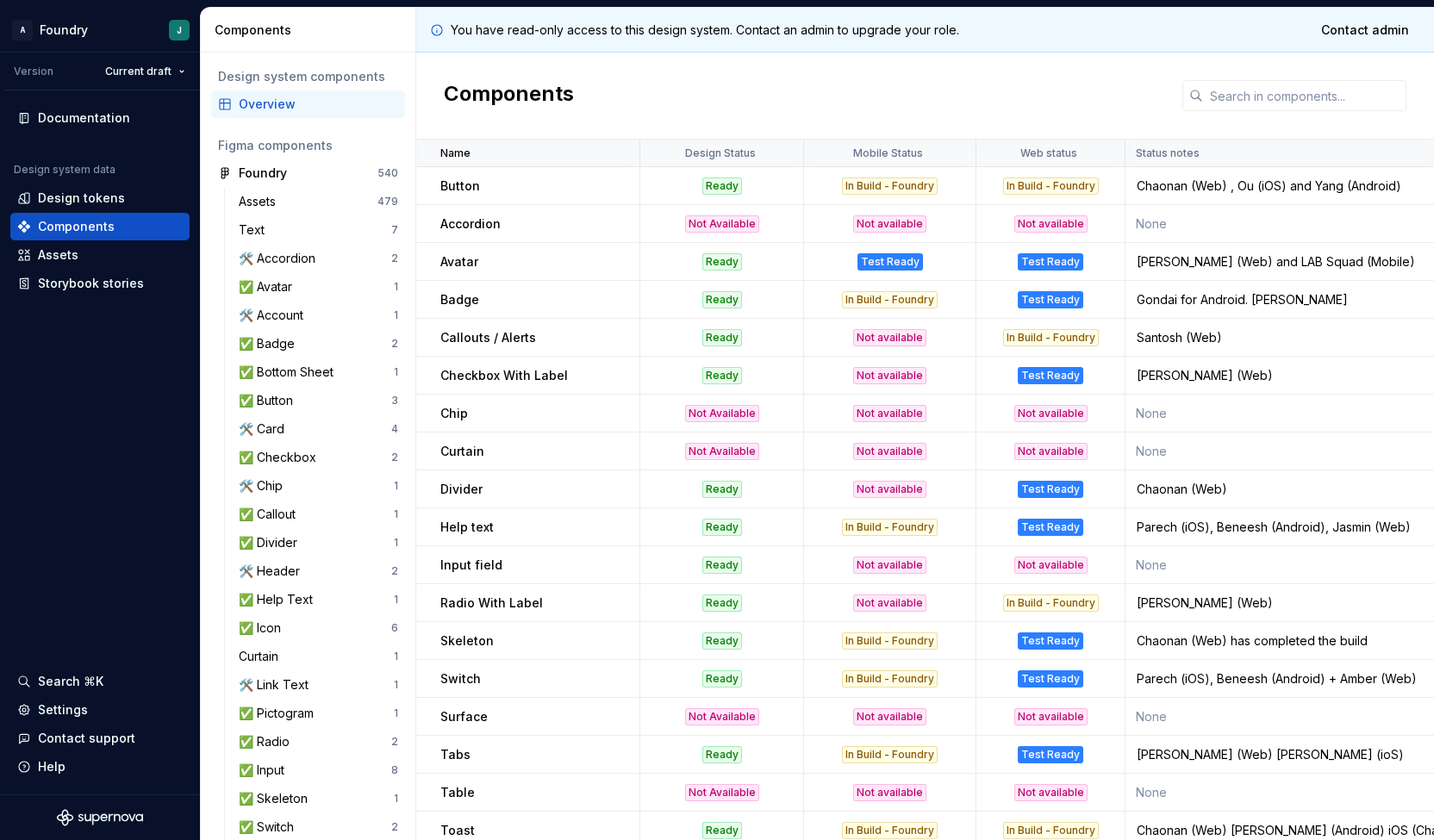
click at [470, 353] on td "Callouts / Alerts" at bounding box center [528, 337] width 224 height 38
click at [534, 342] on div "Callouts / Alerts" at bounding box center [539, 338] width 198 height 18
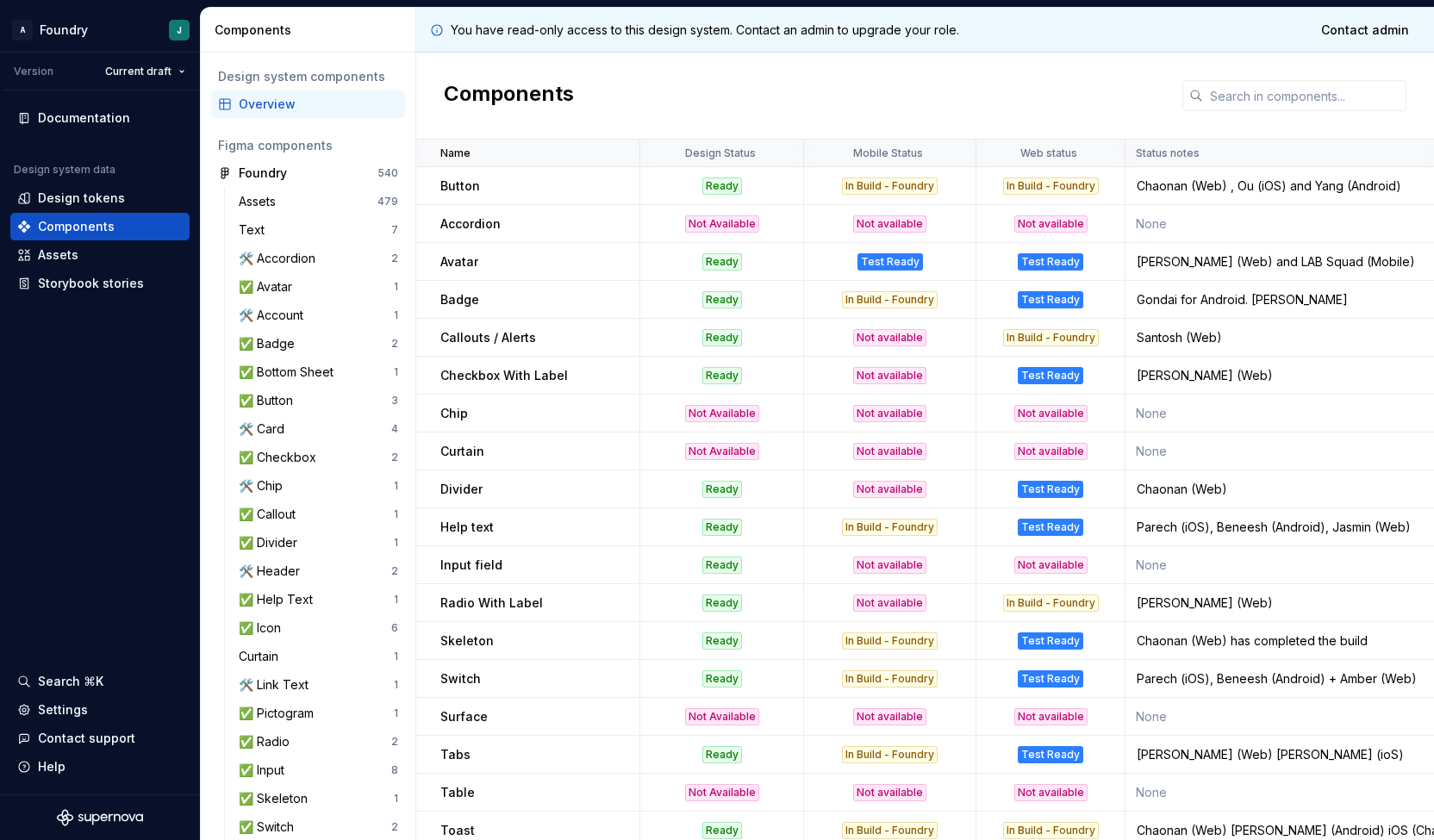
click at [519, 492] on div "Divider" at bounding box center [539, 489] width 198 height 18
click at [479, 546] on td "Input field" at bounding box center [528, 565] width 224 height 38
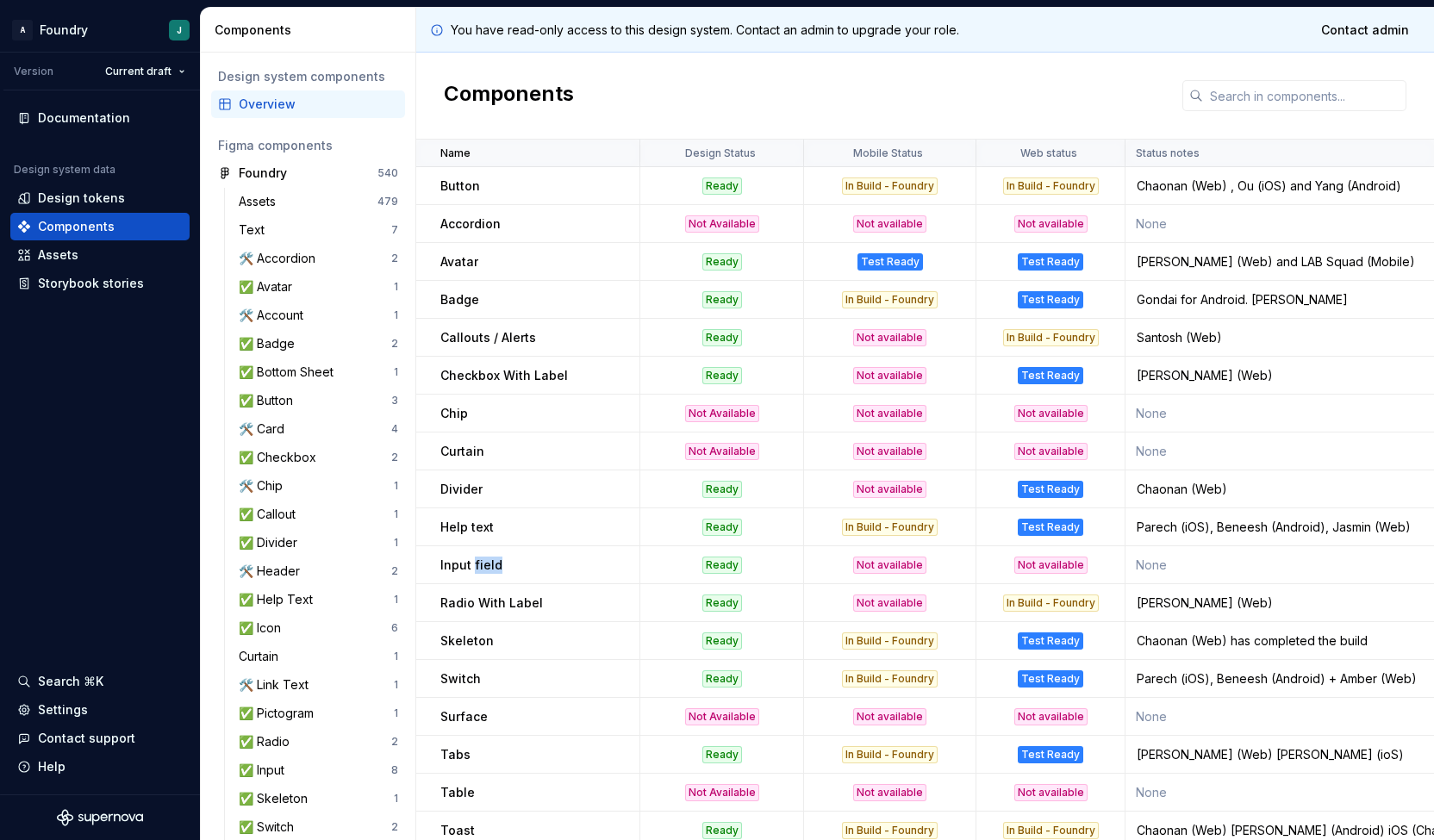
click at [479, 546] on td "Input field" at bounding box center [528, 565] width 224 height 38
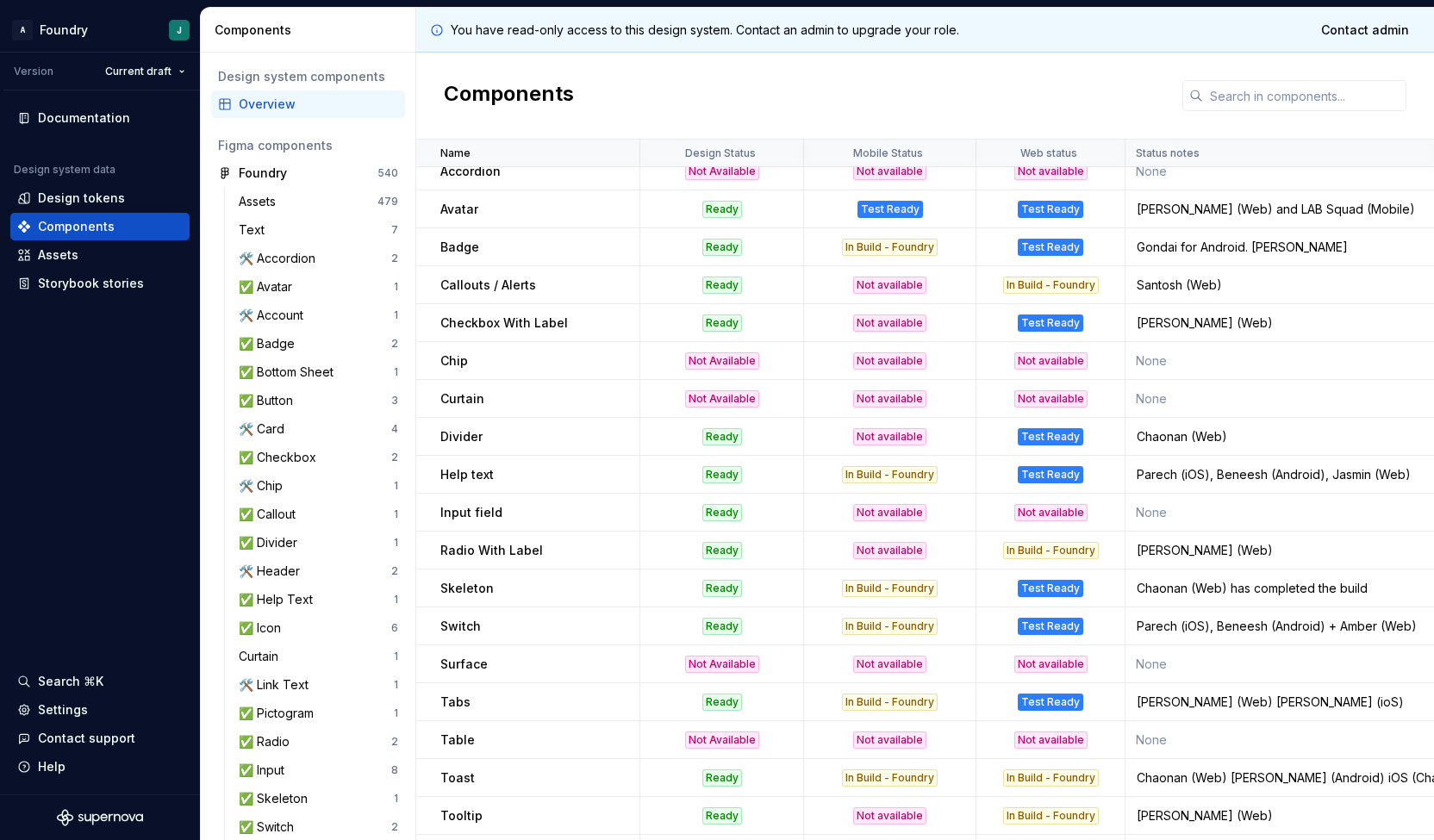
click at [479, 545] on p "Radio With Label" at bounding box center [491, 551] width 103 height 18
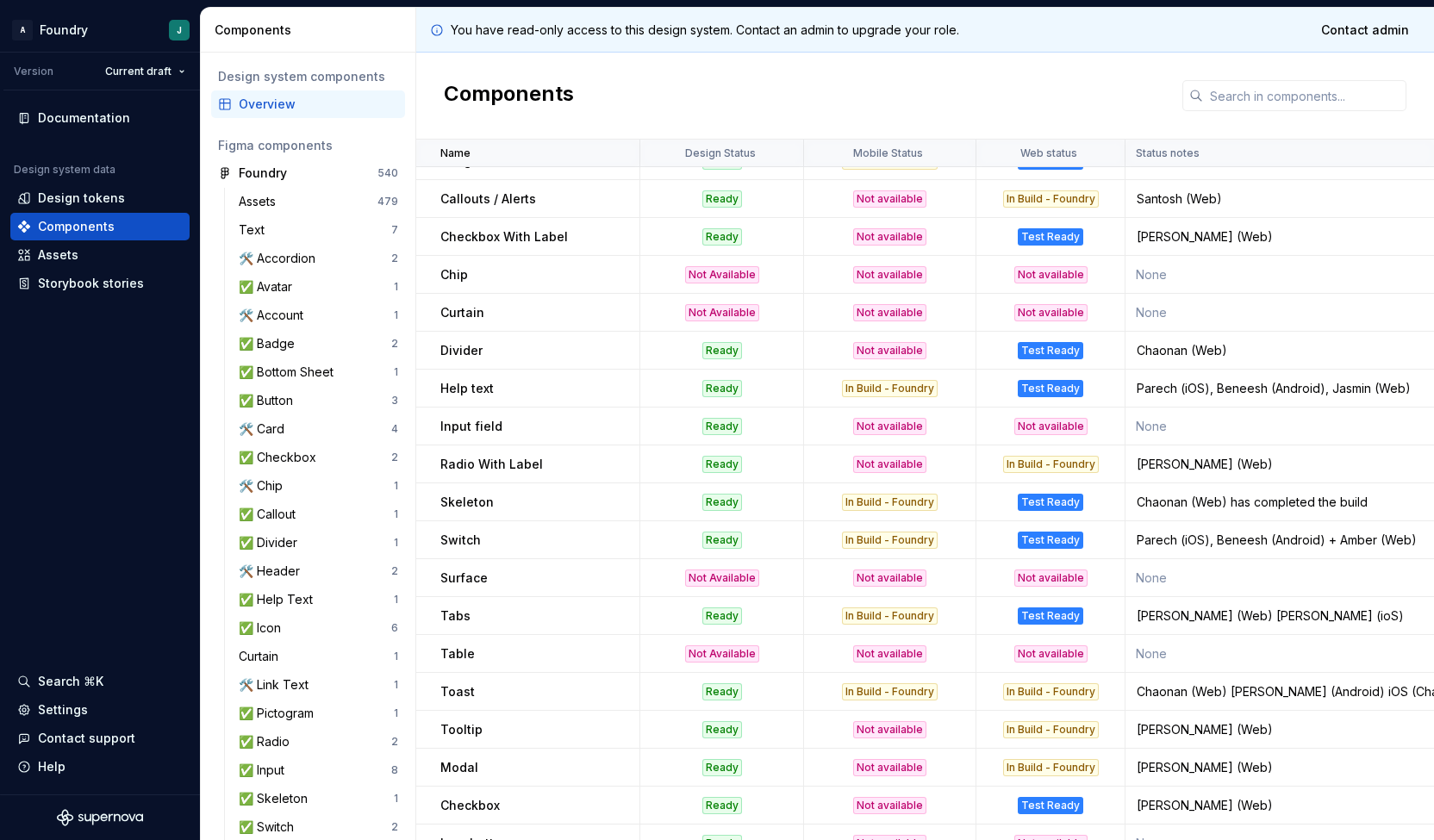
click at [1312, 509] on td "Chaonan (Web) has completed the build" at bounding box center [1283, 502] width 316 height 38
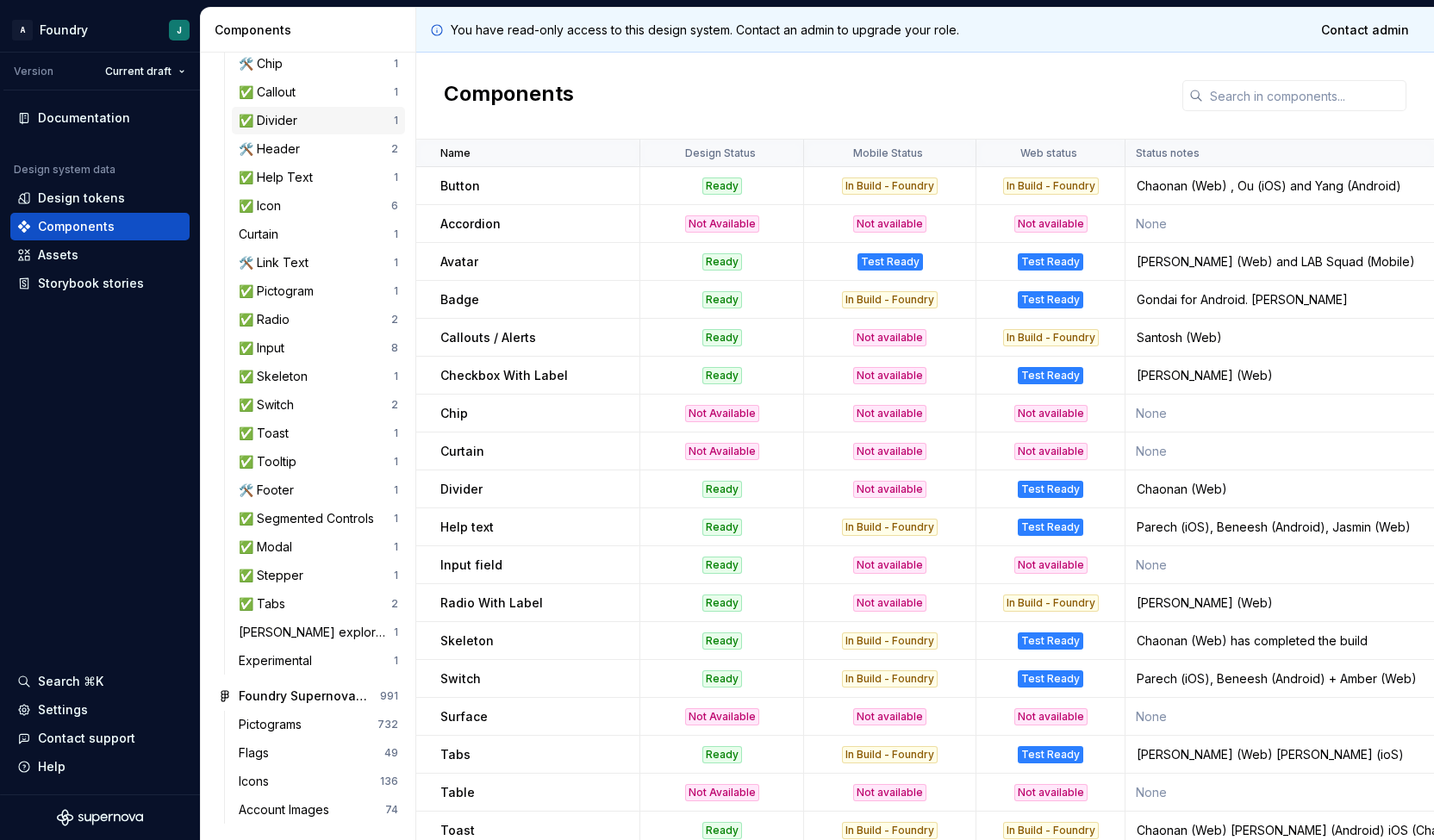
scroll to position [0, 0]
